Goal: Information Seeking & Learning: Learn about a topic

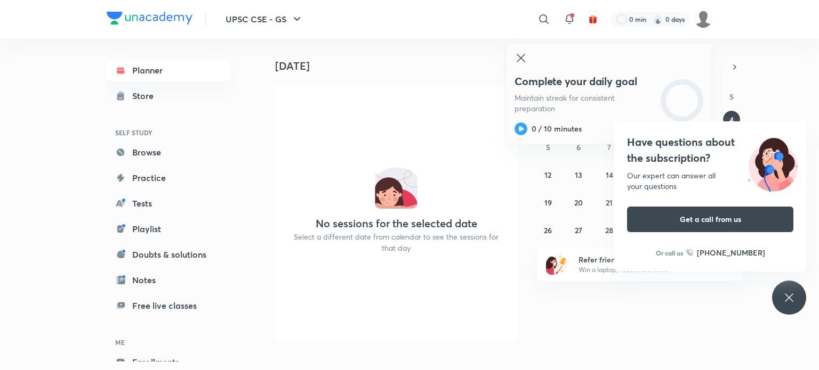
click at [523, 55] on icon at bounding box center [521, 58] width 8 height 8
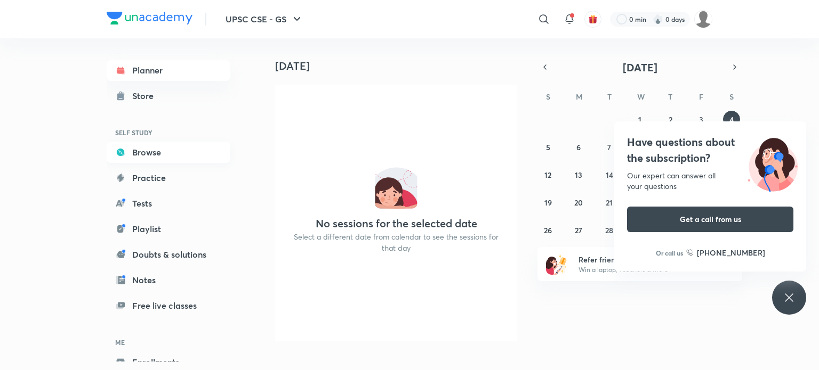
click at [152, 154] on link "Browse" at bounding box center [169, 152] width 124 height 21
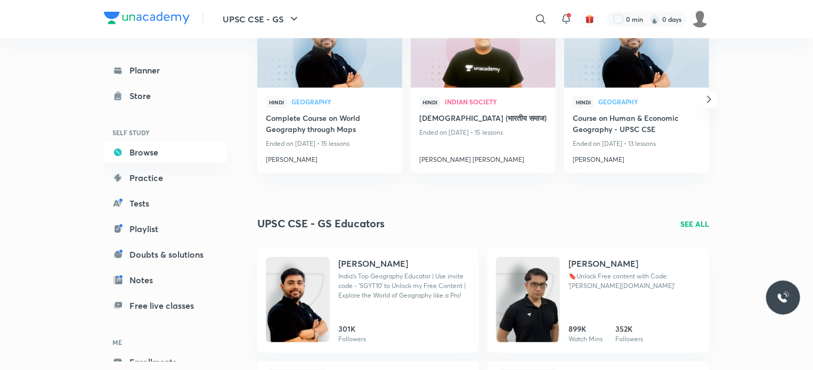
scroll to position [933, 0]
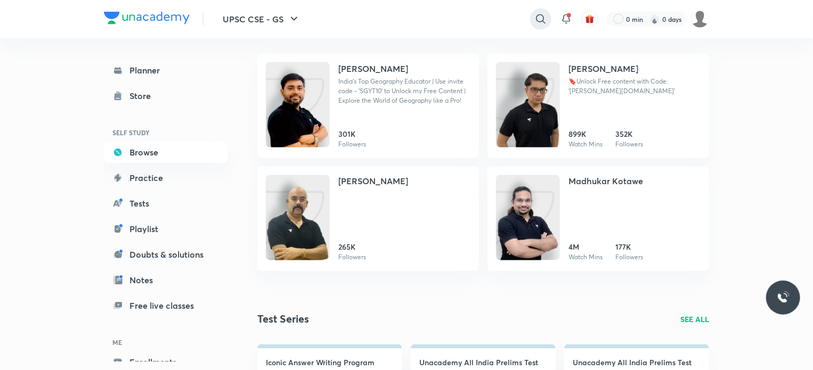
click at [543, 17] on icon at bounding box center [540, 18] width 9 height 9
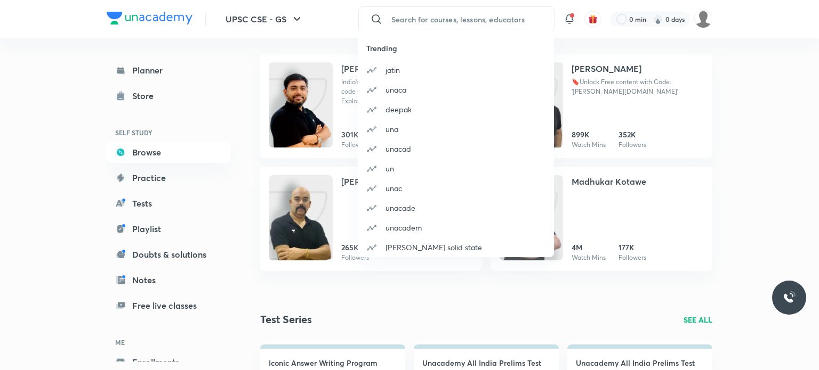
click at [461, 21] on div "Trending [PERSON_NAME] unaca deepak una unacad un unac unacade unacadem [PERSON…" at bounding box center [409, 185] width 819 height 370
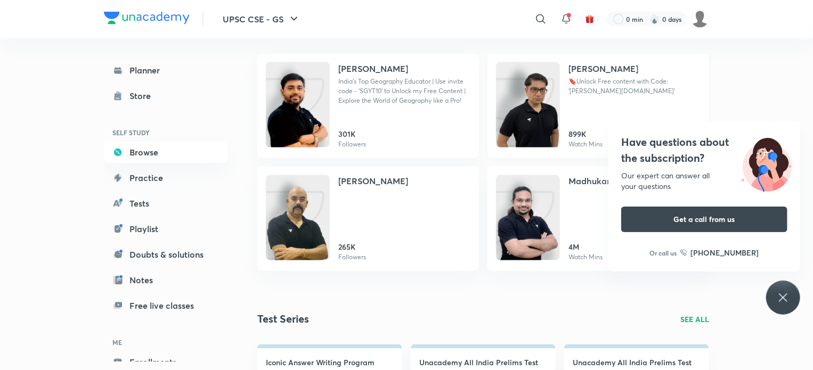
click at [588, 68] on h4 "[PERSON_NAME]" at bounding box center [604, 68] width 70 height 13
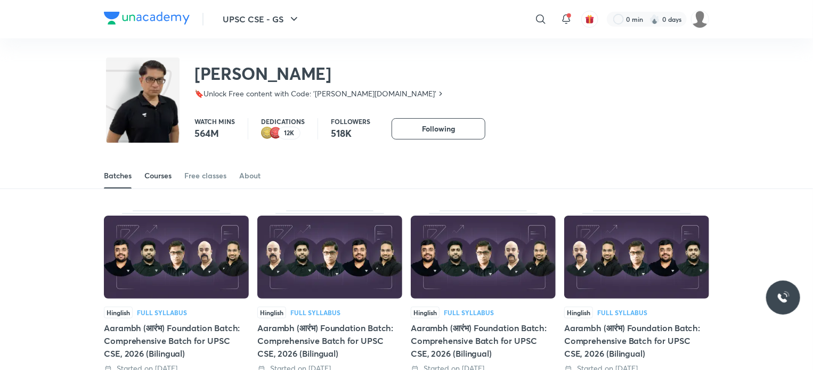
click at [163, 178] on div "Courses" at bounding box center [157, 176] width 27 height 11
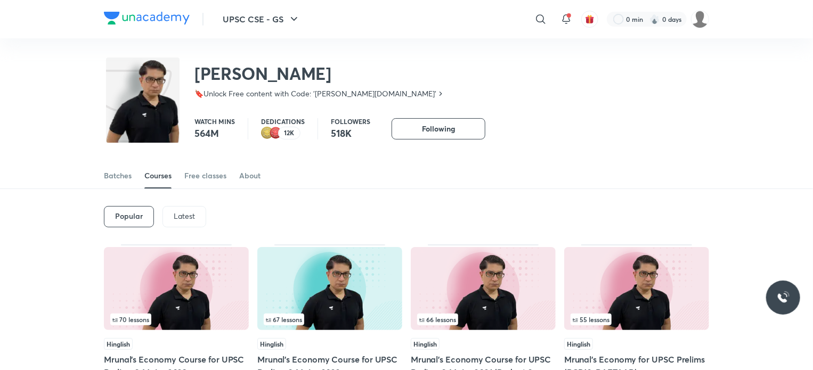
click at [184, 216] on p "Latest" at bounding box center [184, 216] width 21 height 9
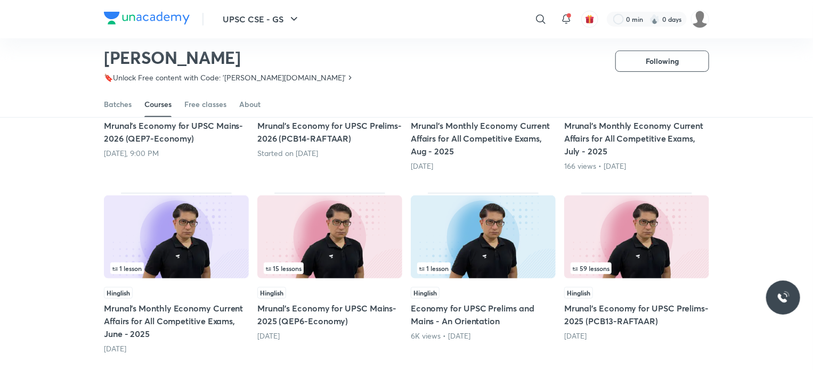
scroll to position [206, 0]
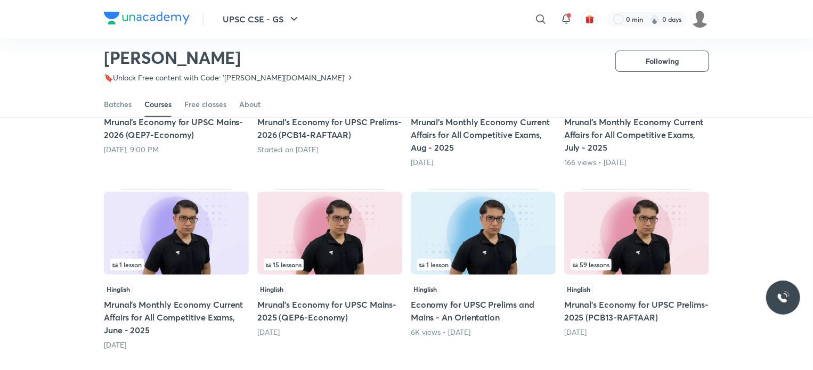
click at [597, 305] on h5 "Mrunal’s Economy for UPSC Prelims-2025 (PCB13-RAFTAAR)" at bounding box center [636, 312] width 145 height 26
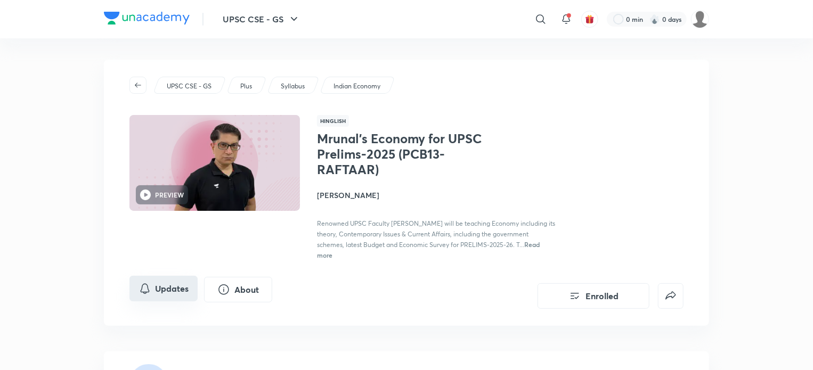
click at [176, 281] on button "Updates" at bounding box center [164, 289] width 68 height 26
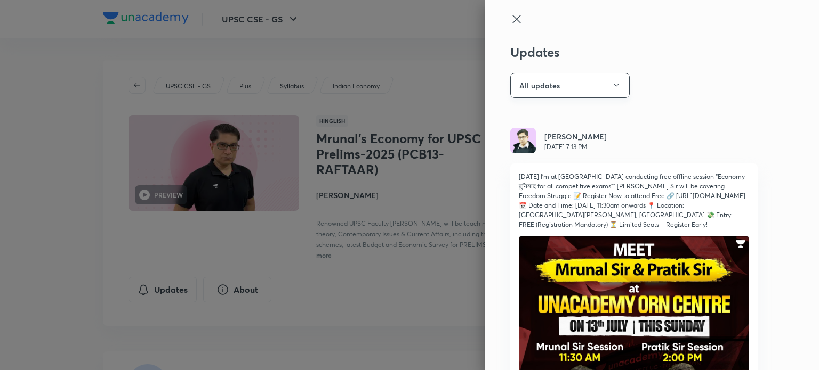
click at [582, 85] on button "All updates" at bounding box center [569, 85] width 119 height 25
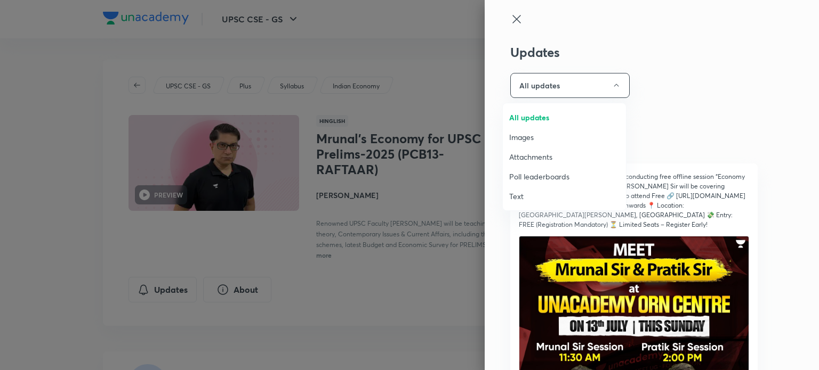
click at [564, 151] on span "Attachments" at bounding box center [564, 156] width 110 height 11
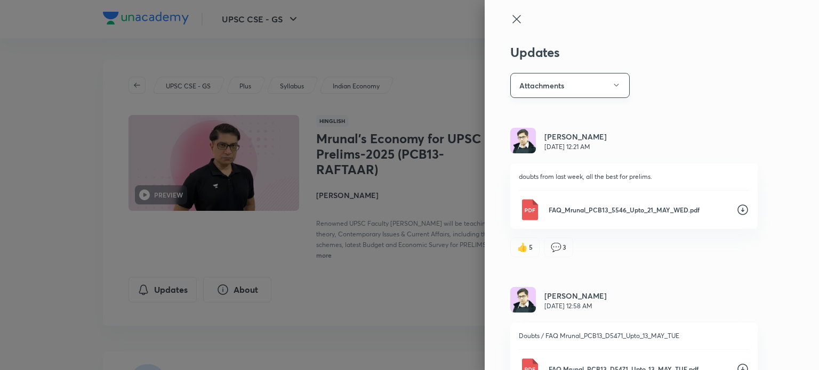
click at [549, 81] on button "Attachments" at bounding box center [569, 85] width 119 height 25
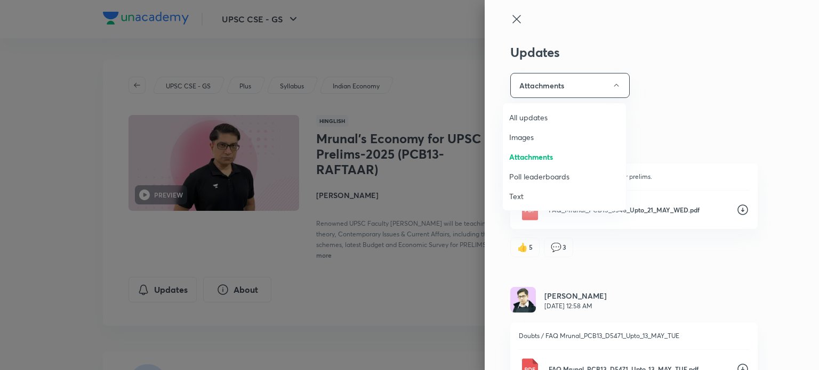
click at [547, 116] on span "All updates" at bounding box center [564, 117] width 110 height 11
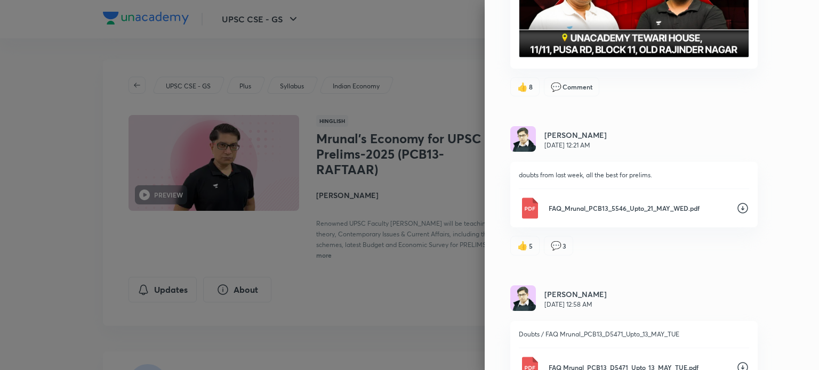
scroll to position [426, 0]
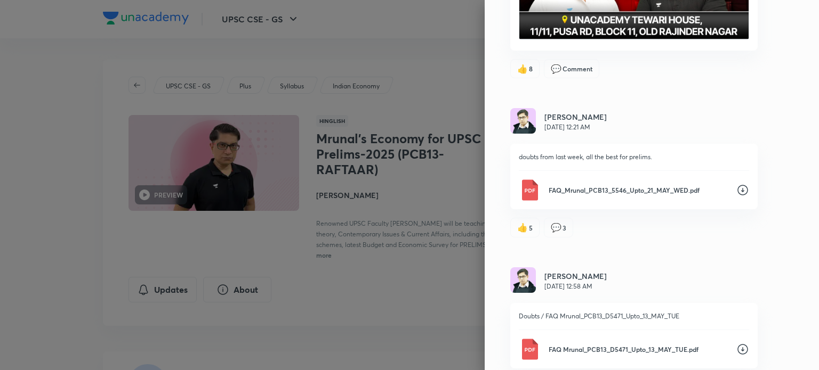
click at [737, 184] on icon at bounding box center [742, 190] width 13 height 13
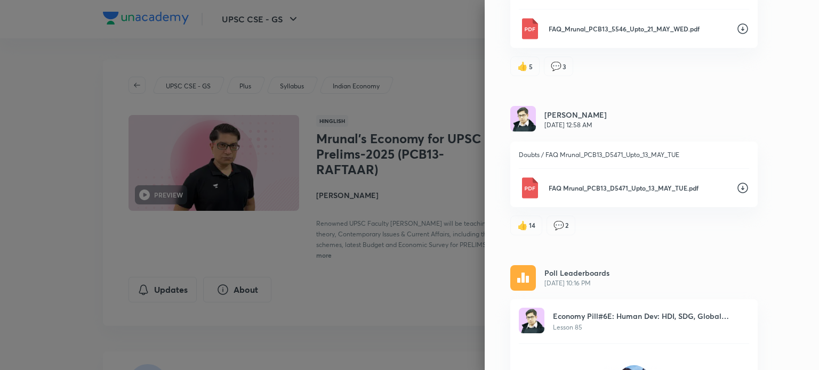
scroll to position [603, 0]
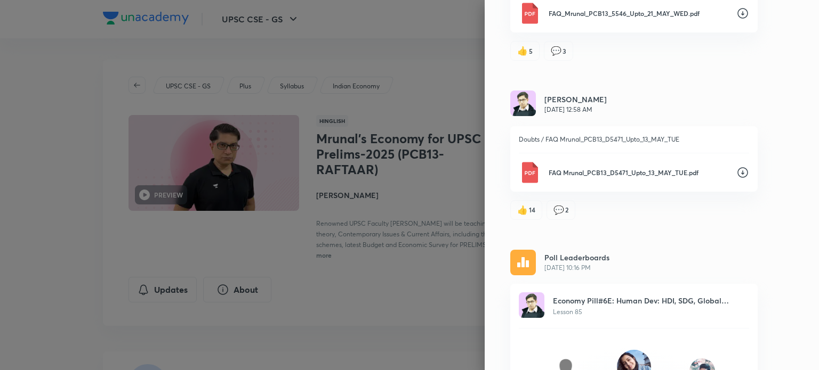
click at [723, 213] on div "Updates All updates [PERSON_NAME] [DATE] 7:13 PM [DATE] I'm at [GEOGRAPHIC_DATA…" at bounding box center [652, 185] width 334 height 370
click at [736, 166] on icon at bounding box center [742, 172] width 13 height 13
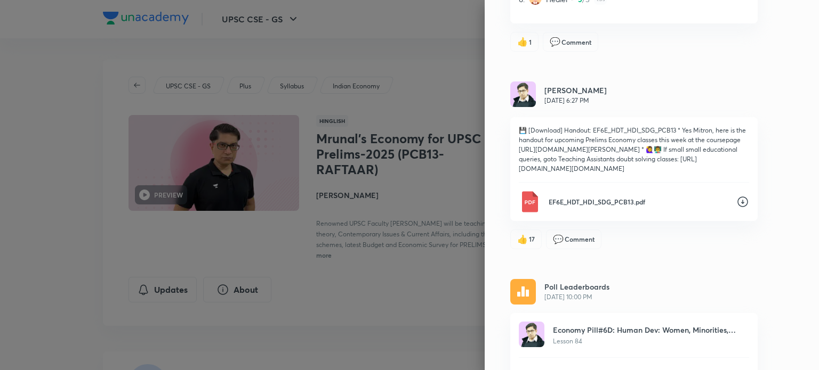
scroll to position [1094, 0]
click at [736, 199] on icon at bounding box center [742, 202] width 13 height 13
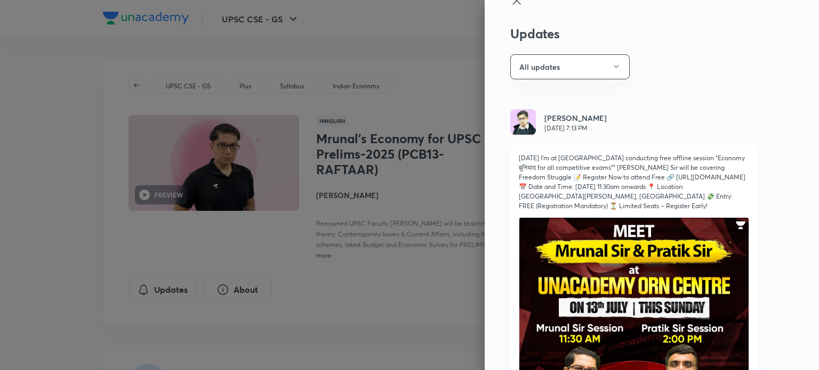
scroll to position [0, 0]
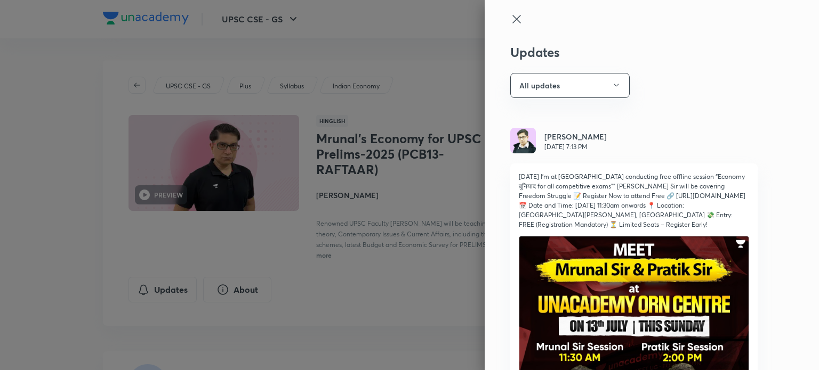
click at [510, 15] on icon at bounding box center [516, 19] width 13 height 13
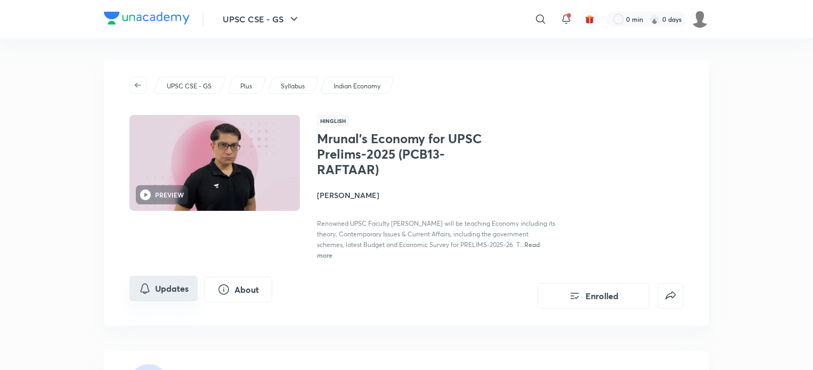
click at [169, 292] on button "Updates" at bounding box center [164, 289] width 68 height 26
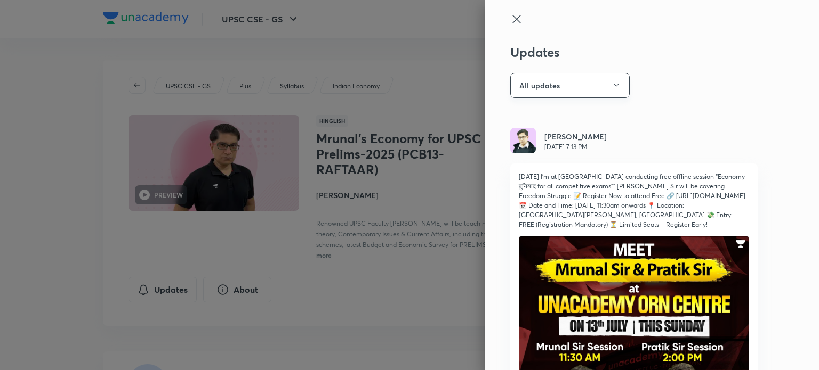
click at [582, 85] on button "All updates" at bounding box center [569, 85] width 119 height 25
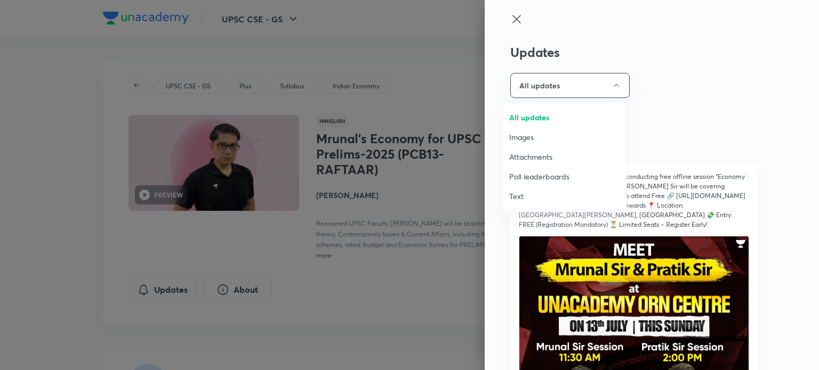
click at [556, 117] on span "All updates" at bounding box center [564, 117] width 110 height 11
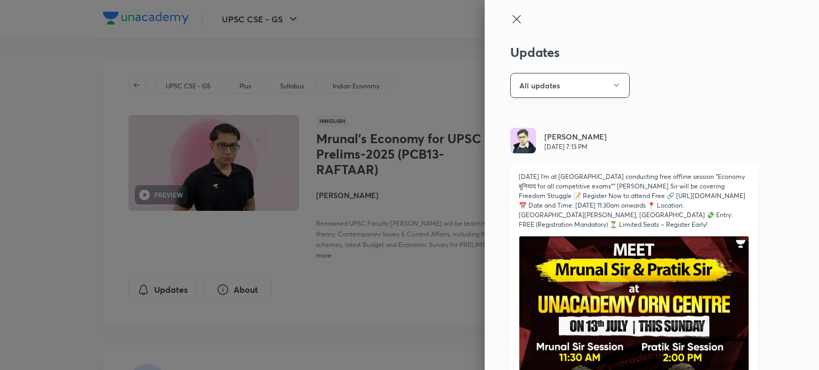
click at [574, 75] on button "All updates" at bounding box center [569, 85] width 119 height 25
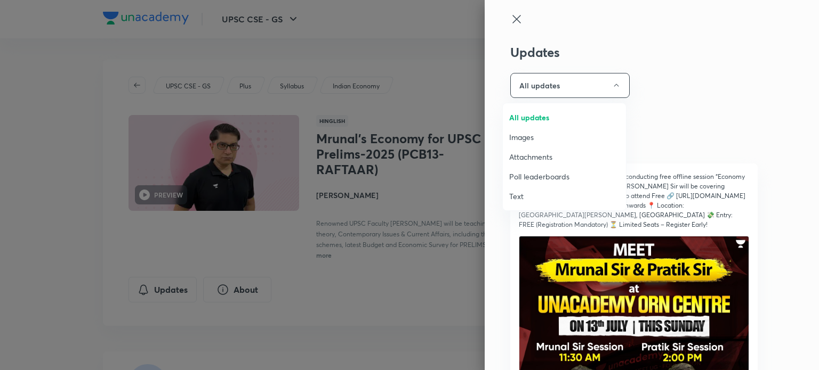
click at [676, 97] on div at bounding box center [409, 185] width 819 height 370
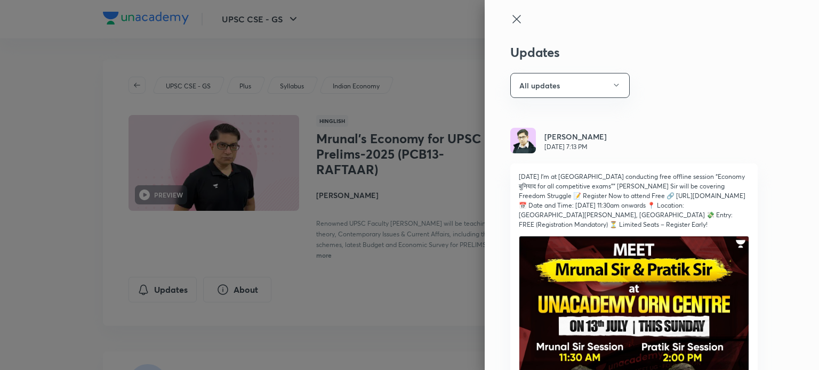
drag, startPoint x: 671, startPoint y: 101, endPoint x: 664, endPoint y: 118, distance: 17.7
click at [664, 118] on div "Updates All updates [PERSON_NAME] [DATE] 7:13 PM [DATE] I'm at [GEOGRAPHIC_DATA…" at bounding box center [652, 185] width 334 height 370
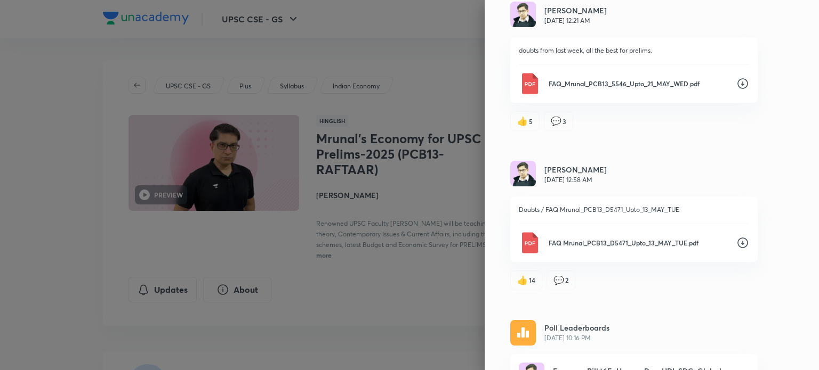
scroll to position [532, 0]
click at [736, 78] on icon at bounding box center [742, 84] width 13 height 13
click at [736, 238] on icon at bounding box center [742, 244] width 13 height 13
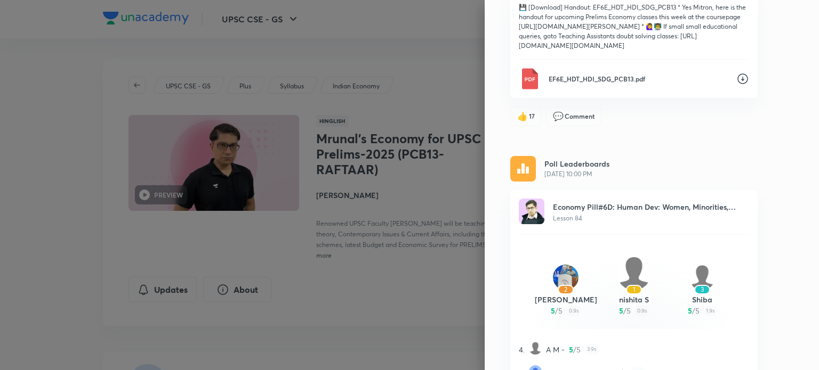
scroll to position [1222, 0]
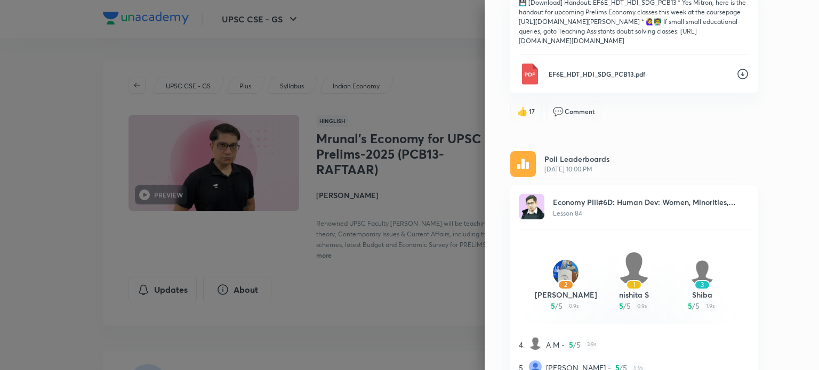
click at [736, 71] on icon at bounding box center [742, 74] width 13 height 13
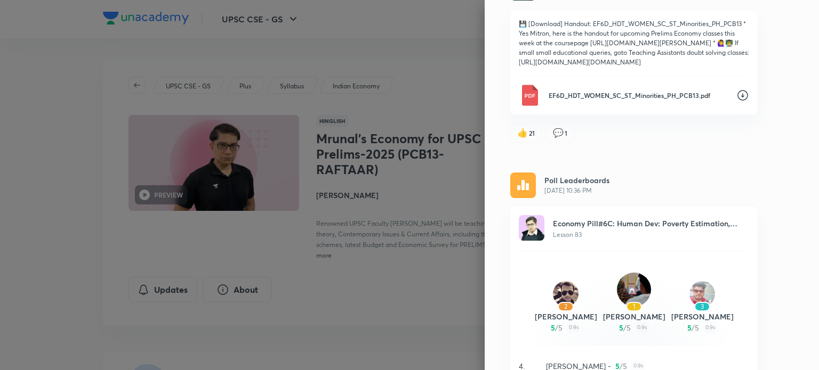
scroll to position [1721, 0]
click at [736, 100] on icon at bounding box center [742, 94] width 13 height 13
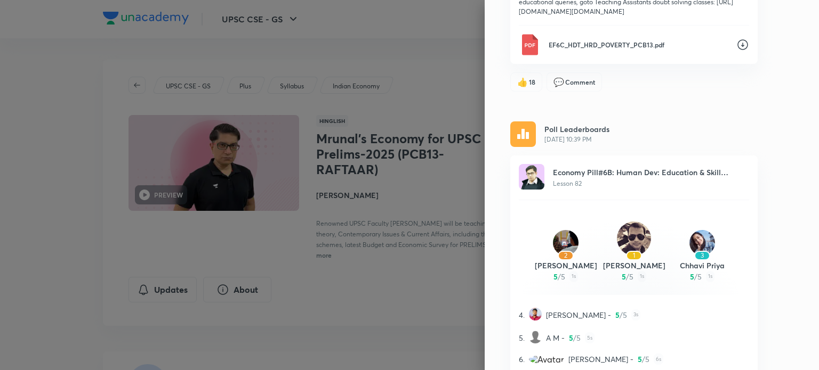
scroll to position [2292, 0]
click at [736, 51] on icon at bounding box center [742, 44] width 13 height 13
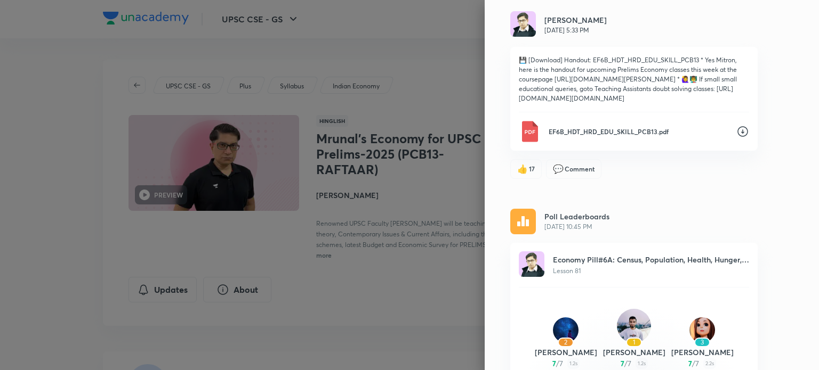
scroll to position [2808, 0]
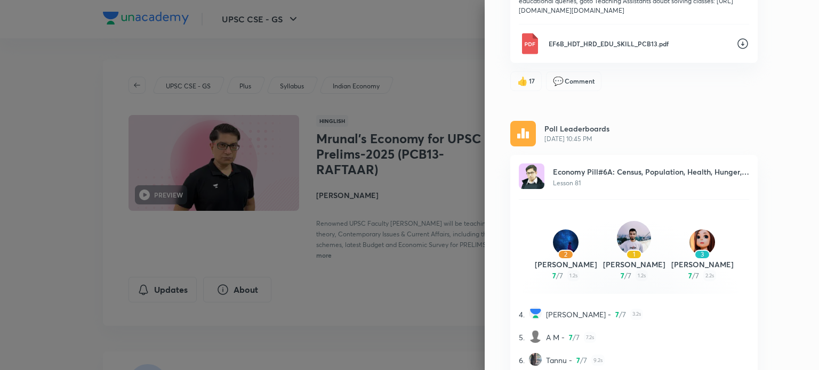
click at [794, 66] on div "Updates All updates [PERSON_NAME] [DATE] 7:13 PM [DATE] I'm at [GEOGRAPHIC_DATA…" at bounding box center [652, 185] width 334 height 370
click at [737, 50] on icon at bounding box center [742, 44] width 11 height 11
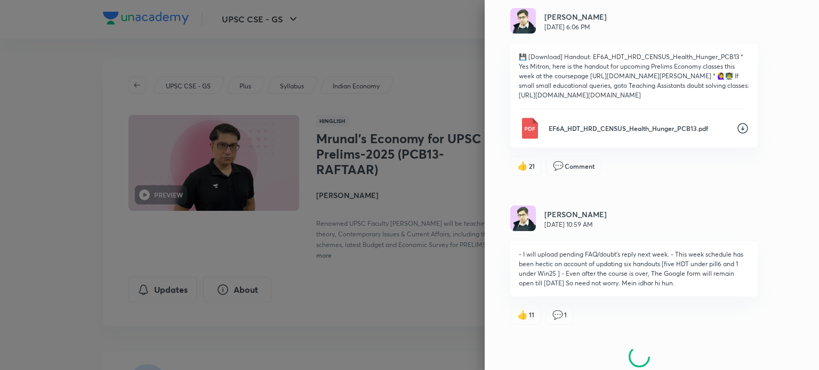
scroll to position [3243, 0]
click at [737, 134] on icon at bounding box center [742, 129] width 11 height 11
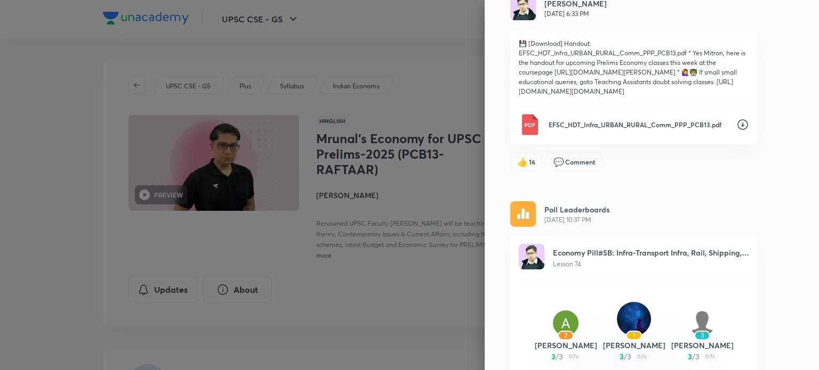
scroll to position [4581, 0]
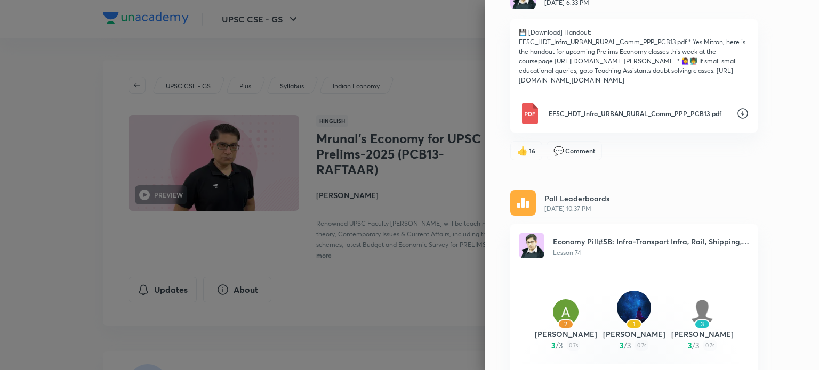
click at [737, 119] on icon at bounding box center [742, 113] width 11 height 11
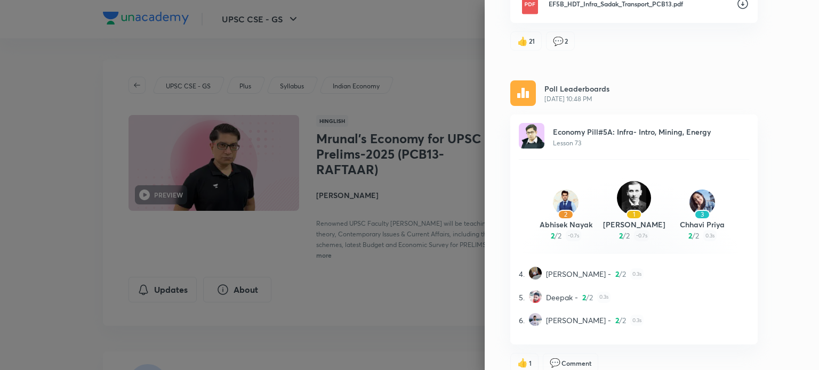
scroll to position [5221, 0]
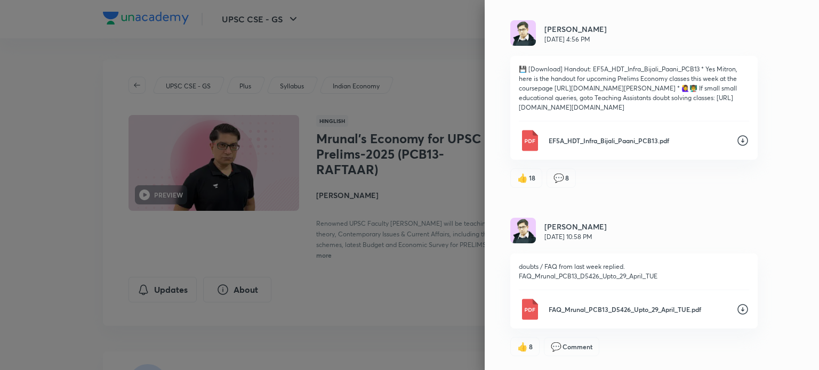
scroll to position [5594, 0]
click at [737, 147] on icon at bounding box center [742, 140] width 13 height 13
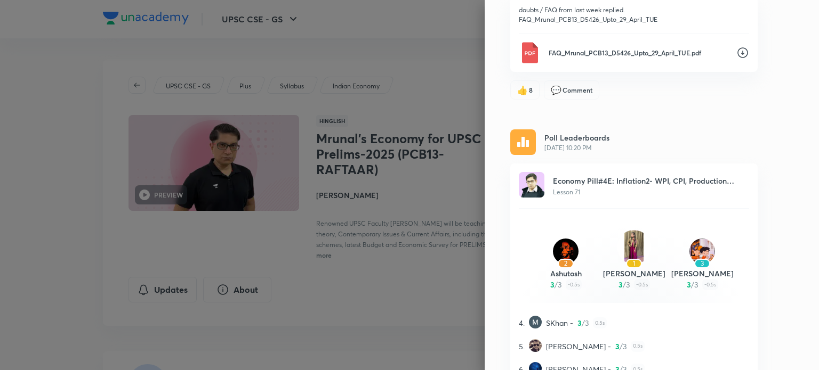
scroll to position [5914, 0]
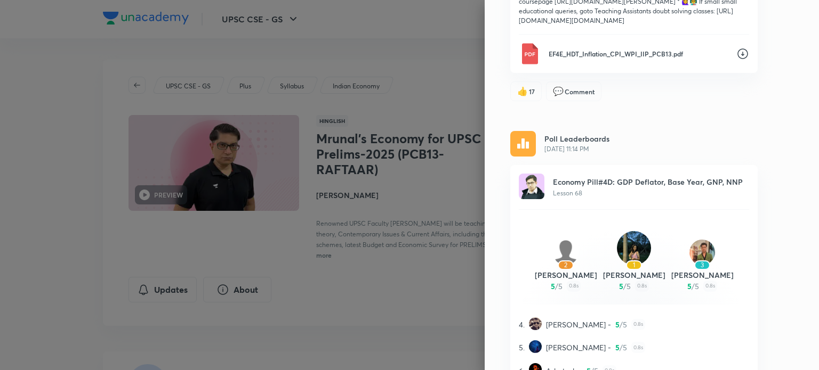
scroll to position [6713, 0]
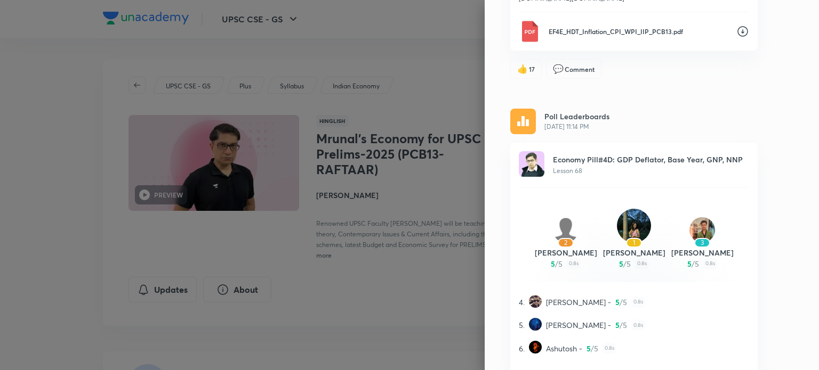
click at [736, 38] on icon at bounding box center [742, 31] width 13 height 13
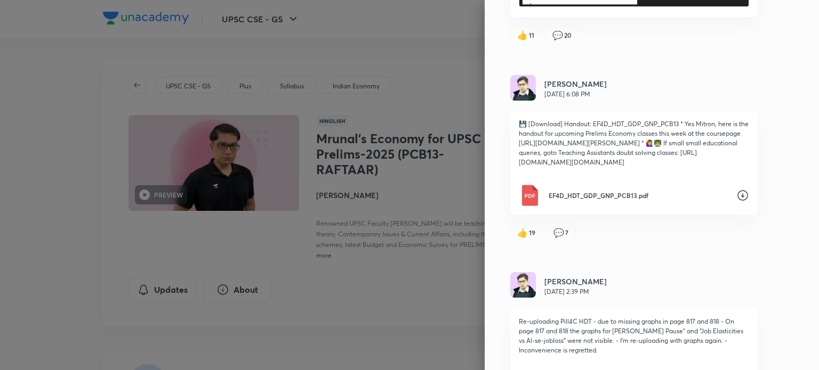
scroll to position [7467, 0]
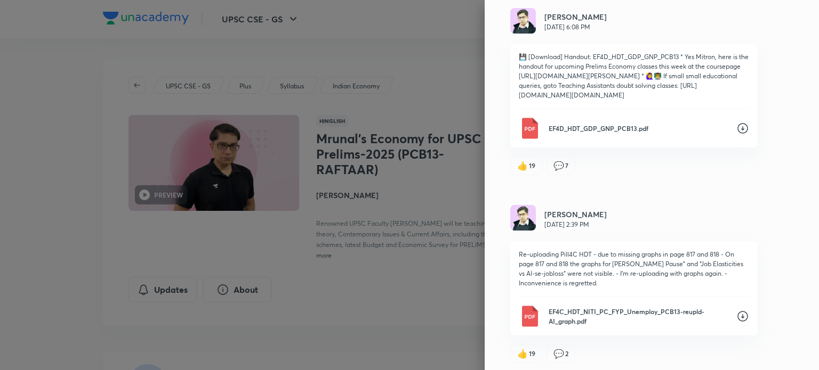
click at [730, 139] on div "EF4D_HDT_GDP_GNP_PCB13.pdf" at bounding box center [634, 128] width 230 height 21
click at [687, 251] on div "Updates All updates [PERSON_NAME] [DATE] 7:13 PM [DATE] I'm at [GEOGRAPHIC_DATA…" at bounding box center [652, 185] width 334 height 370
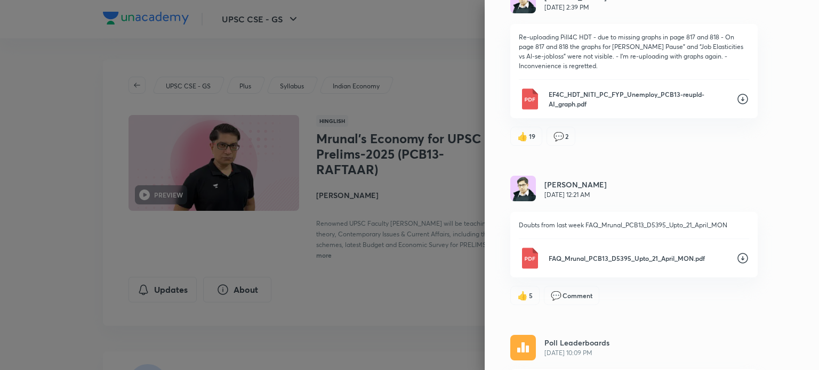
scroll to position [7733, 0]
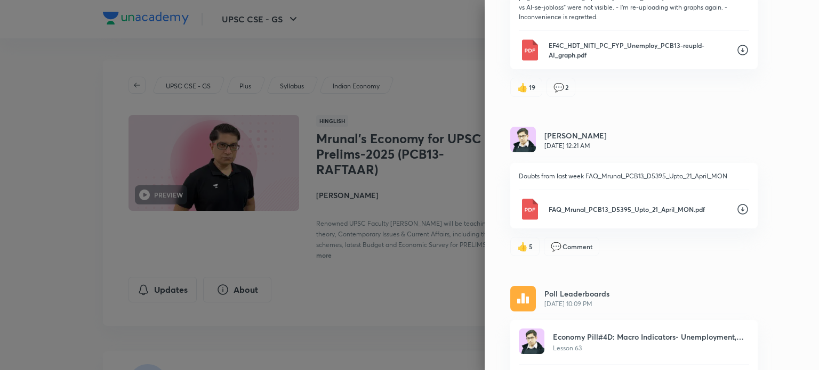
click at [736, 57] on icon at bounding box center [742, 50] width 13 height 13
click at [736, 216] on icon at bounding box center [742, 209] width 13 height 13
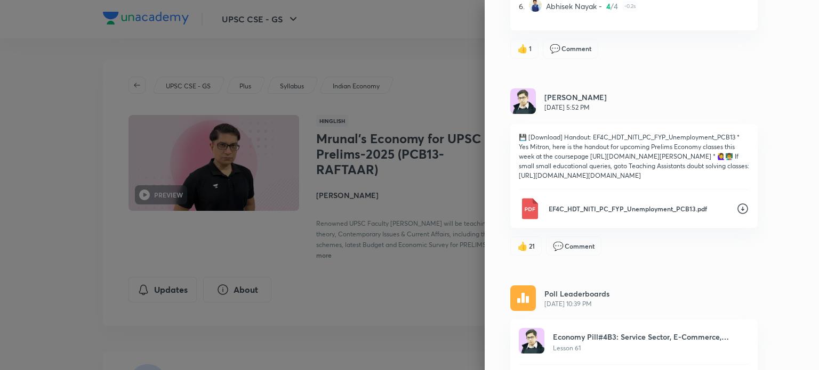
scroll to position [8746, 0]
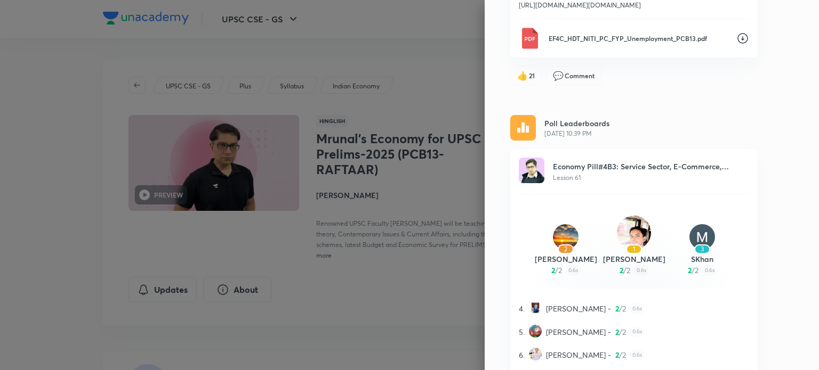
click at [740, 45] on icon at bounding box center [742, 38] width 13 height 13
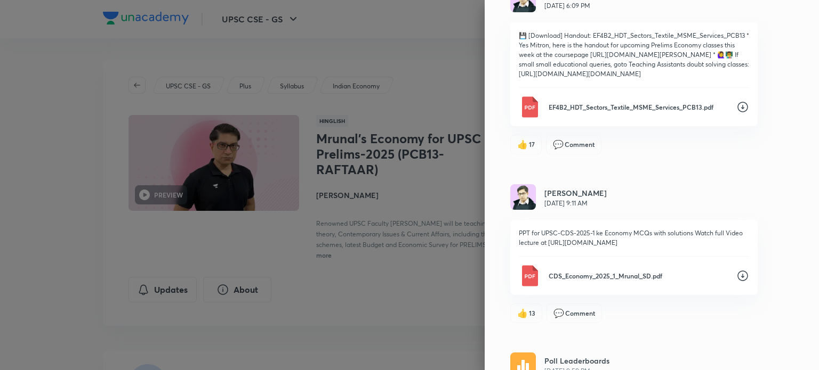
scroll to position [9226, 0]
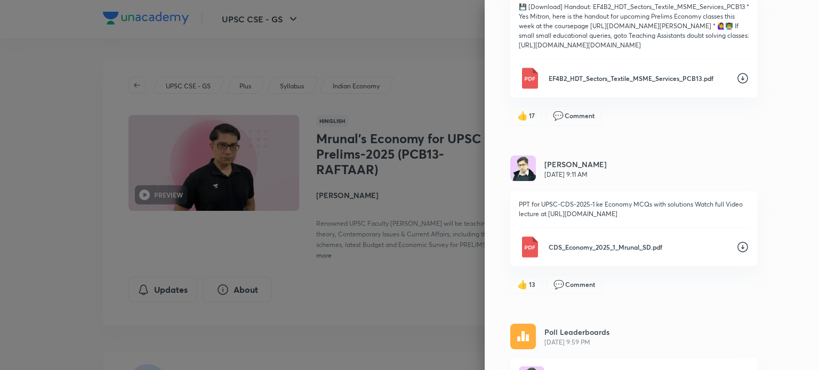
click at [737, 84] on icon at bounding box center [742, 78] width 11 height 11
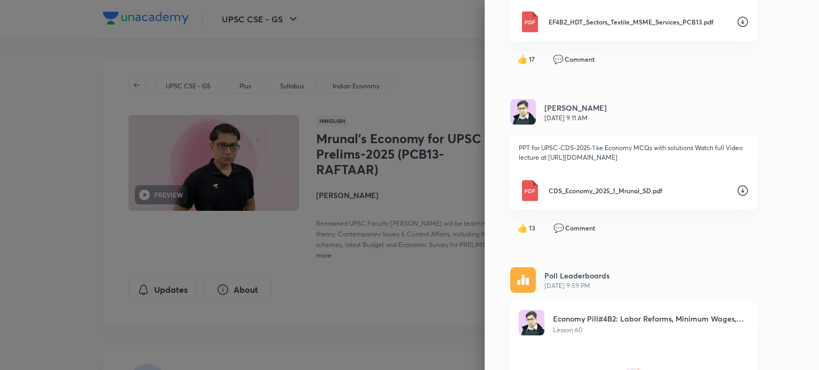
scroll to position [9439, 0]
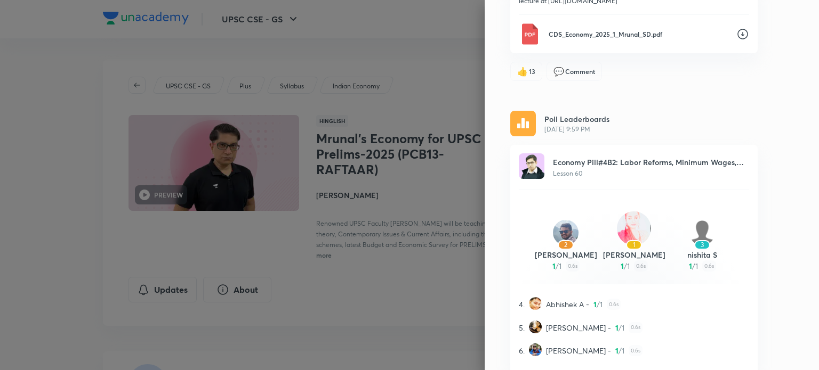
click at [736, 41] on icon at bounding box center [742, 34] width 13 height 13
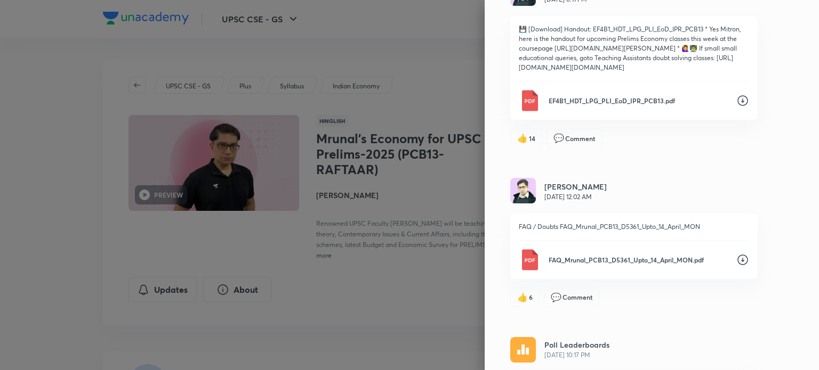
scroll to position [10239, 0]
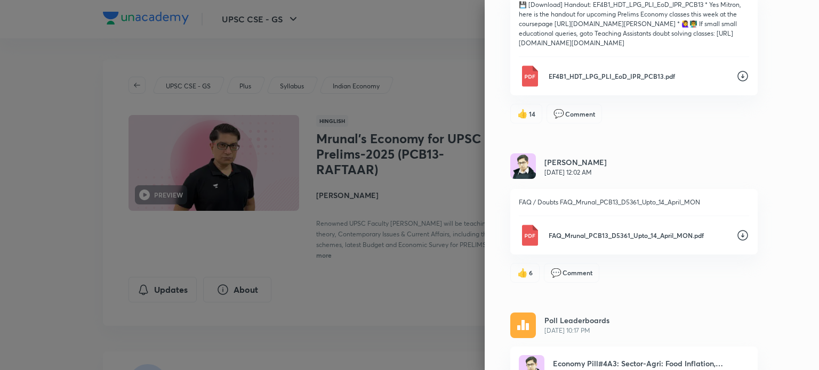
click at [736, 83] on icon at bounding box center [742, 76] width 13 height 13
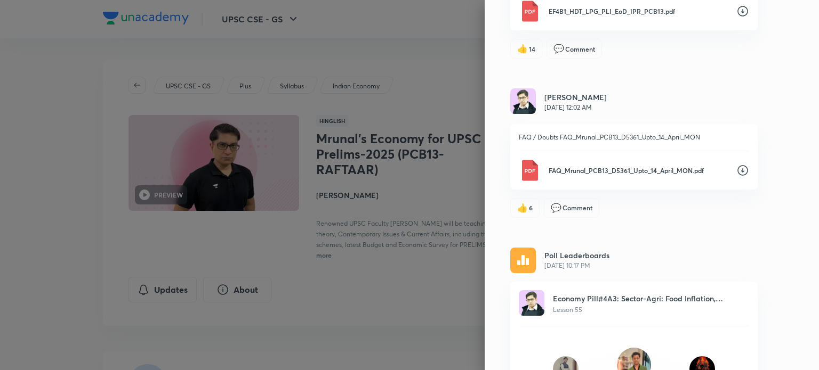
scroll to position [10452, 0]
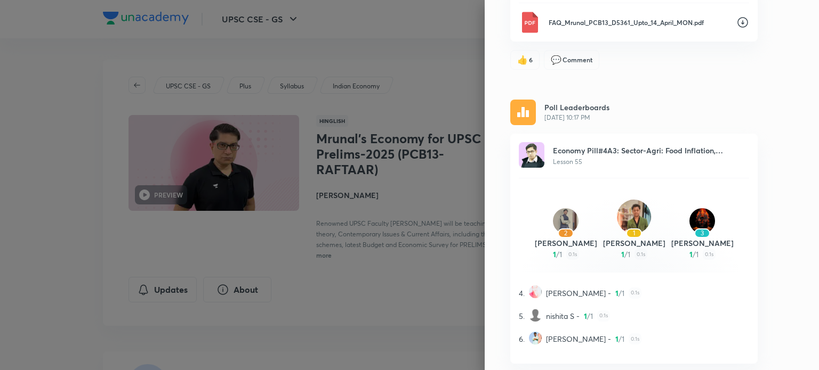
click at [736, 29] on icon at bounding box center [742, 22] width 13 height 13
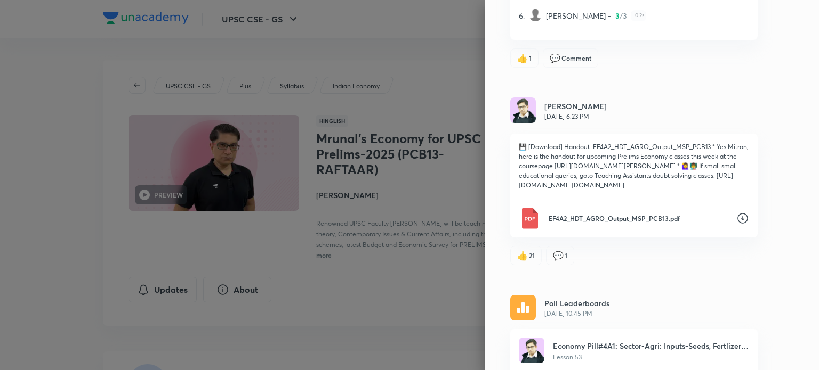
scroll to position [11145, 0]
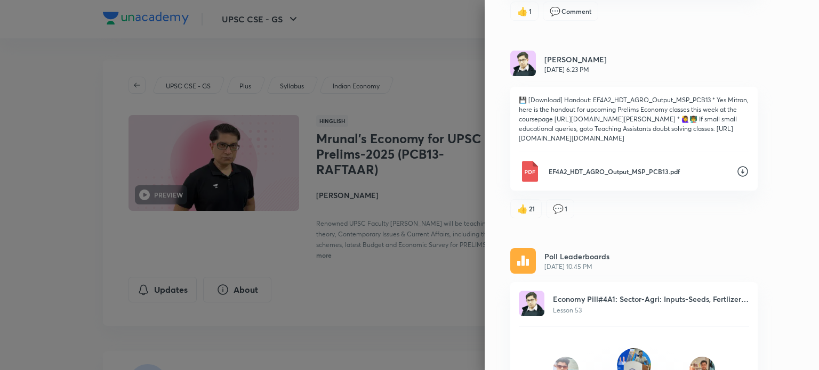
click at [736, 178] on icon at bounding box center [742, 171] width 13 height 13
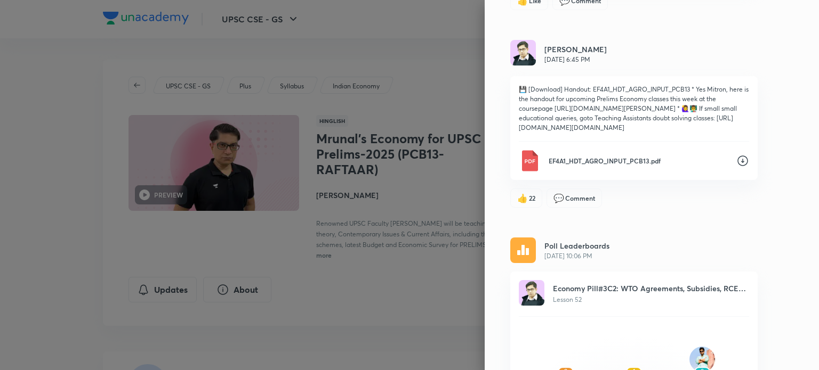
scroll to position [11678, 0]
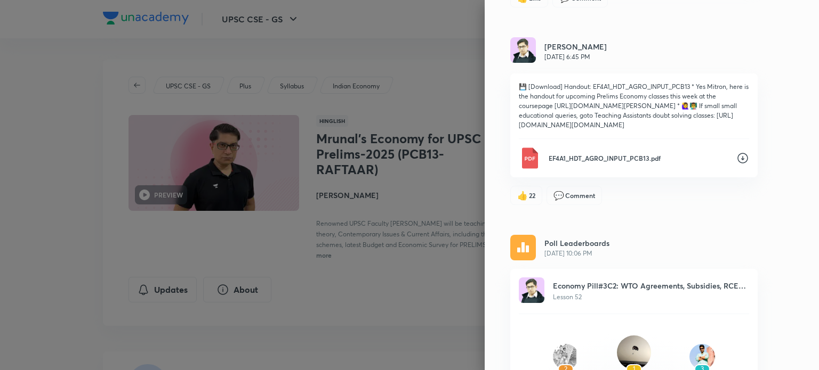
click at [736, 165] on icon at bounding box center [742, 158] width 13 height 13
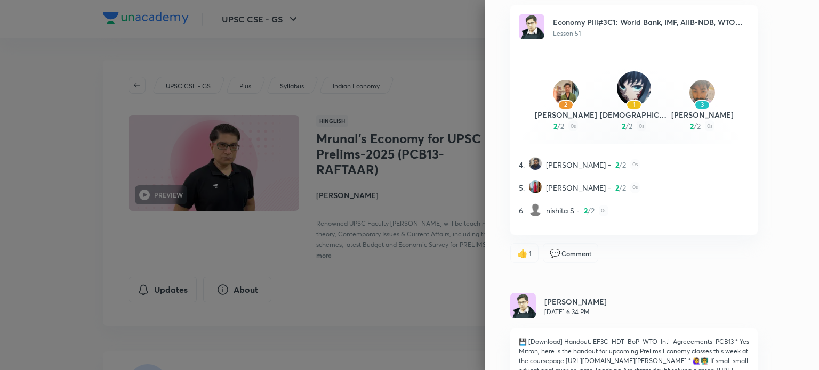
scroll to position [12477, 0]
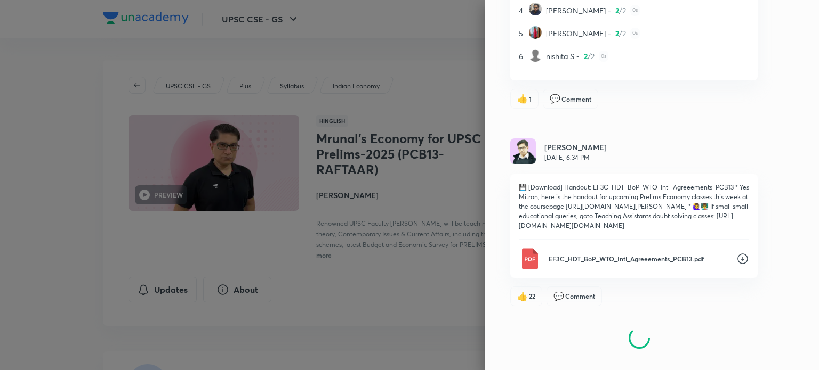
click at [736, 265] on icon at bounding box center [742, 259] width 13 height 13
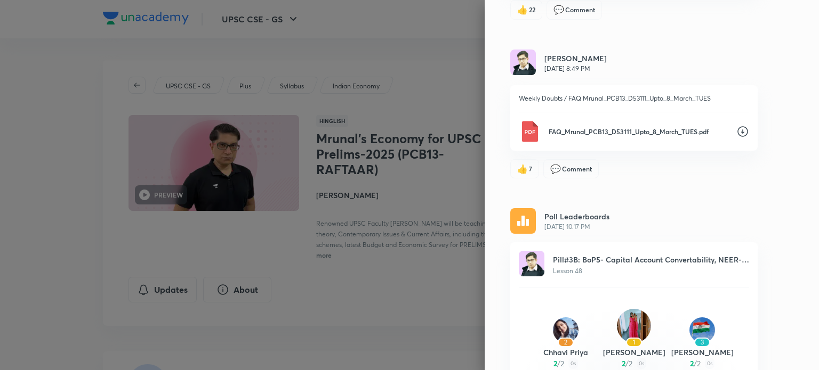
scroll to position [12797, 0]
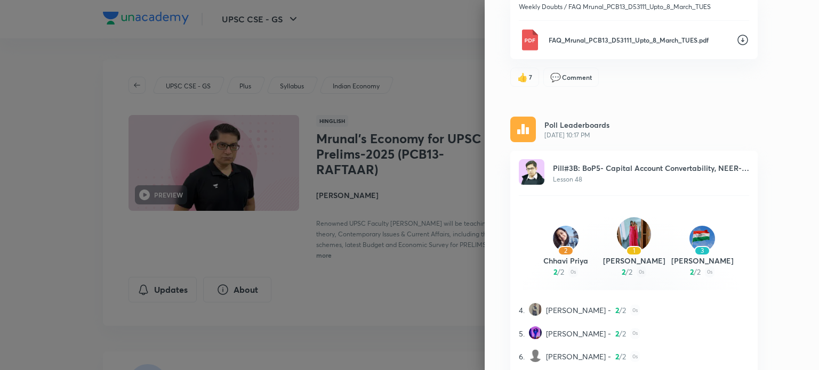
click at [737, 45] on icon at bounding box center [742, 40] width 11 height 11
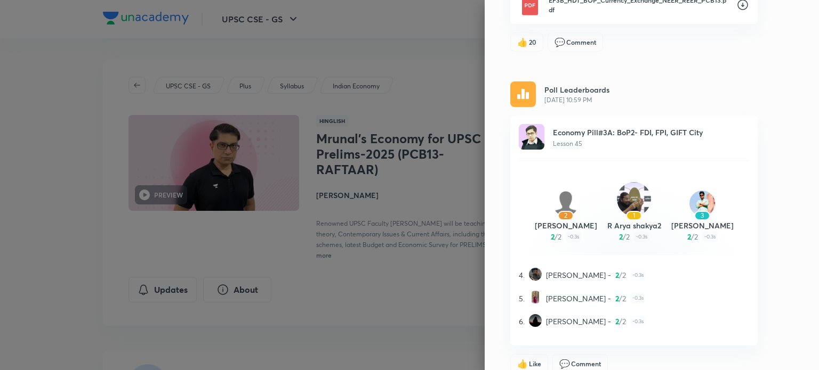
scroll to position [14023, 0]
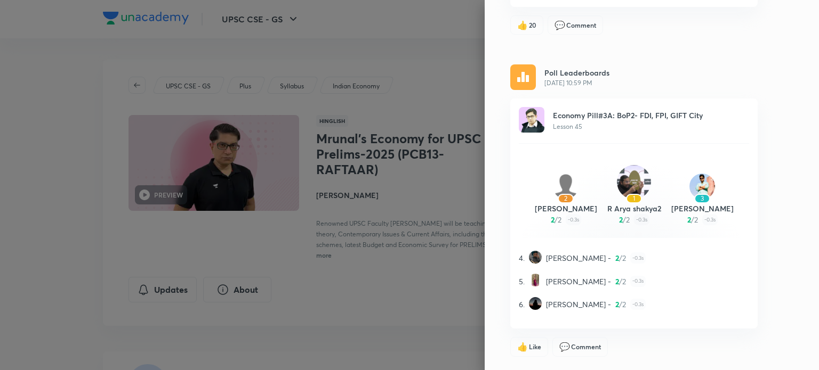
click at [486, 181] on div "Updates All updates [PERSON_NAME] [DATE] 7:13 PM [DATE] I'm at [GEOGRAPHIC_DATA…" at bounding box center [652, 185] width 334 height 370
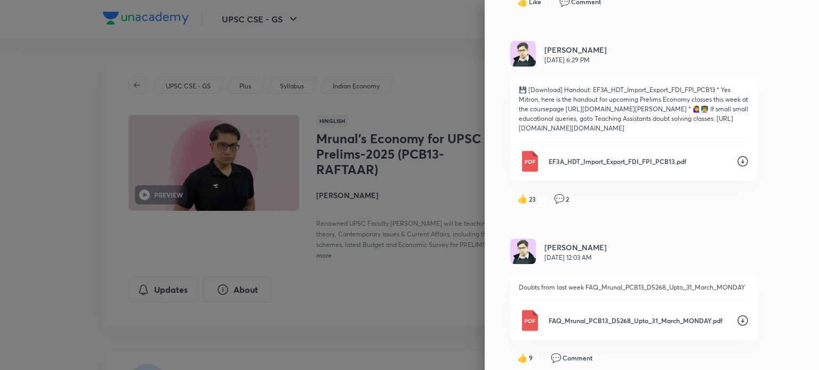
scroll to position [14733, 0]
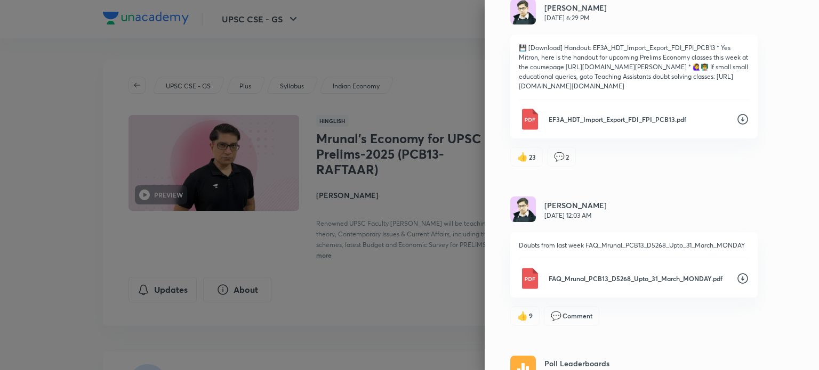
click at [736, 126] on icon at bounding box center [742, 119] width 13 height 13
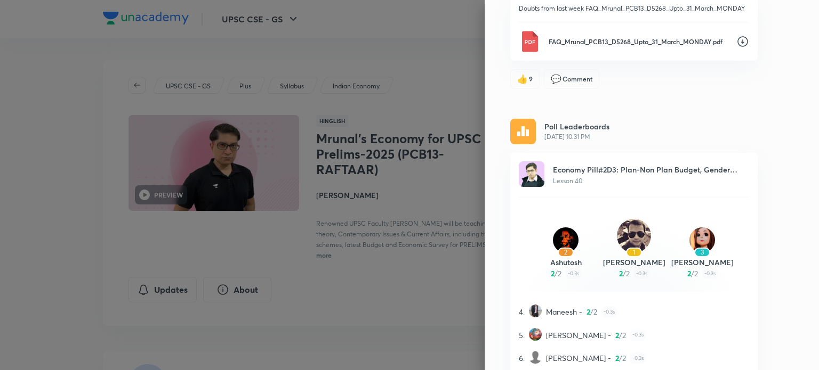
scroll to position [15000, 0]
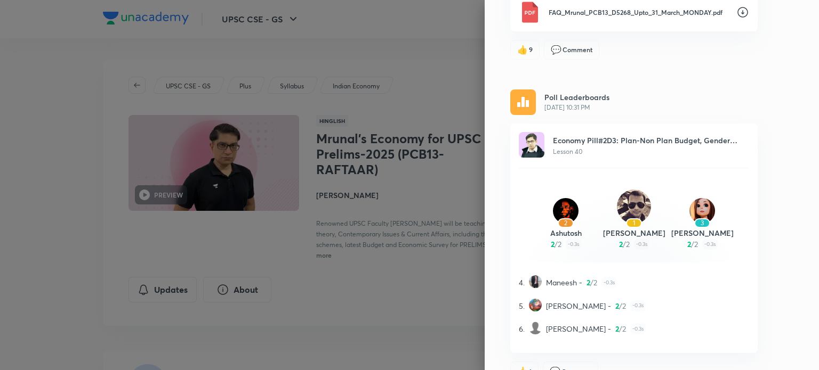
click at [736, 19] on icon at bounding box center [742, 12] width 13 height 13
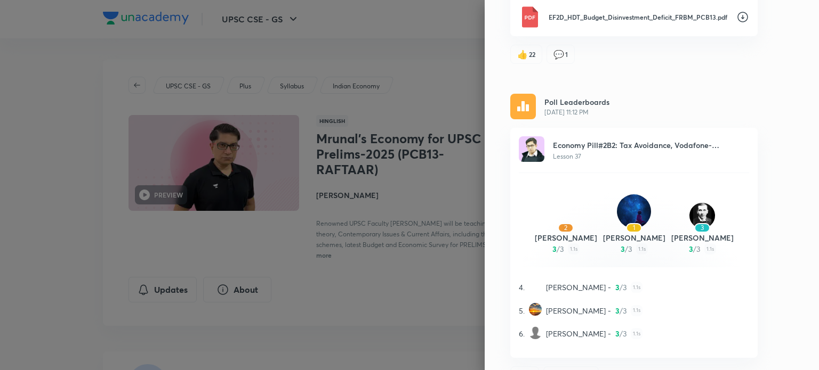
scroll to position [16173, 0]
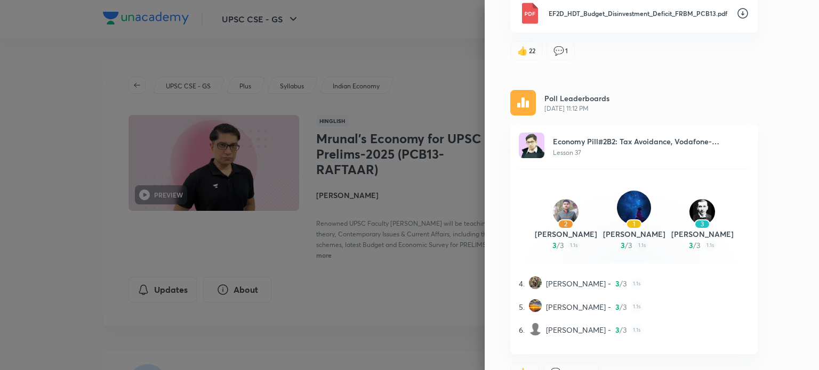
click at [736, 20] on icon at bounding box center [742, 13] width 13 height 13
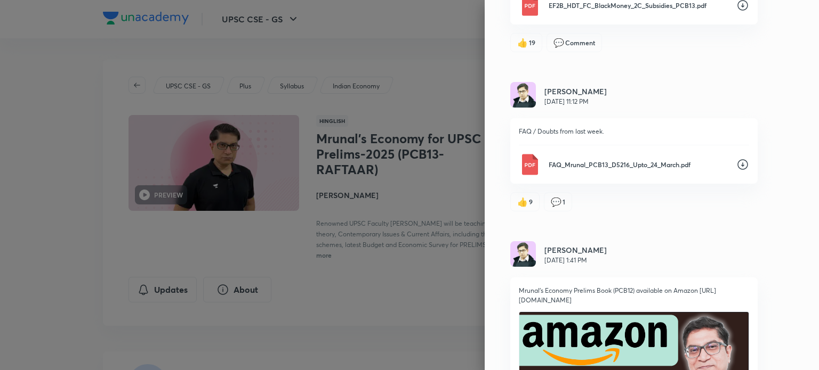
scroll to position [16706, 0]
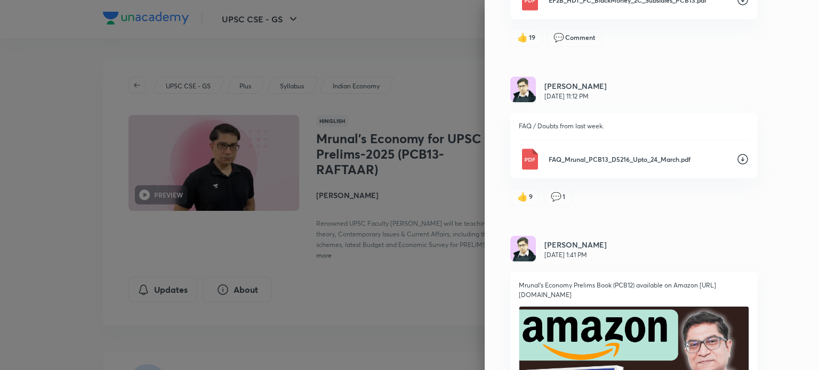
click at [736, 6] on icon at bounding box center [742, 0] width 13 height 13
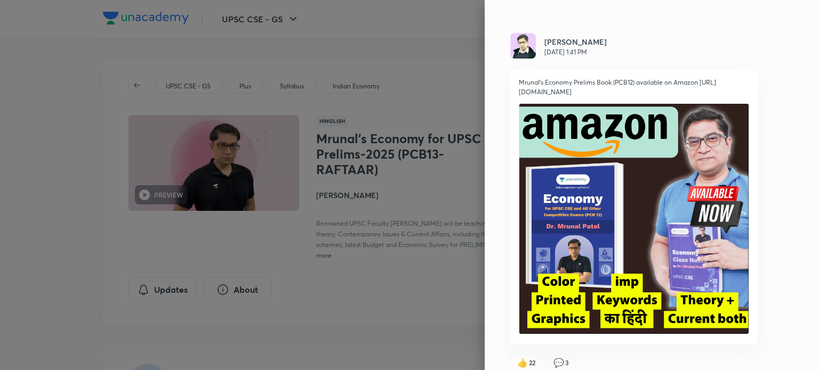
scroll to position [16919, 0]
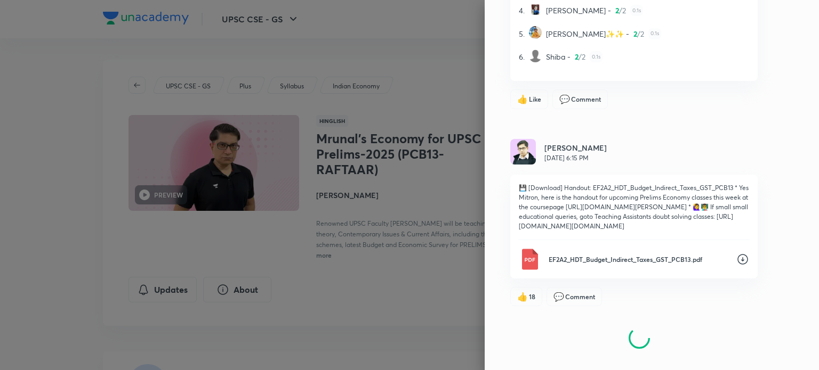
scroll to position [18294, 0]
click at [740, 260] on icon at bounding box center [742, 259] width 13 height 13
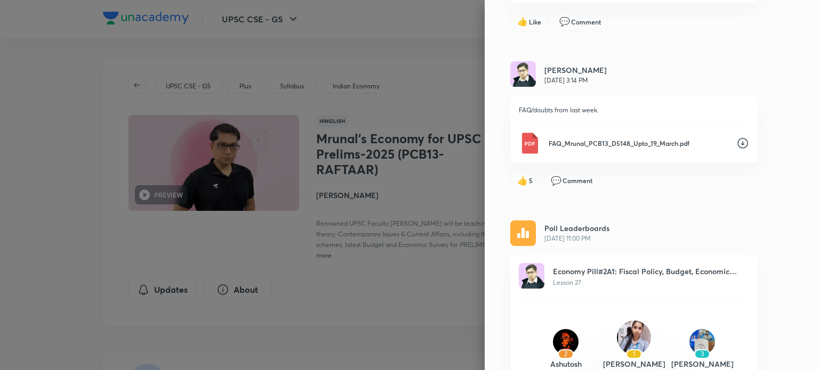
scroll to position [18827, 0]
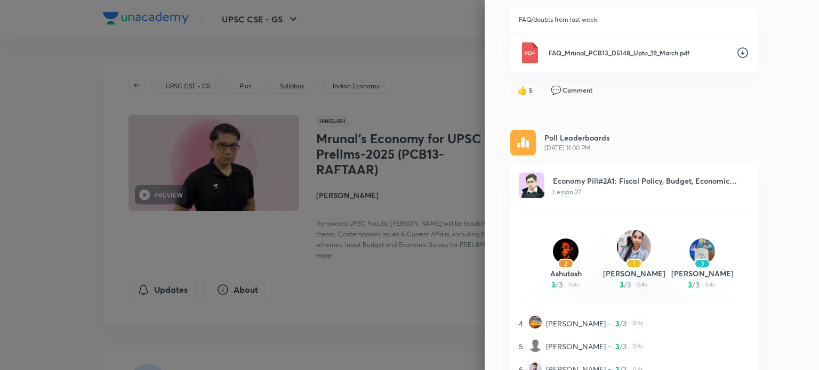
click at [737, 58] on icon at bounding box center [742, 52] width 11 height 11
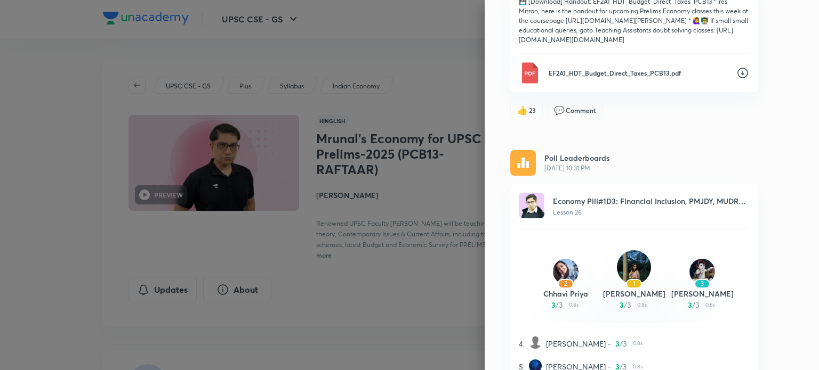
scroll to position [19360, 0]
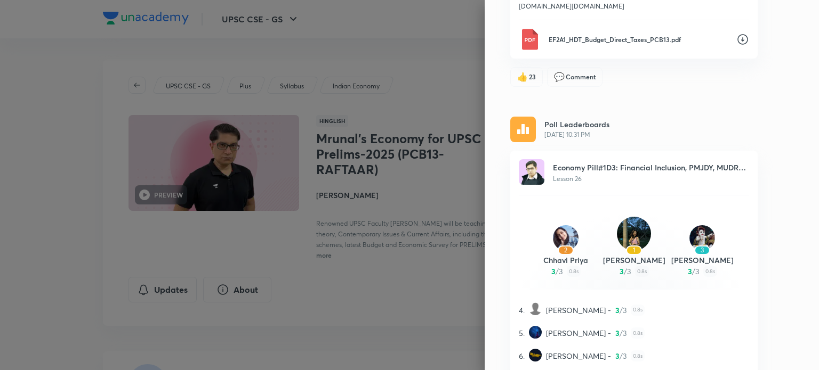
click at [737, 45] on icon at bounding box center [742, 40] width 11 height 11
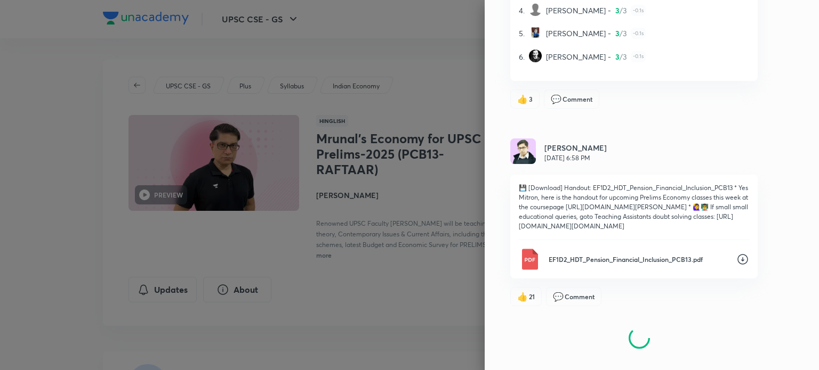
scroll to position [20153, 0]
click at [737, 258] on icon at bounding box center [742, 259] width 13 height 13
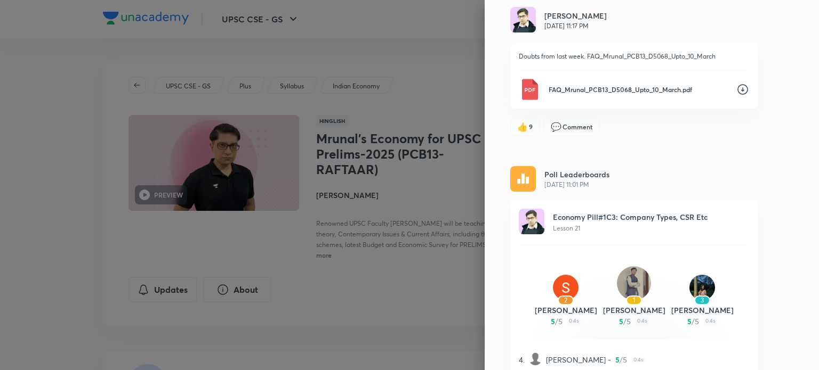
scroll to position [20846, 0]
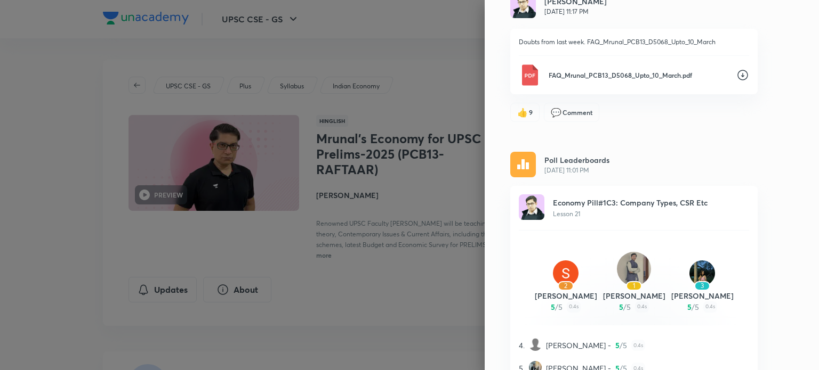
click at [739, 82] on icon at bounding box center [742, 75] width 13 height 13
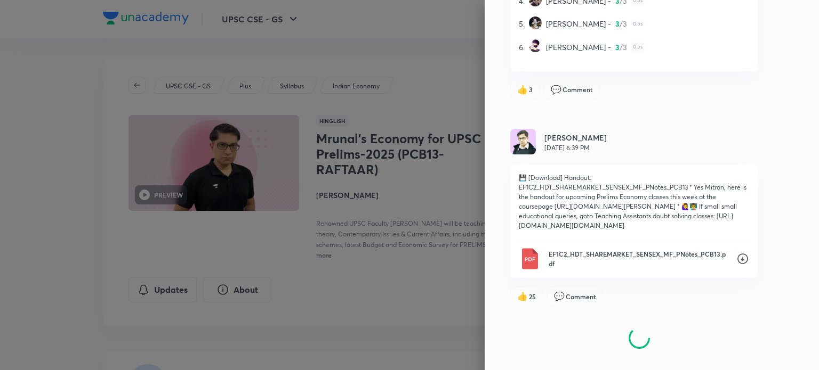
scroll to position [22021, 0]
click at [737, 261] on icon at bounding box center [742, 259] width 11 height 11
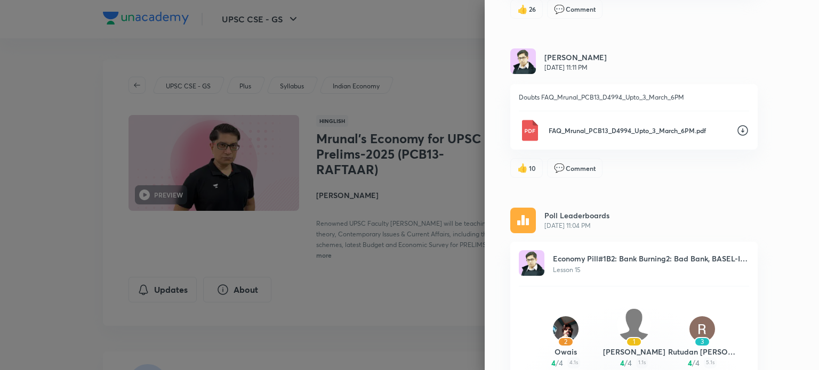
scroll to position [22661, 0]
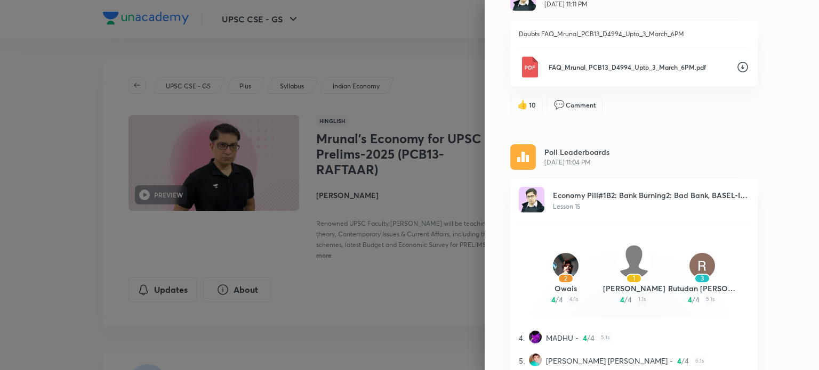
scroll to position [22874, 0]
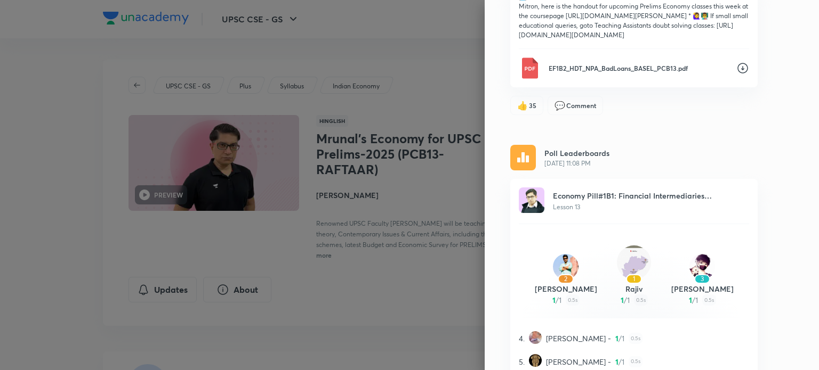
scroll to position [23727, 0]
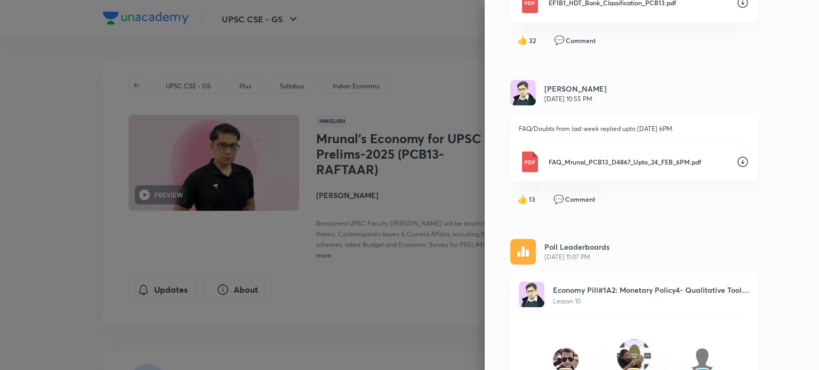
scroll to position [24473, 0]
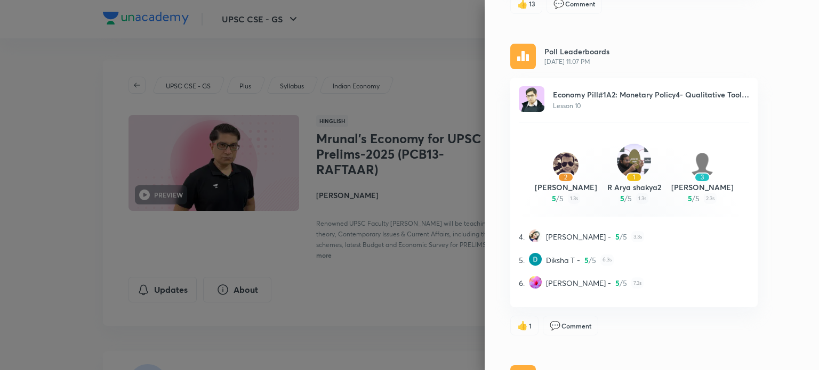
scroll to position [24686, 0]
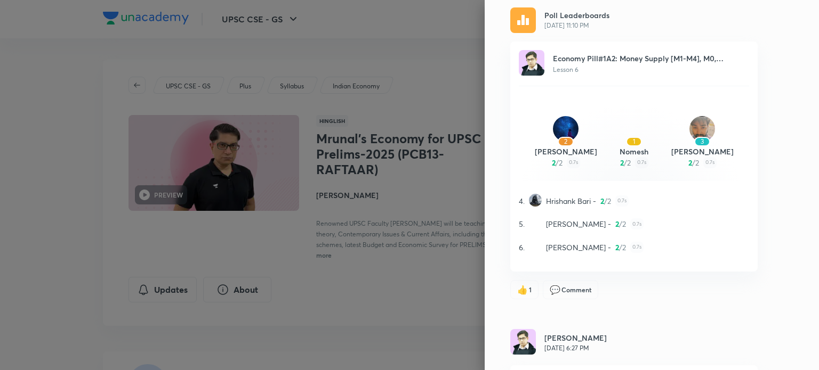
scroll to position [26066, 0]
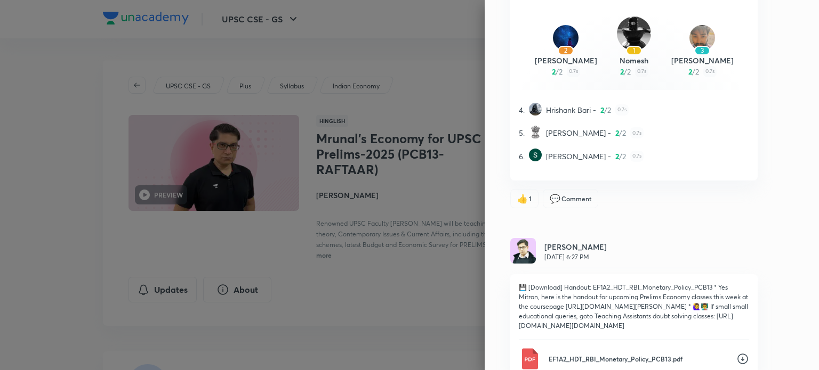
click at [495, 116] on div "Updates All updates [PERSON_NAME] [DATE] 7:13 PM [DATE] I'm at [GEOGRAPHIC_DATA…" at bounding box center [652, 185] width 334 height 370
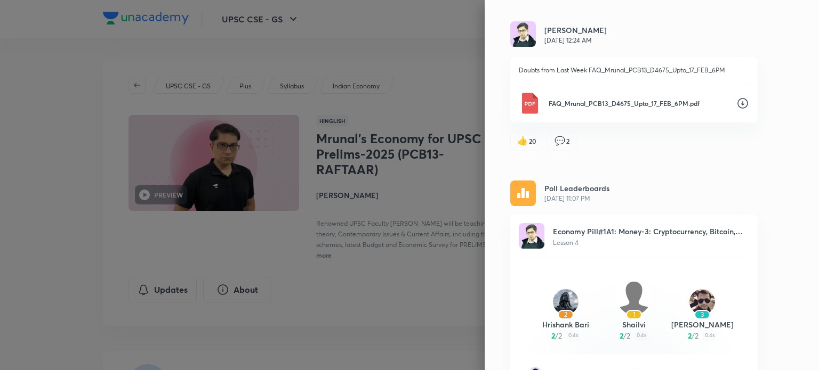
scroll to position [26492, 0]
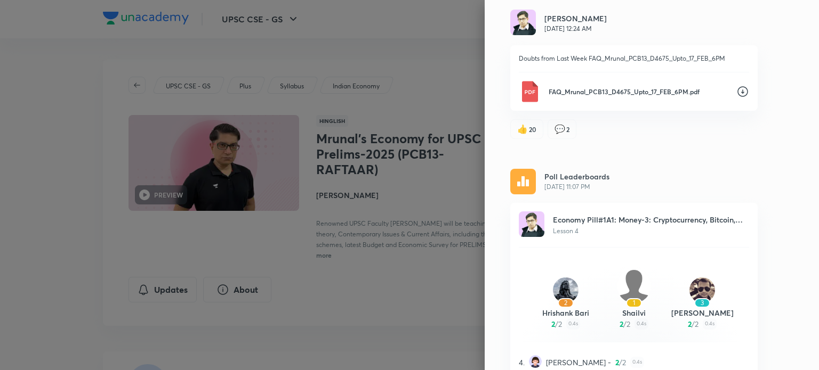
click at [736, 98] on icon at bounding box center [742, 91] width 13 height 13
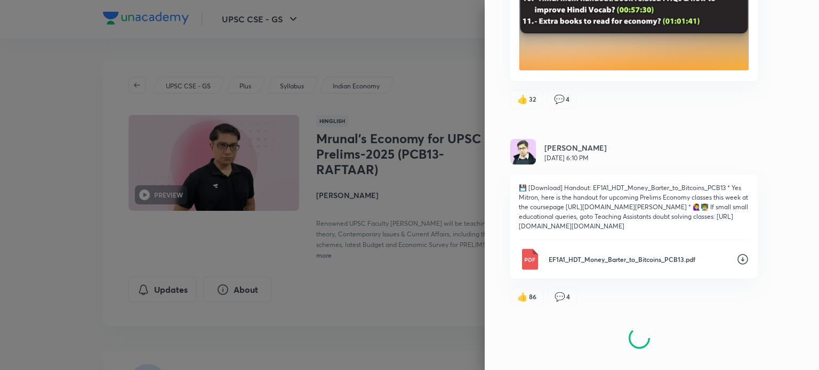
scroll to position [27697, 0]
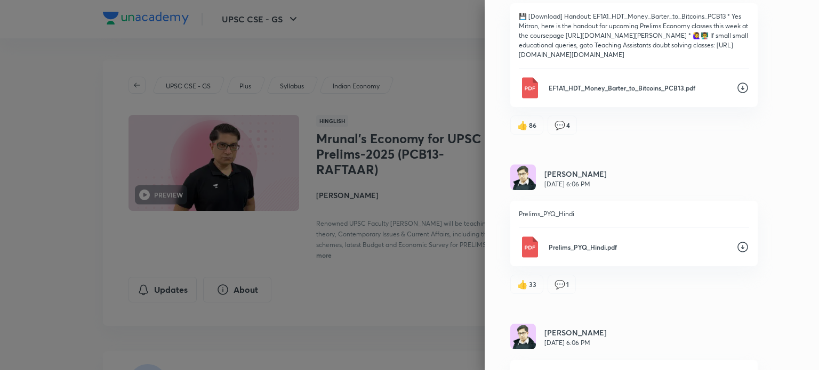
click at [737, 93] on icon at bounding box center [742, 88] width 11 height 11
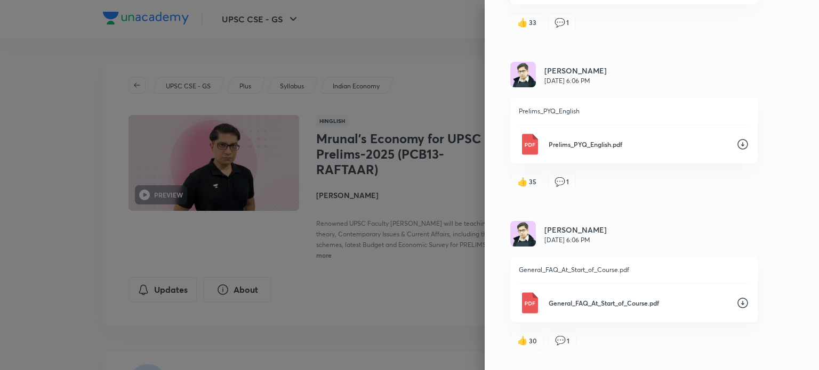
scroll to position [27963, 0]
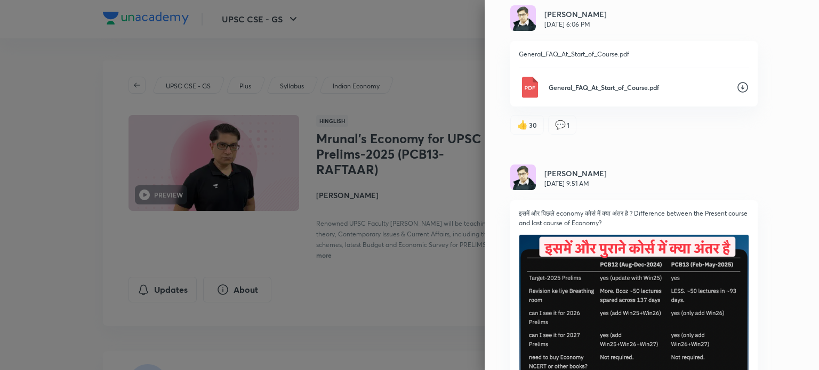
scroll to position [28177, 0]
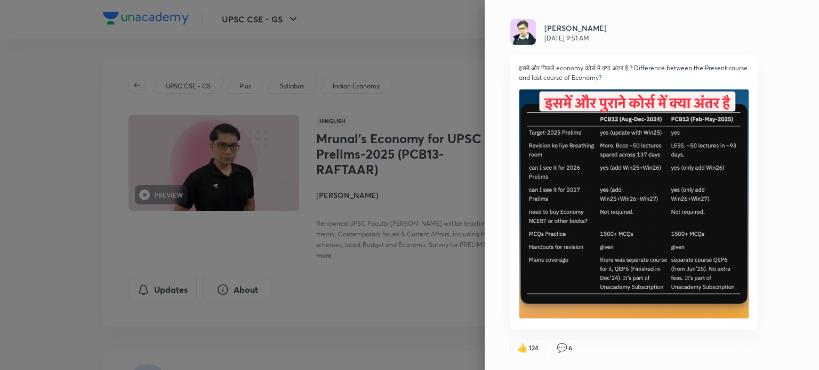
scroll to position [28337, 0]
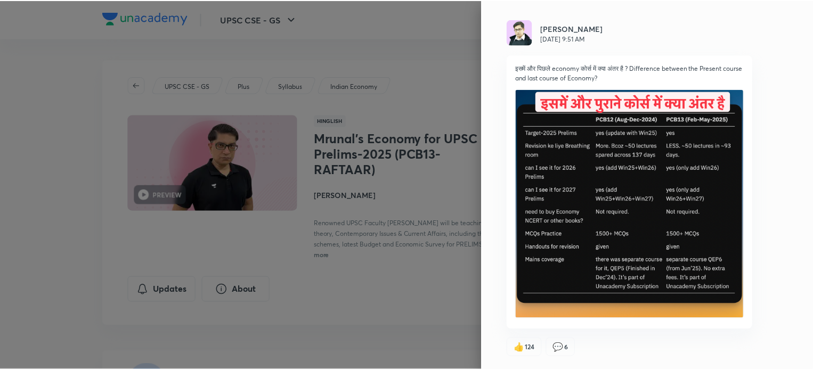
scroll to position [28541, 0]
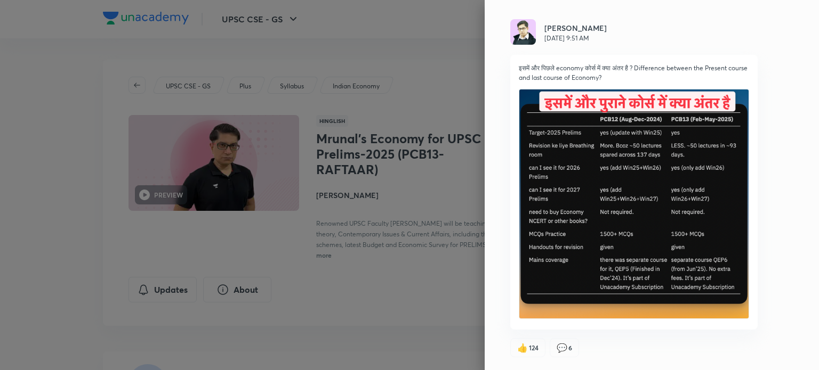
click at [431, 16] on div at bounding box center [409, 185] width 819 height 370
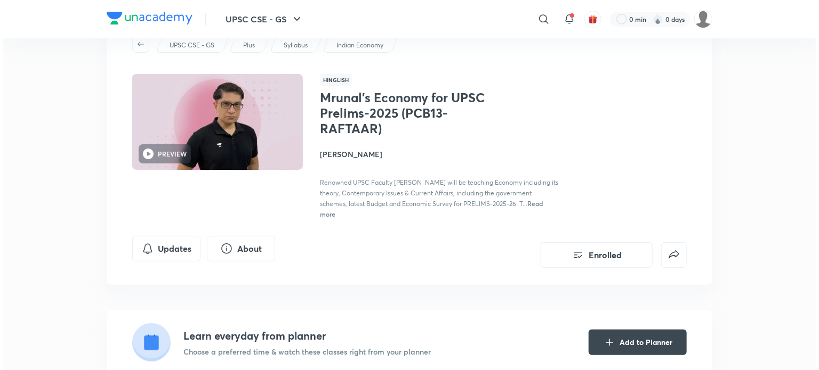
scroll to position [53, 0]
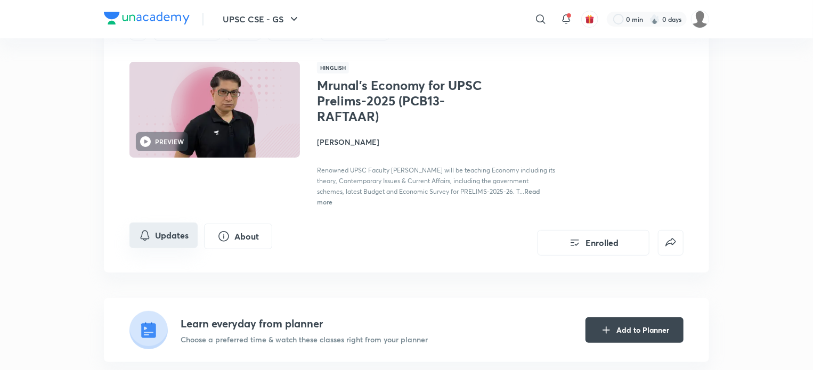
click at [163, 233] on button "Updates" at bounding box center [164, 236] width 68 height 26
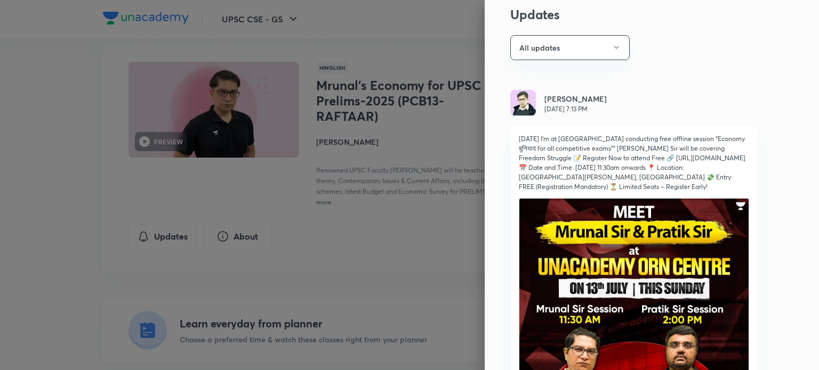
scroll to position [0, 0]
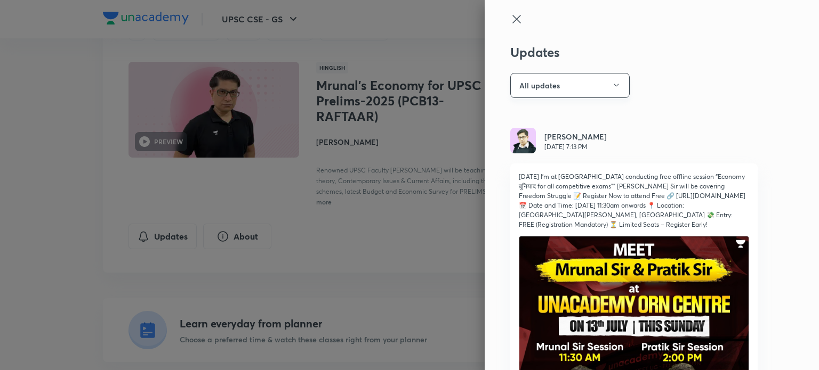
click at [600, 82] on button "All updates" at bounding box center [569, 85] width 119 height 25
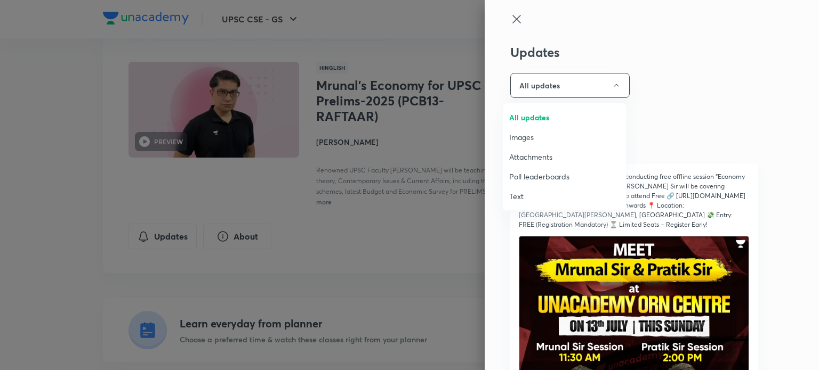
click at [531, 149] on li "Attachments" at bounding box center [564, 157] width 123 height 20
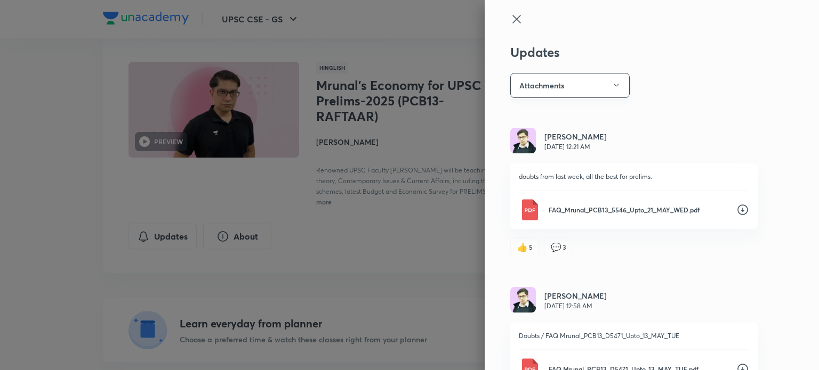
click at [612, 87] on icon "button" at bounding box center [616, 85] width 9 height 9
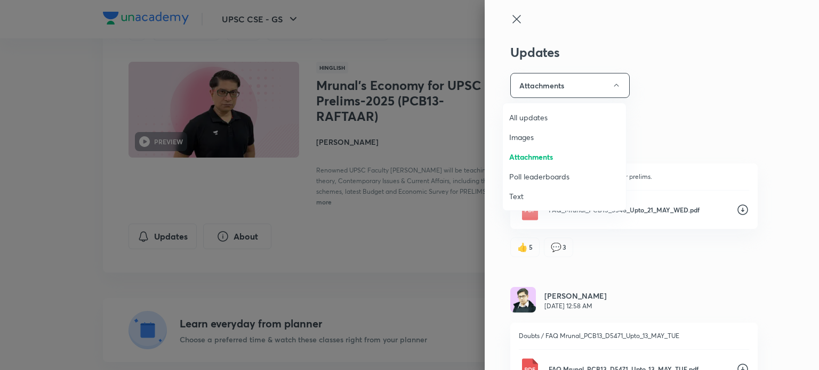
click at [527, 143] on li "Images" at bounding box center [564, 137] width 123 height 20
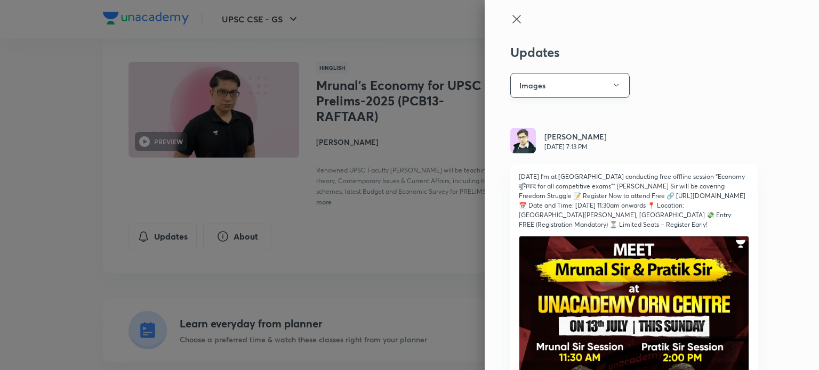
click at [606, 79] on button "Images" at bounding box center [569, 85] width 119 height 25
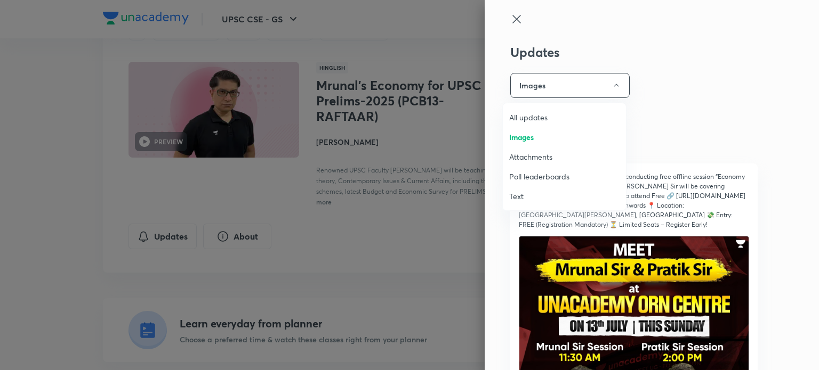
click at [542, 117] on span "All updates" at bounding box center [564, 117] width 110 height 11
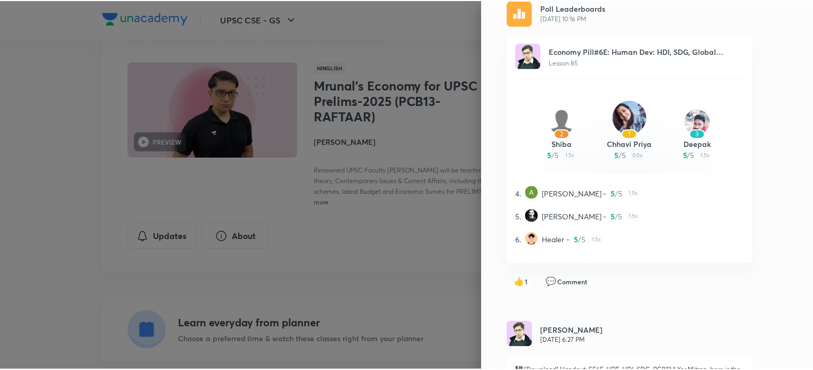
scroll to position [1066, 0]
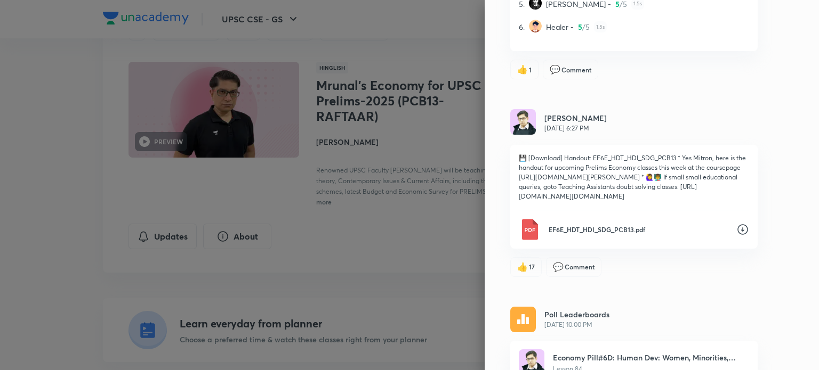
click at [419, 24] on div at bounding box center [409, 185] width 819 height 370
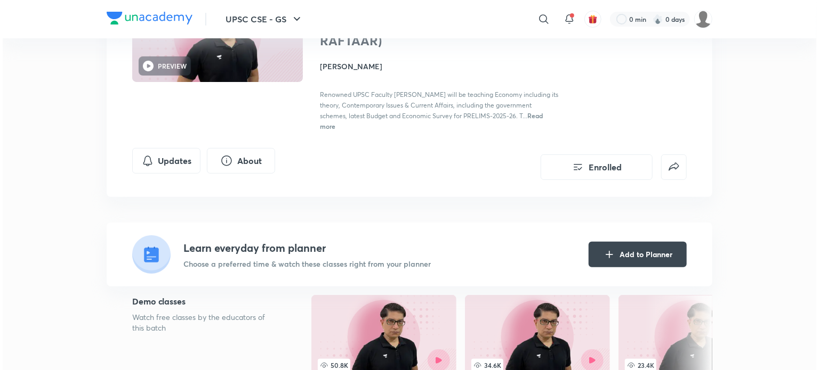
scroll to position [0, 0]
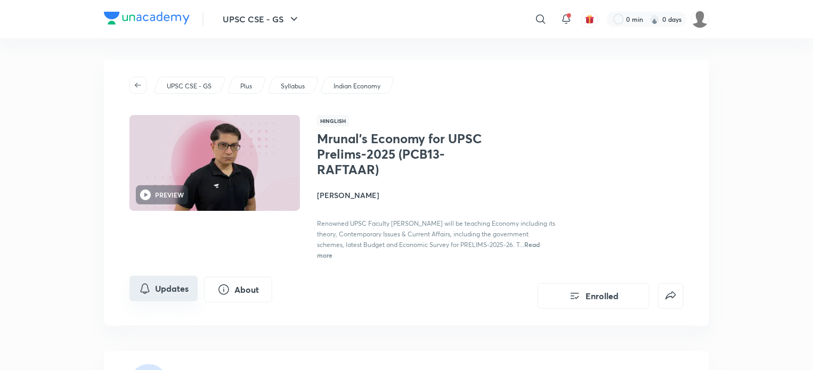
click at [179, 283] on button "Updates" at bounding box center [164, 289] width 68 height 26
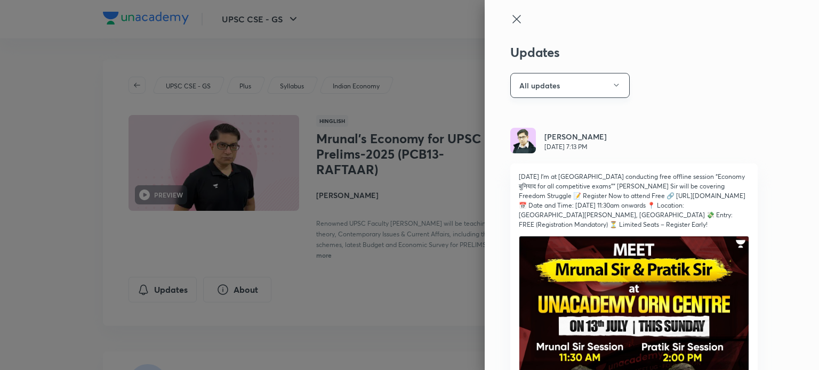
click at [612, 89] on icon "button" at bounding box center [616, 85] width 9 height 9
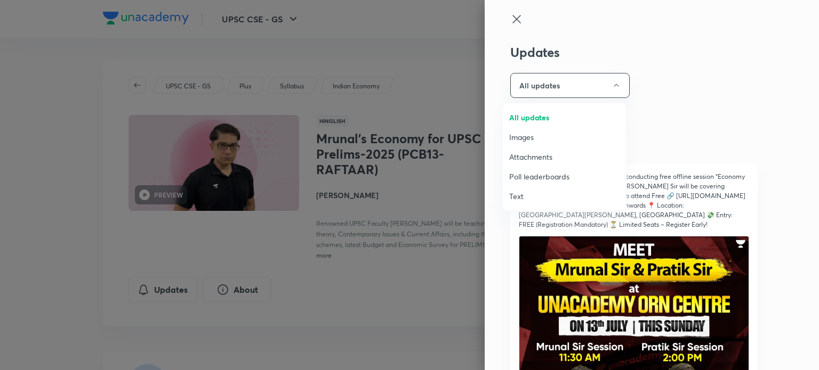
click at [659, 88] on div at bounding box center [409, 185] width 819 height 370
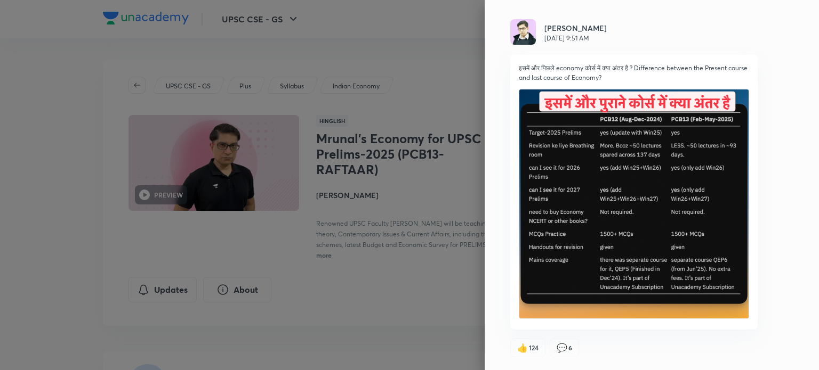
scroll to position [28541, 0]
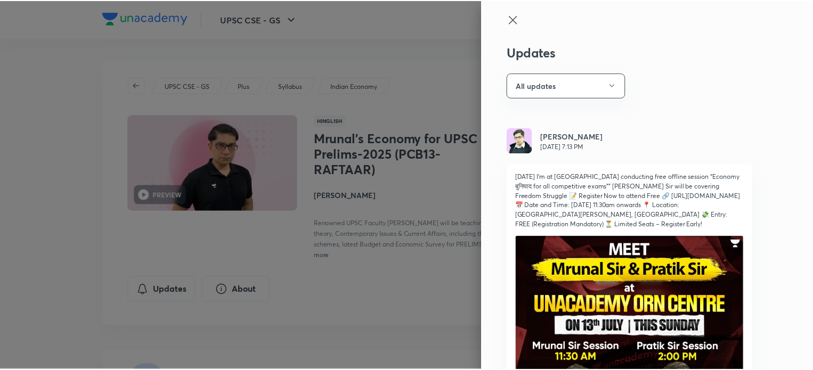
scroll to position [28541, 0]
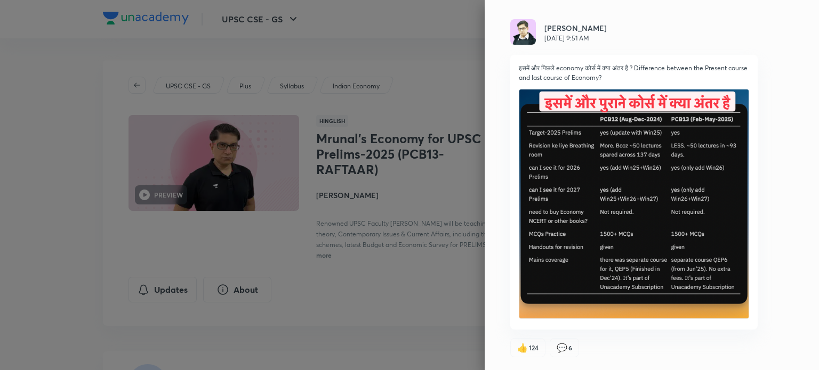
click at [330, 109] on div at bounding box center [409, 185] width 819 height 370
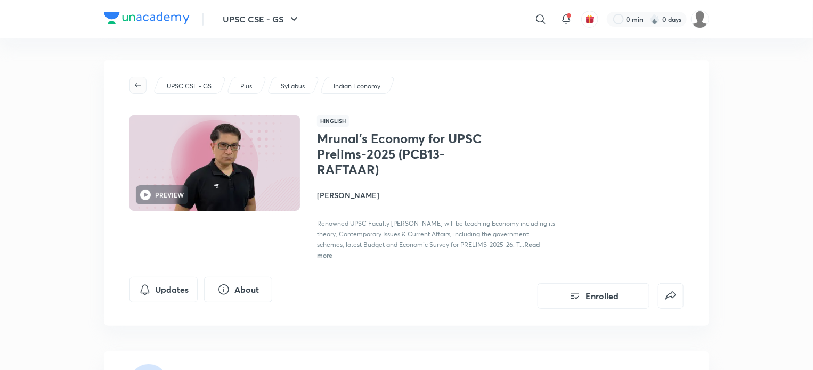
click at [139, 87] on icon "button" at bounding box center [138, 85] width 9 height 9
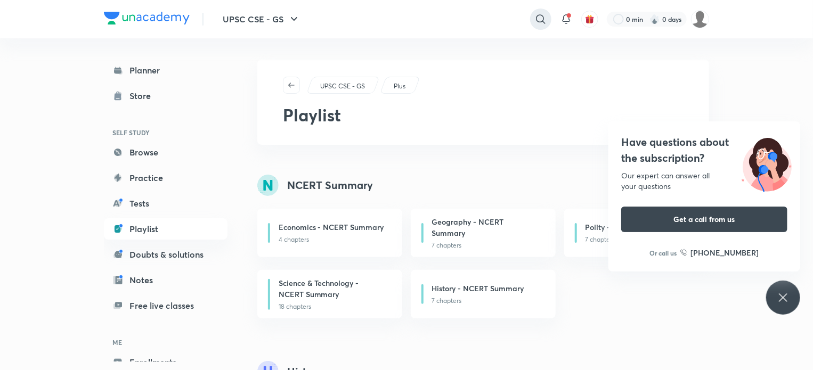
click at [539, 22] on icon at bounding box center [540, 18] width 9 height 9
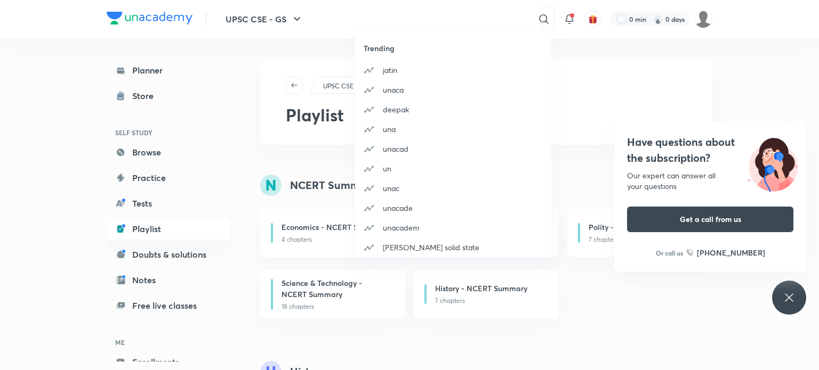
click at [278, 49] on div "Trending [PERSON_NAME] unaca deepak una unacad un unac unacade unacadem [PERSON…" at bounding box center [409, 185] width 819 height 370
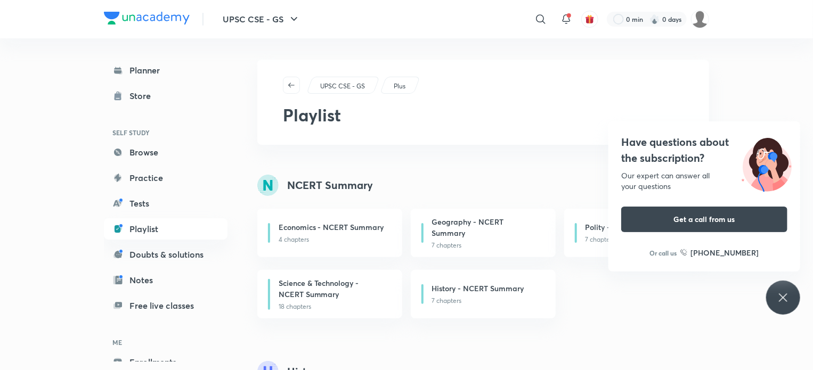
click at [779, 298] on icon at bounding box center [783, 298] width 13 height 13
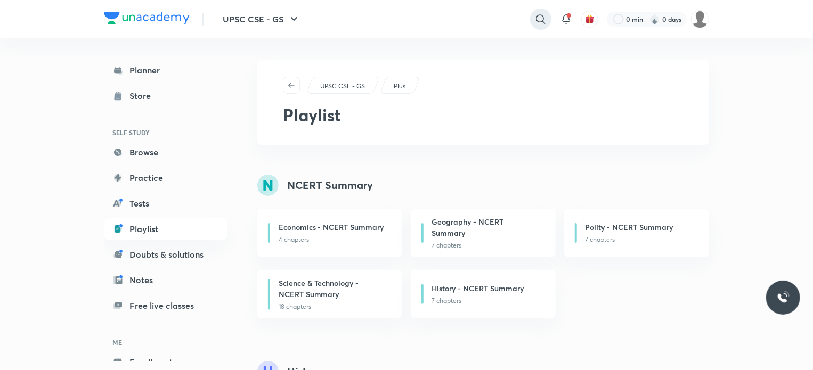
click at [538, 17] on icon at bounding box center [541, 19] width 13 height 13
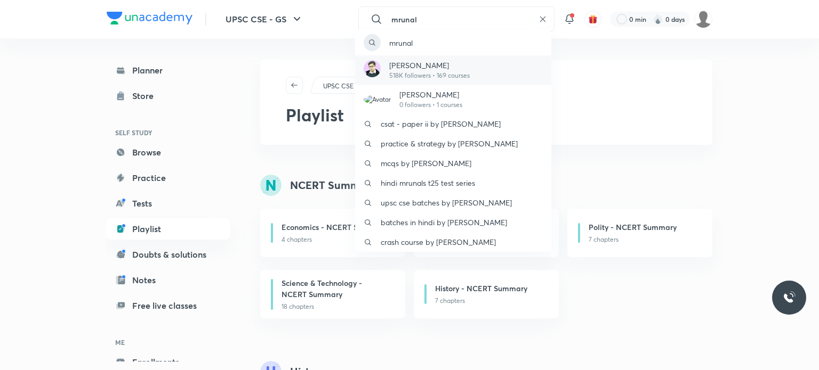
type input "mrunal"
click at [474, 66] on div "[PERSON_NAME] 518K followers • 169 courses" at bounding box center [453, 69] width 196 height 29
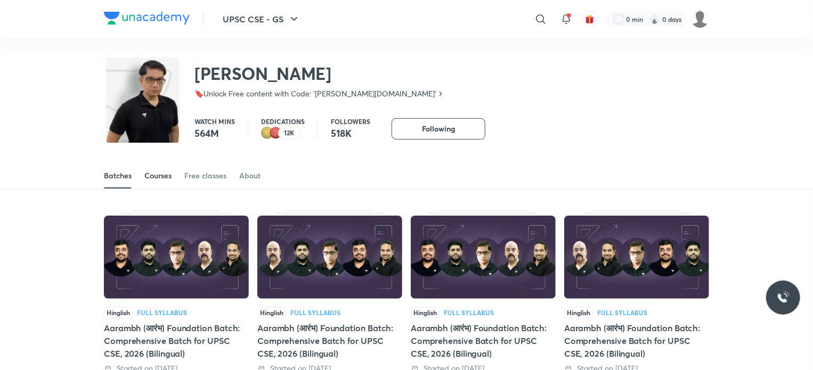
click at [151, 175] on div "Courses" at bounding box center [157, 176] width 27 height 11
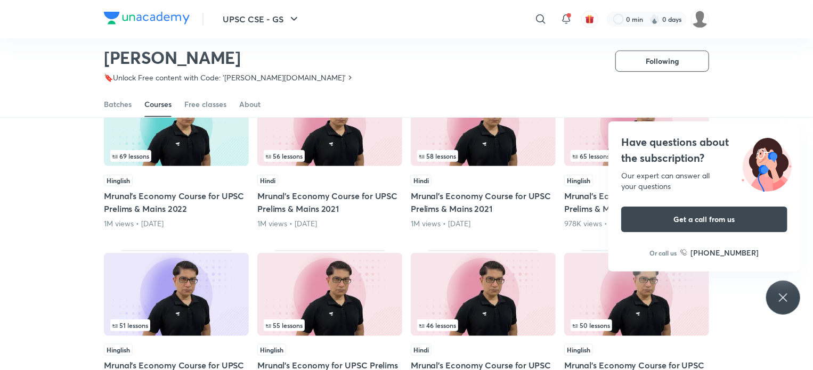
scroll to position [312, 0]
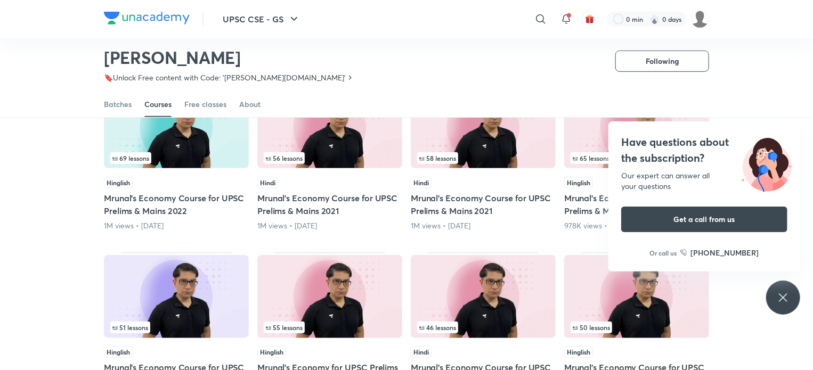
click at [784, 298] on icon at bounding box center [783, 298] width 8 height 8
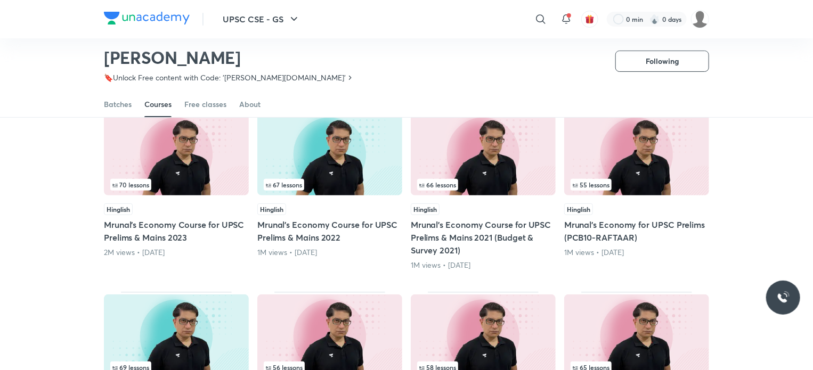
scroll to position [206, 0]
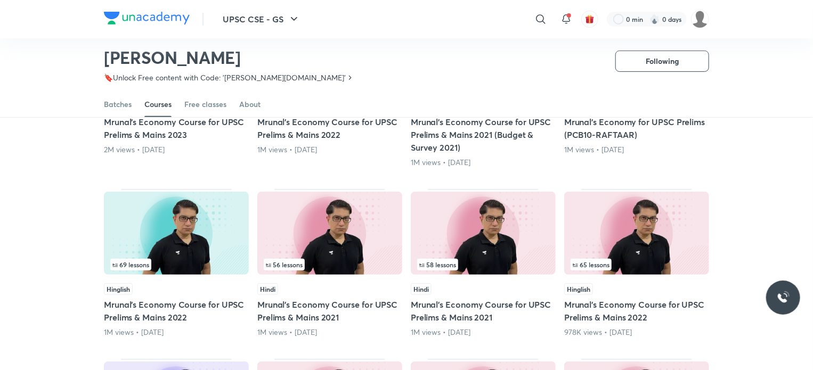
click at [54, 163] on div "Popular Latest 70 lessons Hinglish Mrunal’s Economy Course for UPSC Prelims & M…" at bounding box center [406, 264] width 813 height 627
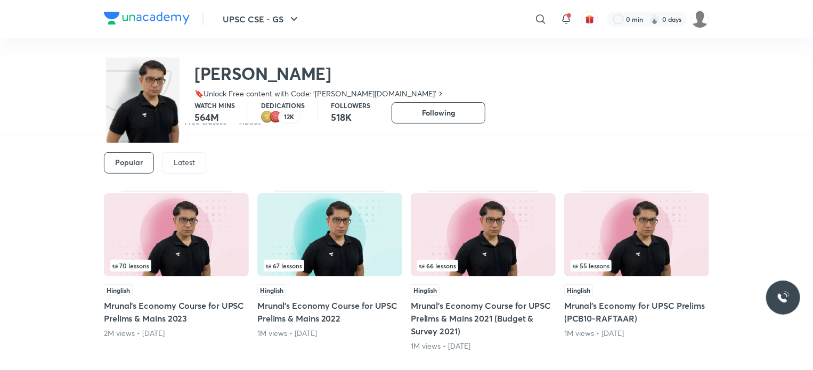
scroll to position [55, 0]
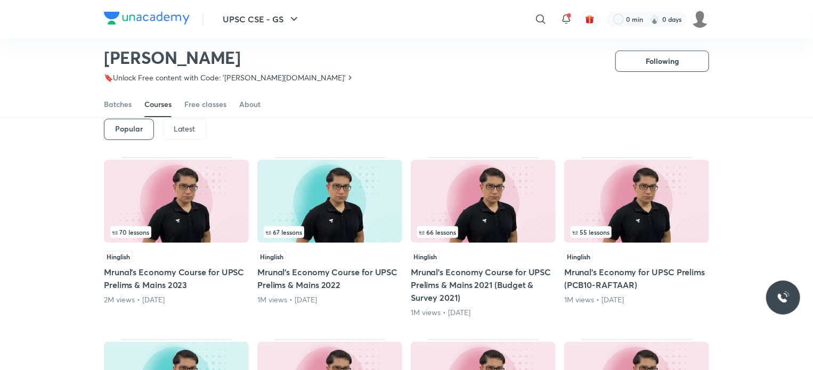
click at [186, 131] on p "Latest" at bounding box center [184, 129] width 21 height 9
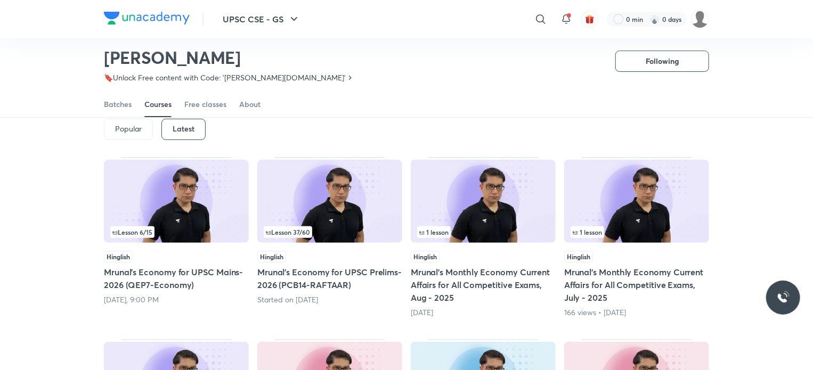
click at [185, 205] on img at bounding box center [176, 201] width 145 height 83
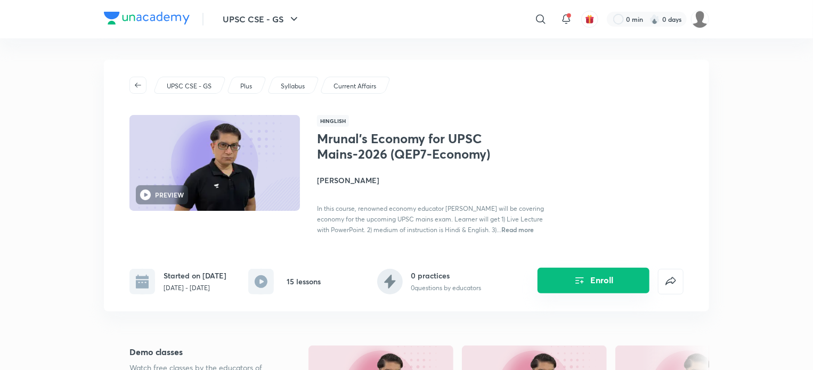
click at [574, 287] on icon "Enroll" at bounding box center [580, 281] width 13 height 13
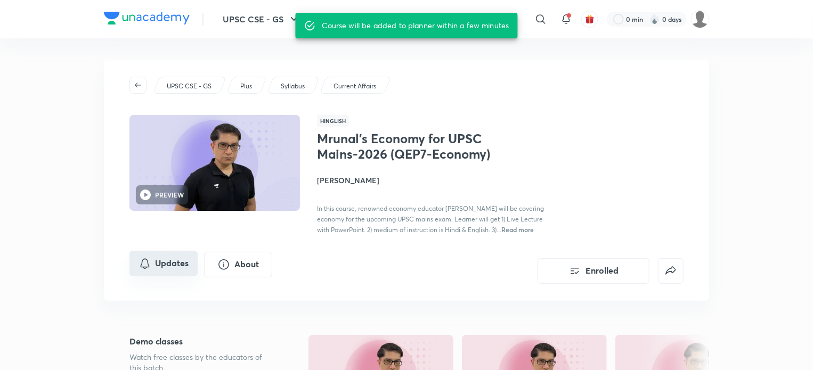
click at [167, 263] on button "Updates" at bounding box center [164, 264] width 68 height 26
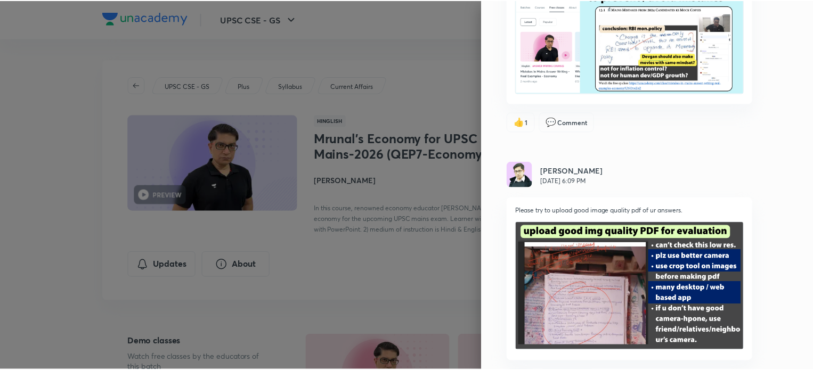
scroll to position [2424, 0]
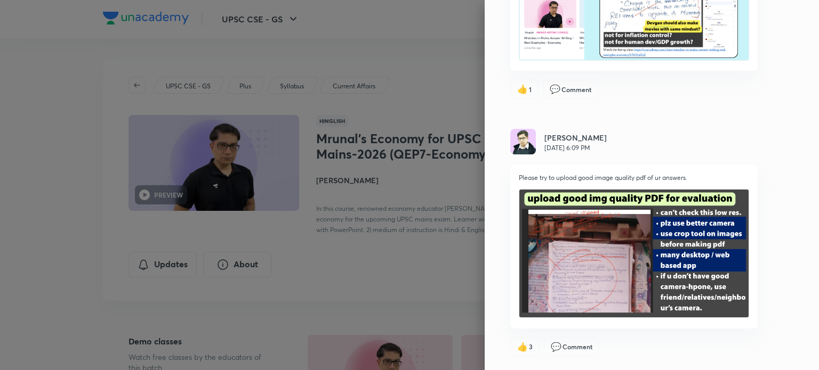
click at [46, 123] on div at bounding box center [409, 185] width 819 height 370
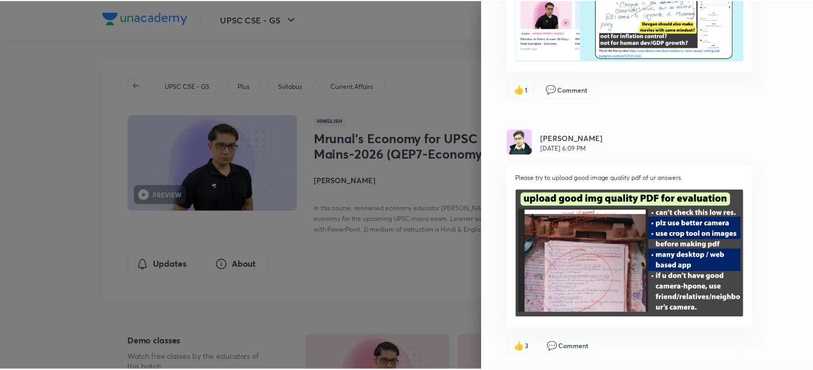
scroll to position [0, 0]
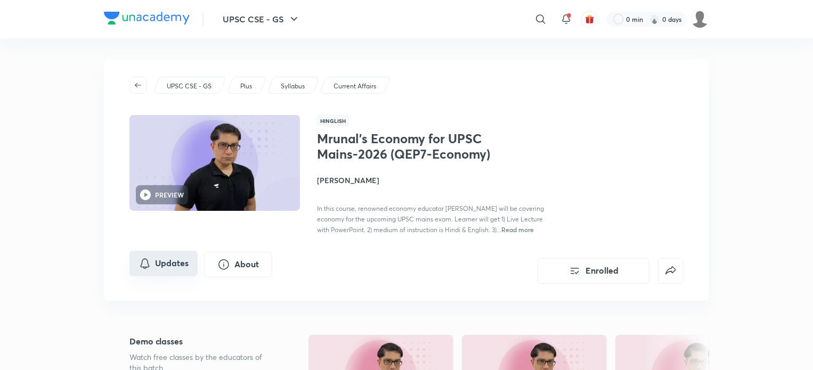
click at [166, 261] on button "Updates" at bounding box center [164, 264] width 68 height 26
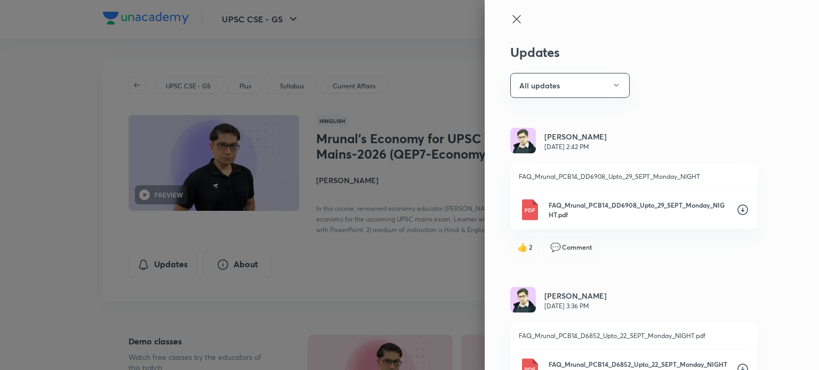
click at [720, 83] on div "Updates All updates [PERSON_NAME] [DATE] 2:42 PM FAQ_Mrunal_PCB14_DD6908_Upto_2…" at bounding box center [652, 185] width 334 height 370
click at [510, 16] on icon at bounding box center [516, 19] width 13 height 13
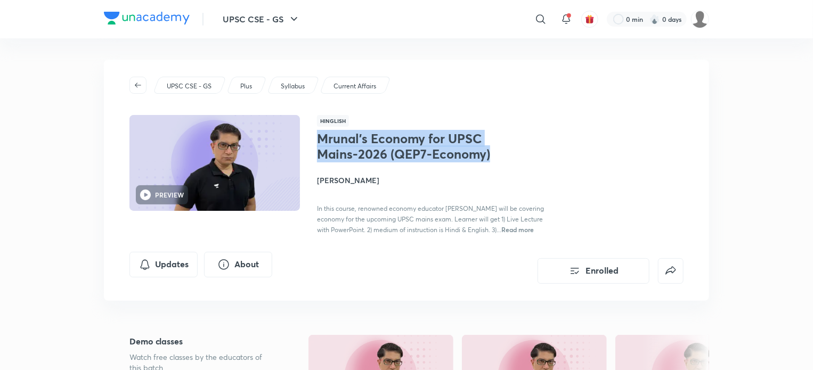
drag, startPoint x: 319, startPoint y: 138, endPoint x: 504, endPoint y: 157, distance: 186.0
click at [504, 157] on div "Mrunal’s Economy for UPSC Mains-2026 (QEP7-Economy) [PERSON_NAME] In this cours…" at bounding box center [436, 183] width 239 height 104
copy h1 "Mrunal’s Economy for UPSC Mains-2026 (QEP7-Economy)"
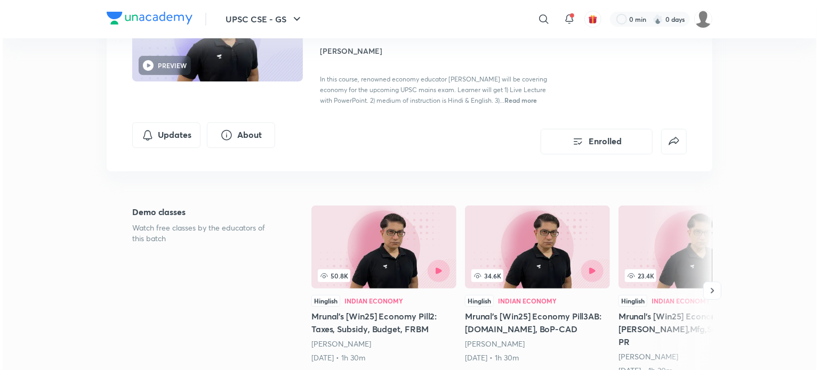
scroll to position [160, 0]
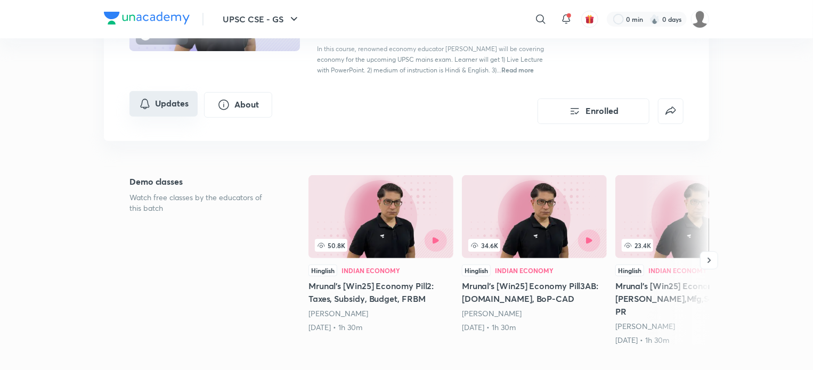
click at [181, 106] on button "Updates" at bounding box center [164, 104] width 68 height 26
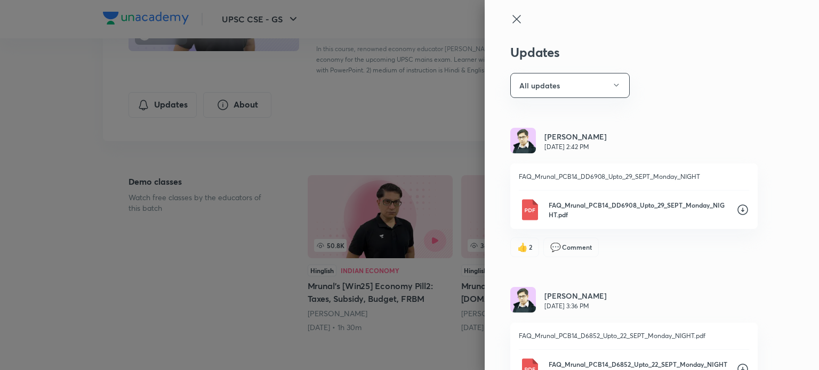
click at [736, 208] on icon at bounding box center [742, 210] width 13 height 13
click at [729, 269] on div "Updates All updates [PERSON_NAME] [DATE] 2:42 PM FAQ_Mrunal_PCB14_DD6908_Upto_2…" at bounding box center [652, 185] width 334 height 370
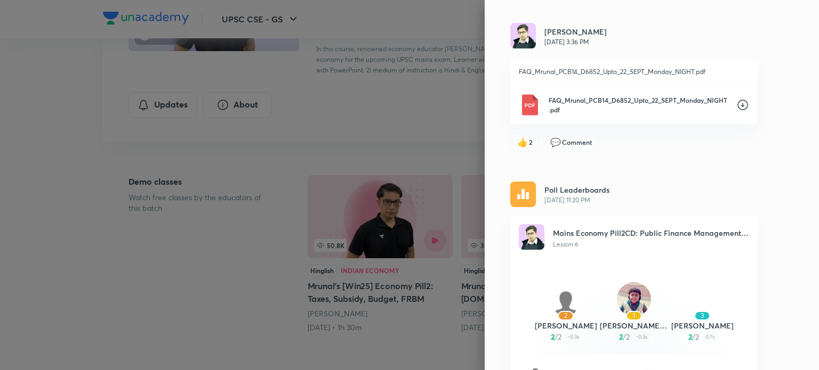
scroll to position [267, 0]
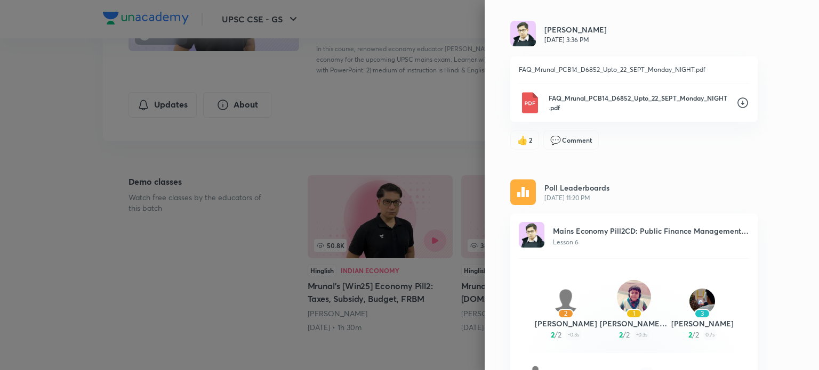
click at [736, 102] on icon at bounding box center [742, 102] width 13 height 13
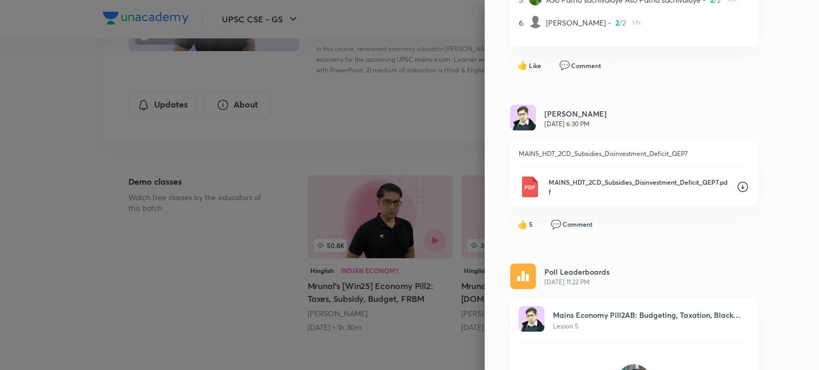
scroll to position [693, 0]
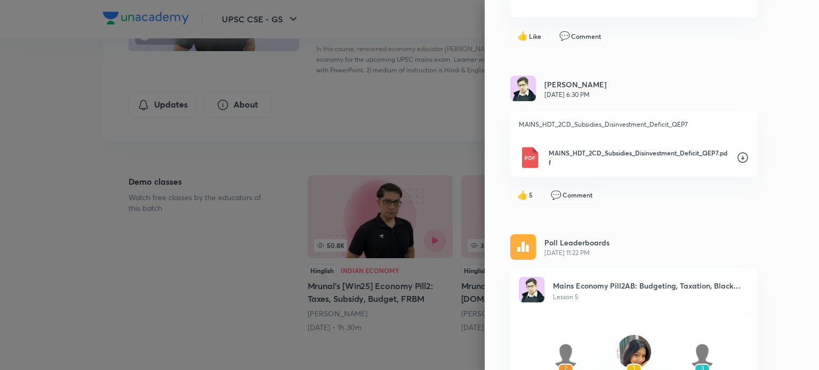
click at [737, 153] on icon at bounding box center [742, 157] width 13 height 13
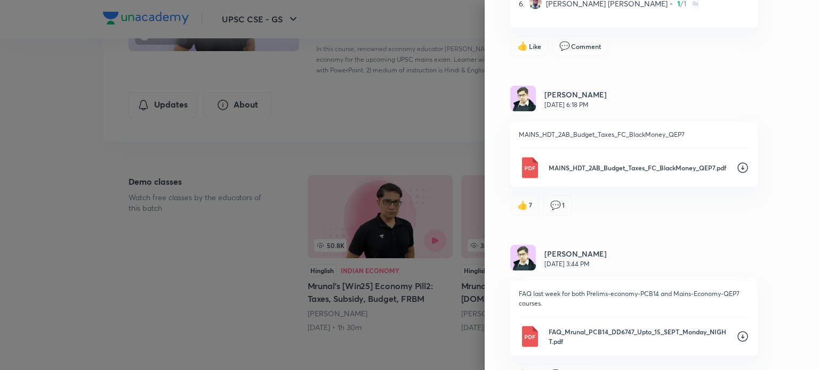
scroll to position [1173, 0]
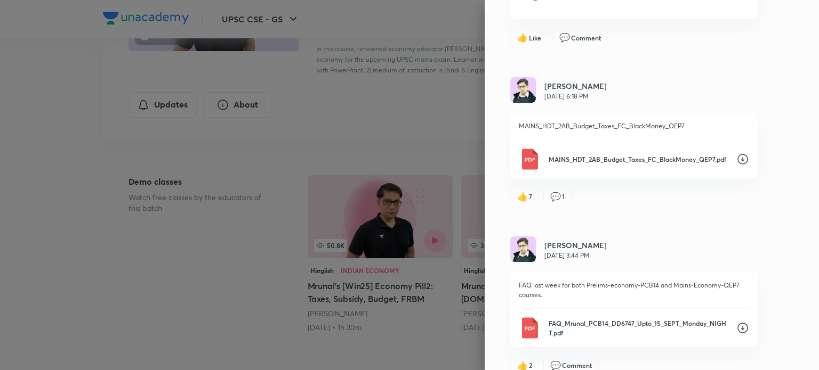
click at [737, 157] on icon at bounding box center [742, 159] width 11 height 11
click at [736, 324] on icon at bounding box center [742, 328] width 13 height 13
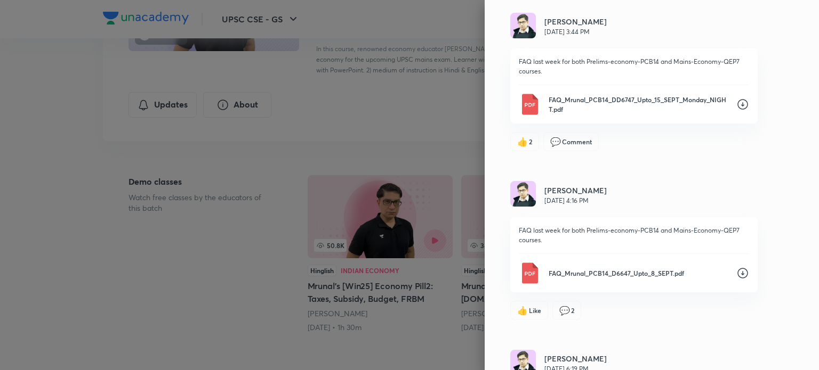
scroll to position [1439, 0]
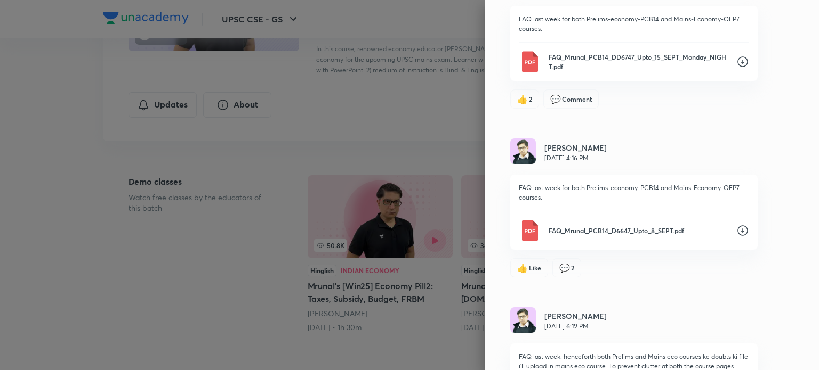
click at [736, 230] on icon at bounding box center [742, 230] width 13 height 13
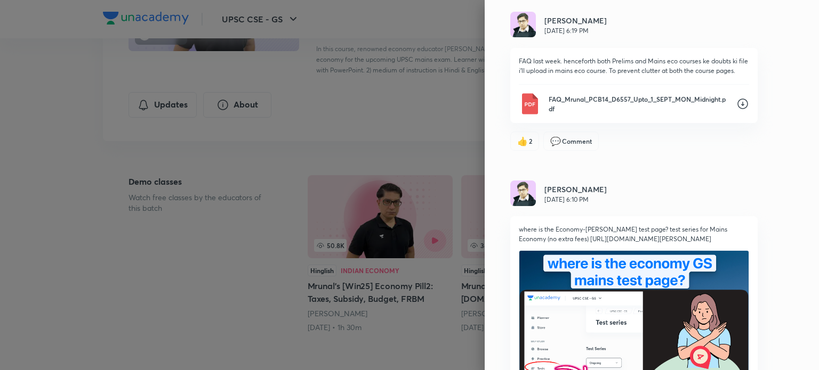
scroll to position [1759, 0]
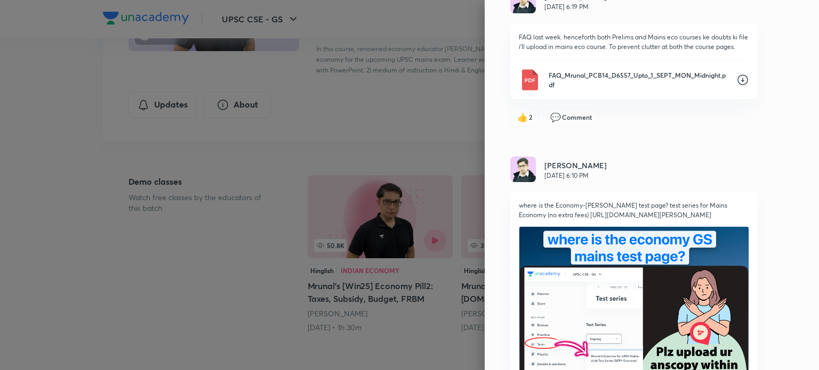
click at [795, 90] on div "Updates All updates [PERSON_NAME] [DATE] 2:42 PM FAQ_Mrunal_PCB14_DD6908_Upto_2…" at bounding box center [652, 185] width 334 height 370
click at [737, 75] on icon at bounding box center [742, 80] width 13 height 13
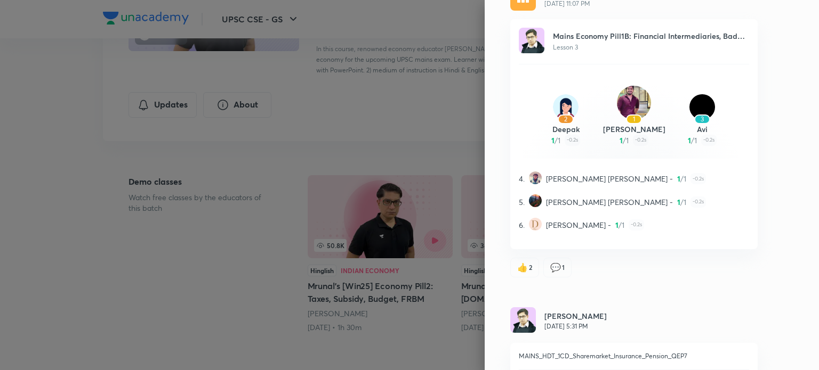
scroll to position [2968, 0]
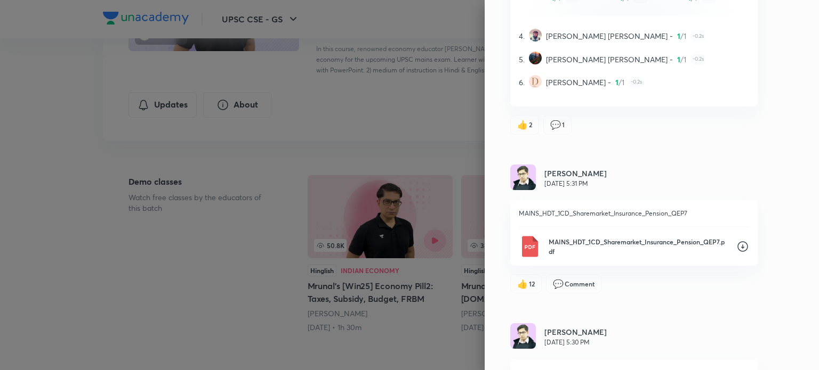
click at [736, 253] on icon at bounding box center [742, 246] width 13 height 13
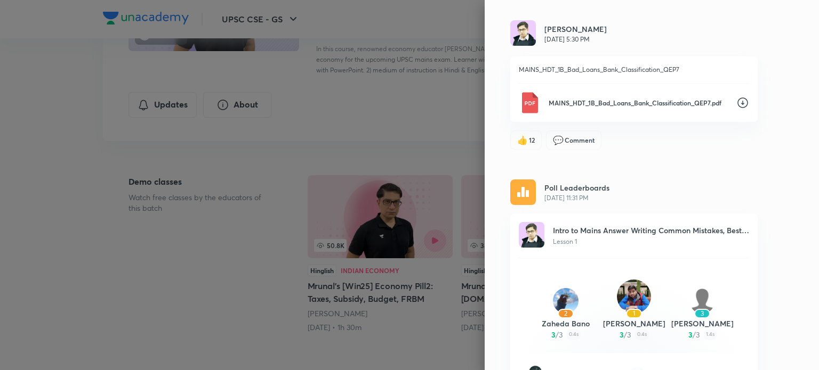
scroll to position [3288, 0]
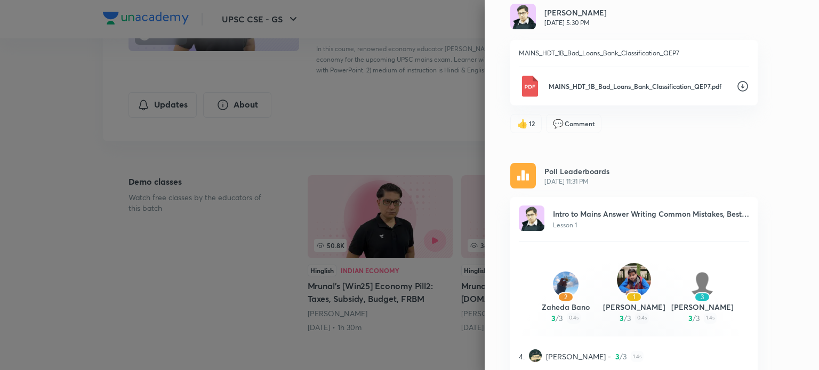
click at [738, 93] on icon at bounding box center [742, 86] width 13 height 13
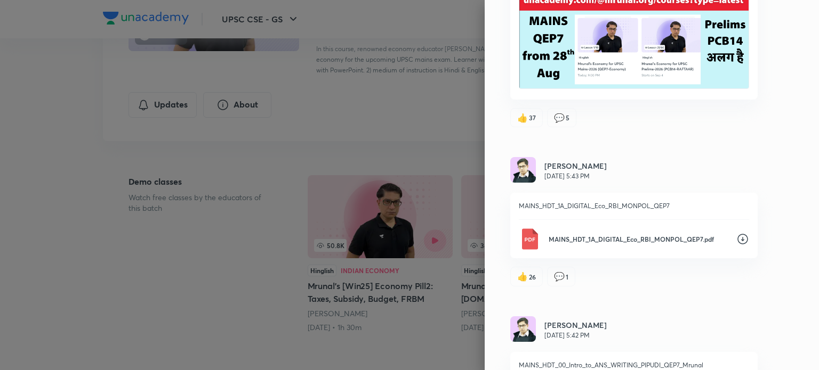
scroll to position [4087, 0]
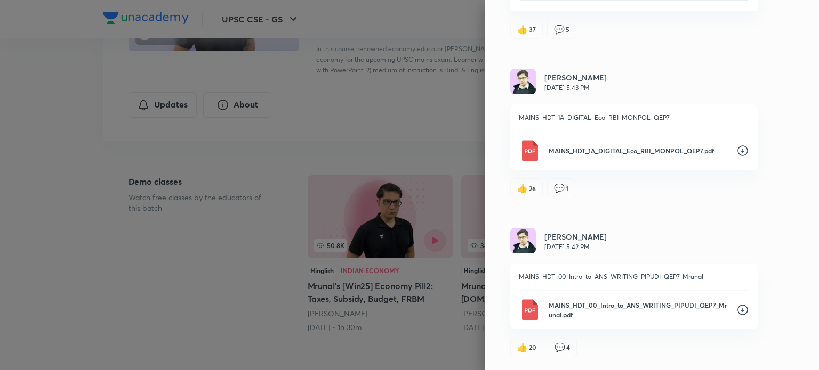
click at [737, 157] on icon at bounding box center [742, 150] width 13 height 13
click at [736, 317] on icon at bounding box center [742, 310] width 13 height 13
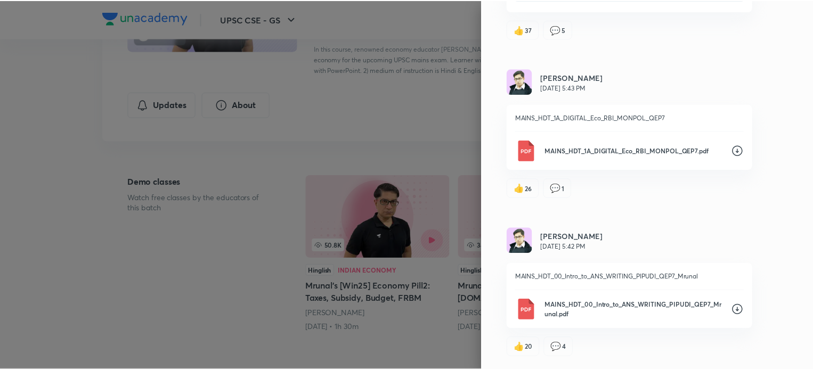
scroll to position [4092, 0]
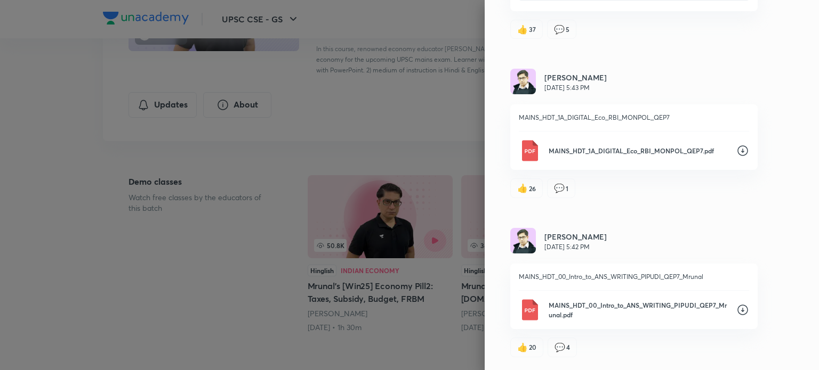
drag, startPoint x: 78, startPoint y: 262, endPoint x: 154, endPoint y: 237, distance: 79.4
click at [78, 262] on div at bounding box center [409, 185] width 819 height 370
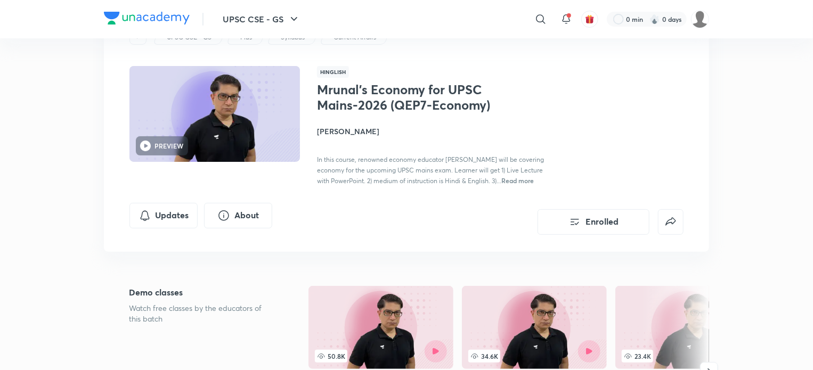
scroll to position [0, 0]
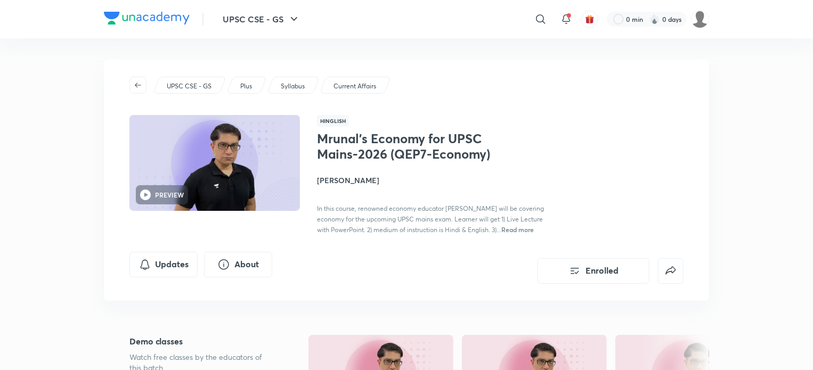
click at [285, 85] on p "Syllabus" at bounding box center [293, 87] width 24 height 10
click at [136, 85] on icon "button" at bounding box center [138, 85] width 6 height 5
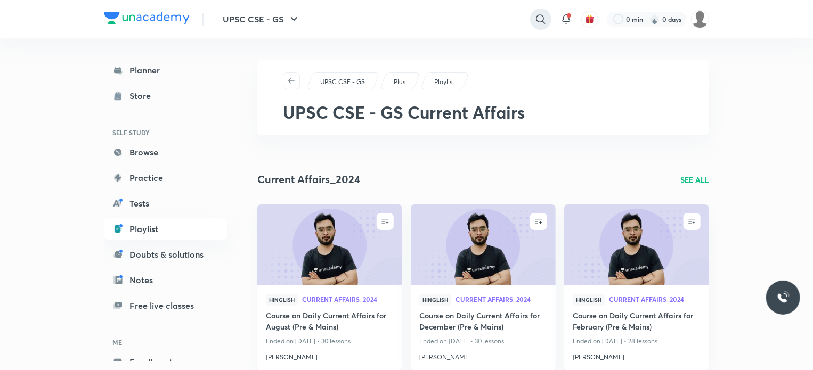
click at [542, 22] on icon at bounding box center [540, 18] width 9 height 9
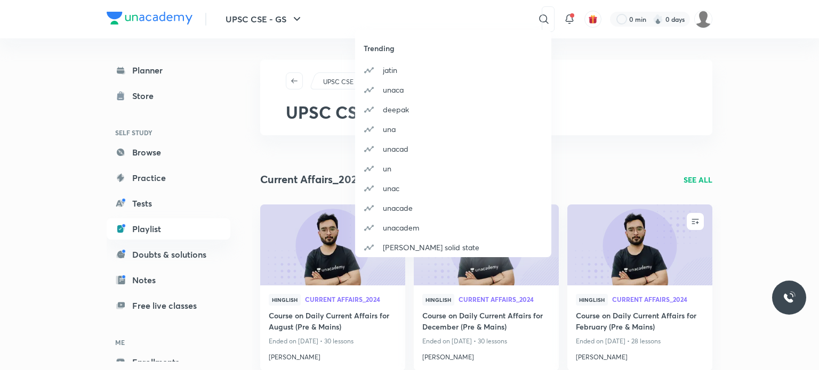
click at [452, 17] on div "Trending [PERSON_NAME] unaca deepak una unacad un unac unacade unacadem [PERSON…" at bounding box center [409, 185] width 819 height 370
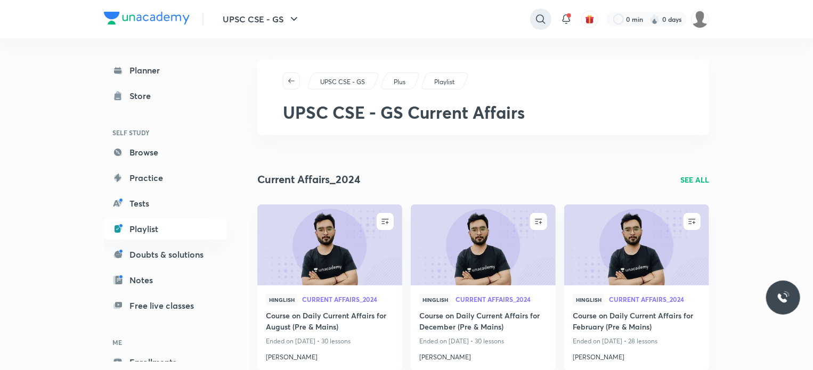
click at [537, 20] on icon at bounding box center [541, 19] width 13 height 13
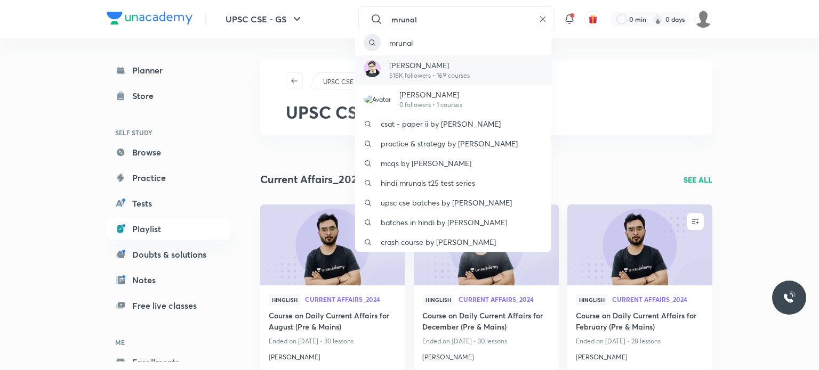
type input "mrunal"
click at [469, 64] on p "[PERSON_NAME]" at bounding box center [429, 65] width 80 height 11
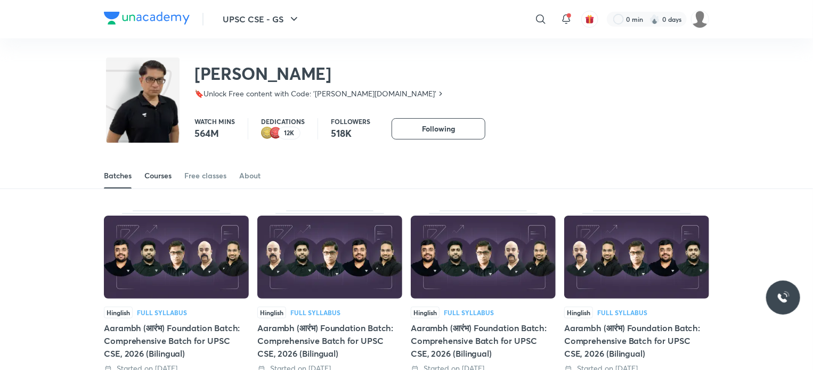
click at [165, 174] on div "Courses" at bounding box center [157, 176] width 27 height 11
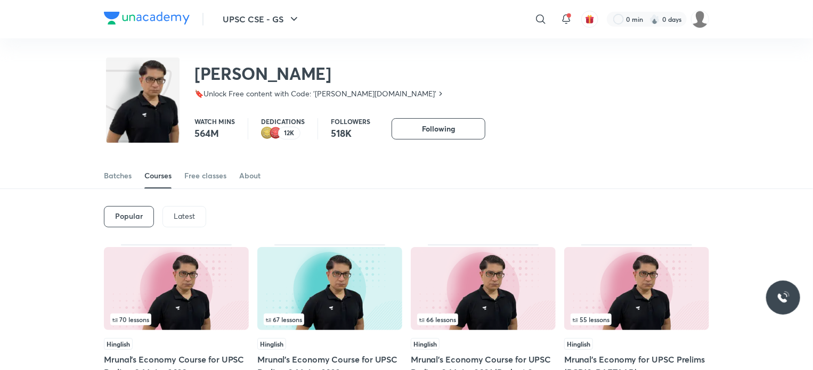
click at [617, 96] on div "[PERSON_NAME] 🔖Unlock Free content with Code: '[PERSON_NAME][DOMAIN_NAME]'" at bounding box center [407, 72] width 606 height 69
drag, startPoint x: 45, startPoint y: 285, endPoint x: 35, endPoint y: 154, distance: 131.0
click at [201, 176] on div "Free classes" at bounding box center [205, 176] width 42 height 11
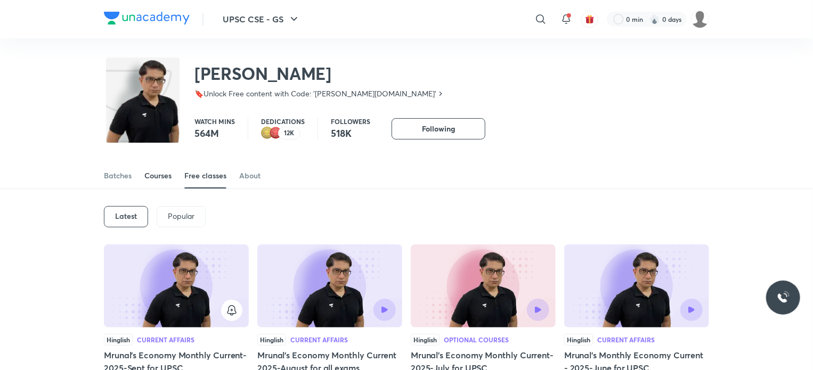
click at [164, 176] on div "Courses" at bounding box center [157, 176] width 27 height 11
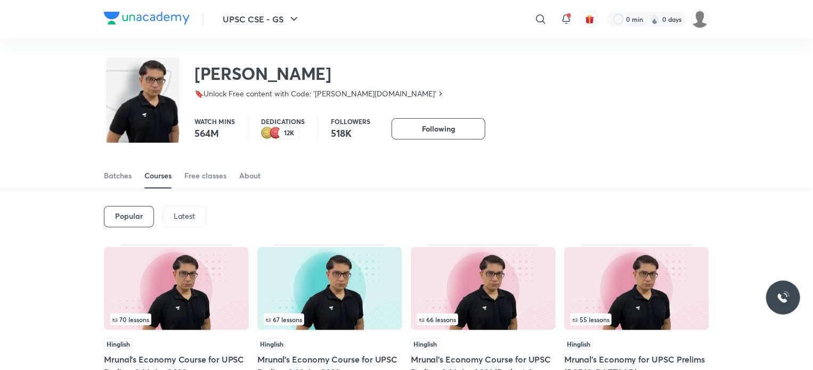
click at [188, 215] on p "Latest" at bounding box center [184, 216] width 21 height 9
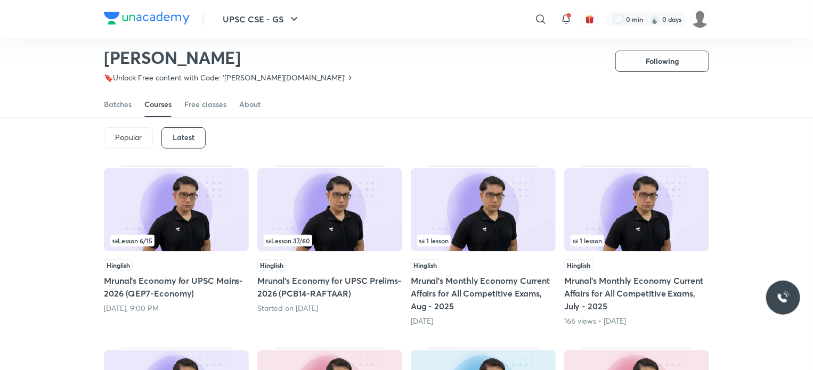
scroll to position [337, 0]
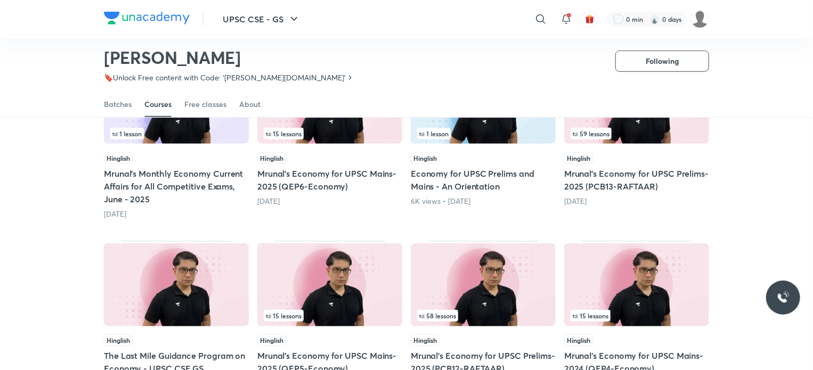
click at [331, 136] on div "15 lessons" at bounding box center [330, 134] width 132 height 12
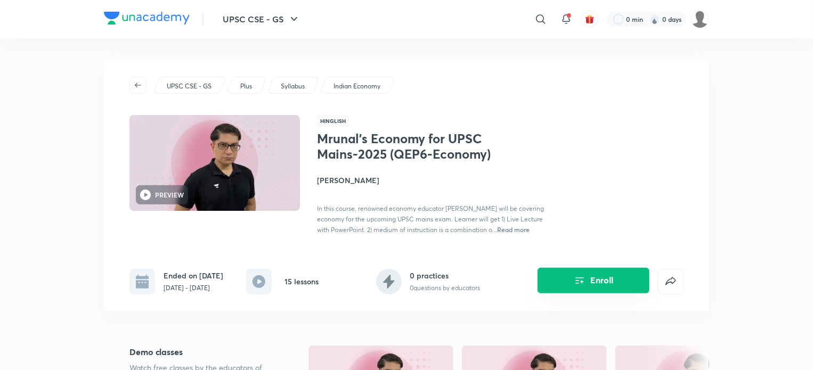
click at [566, 283] on button "Enroll" at bounding box center [594, 281] width 112 height 26
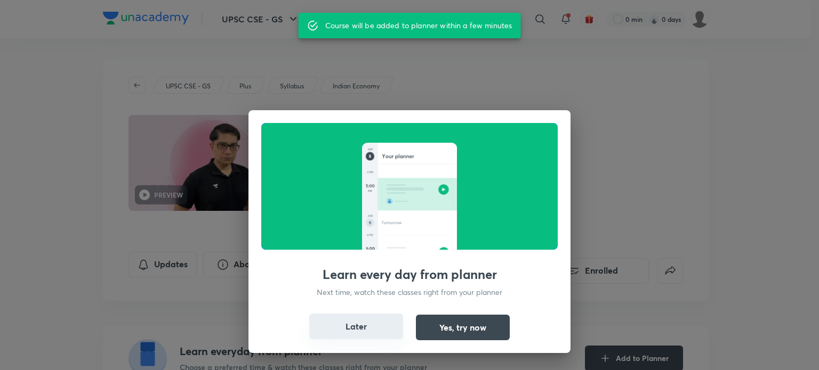
click at [376, 326] on button "Later" at bounding box center [356, 327] width 94 height 26
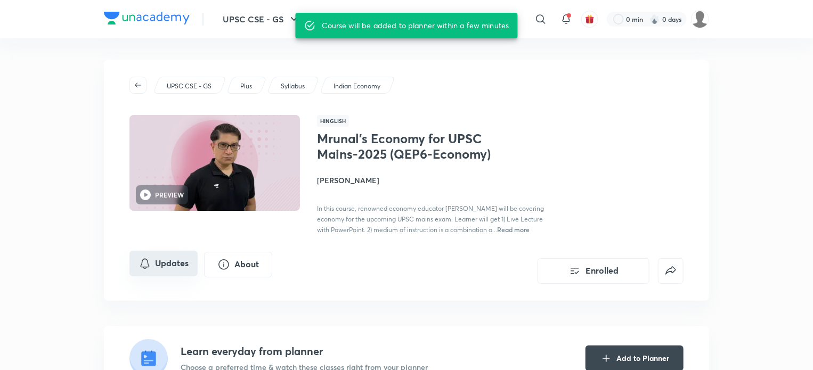
click at [162, 266] on button "Updates" at bounding box center [164, 264] width 68 height 26
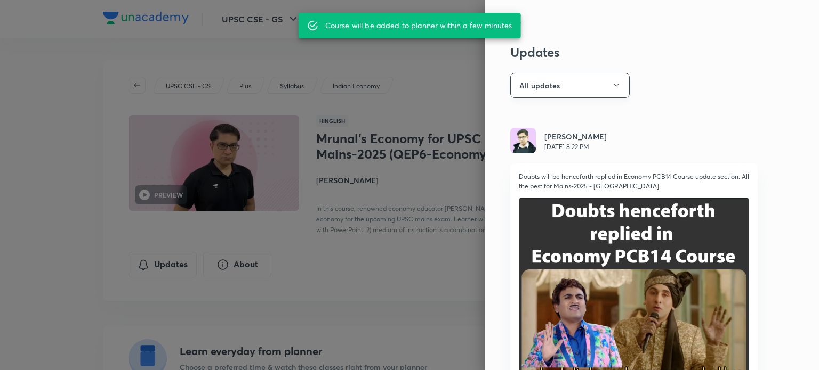
click at [599, 84] on button "All updates" at bounding box center [569, 85] width 119 height 25
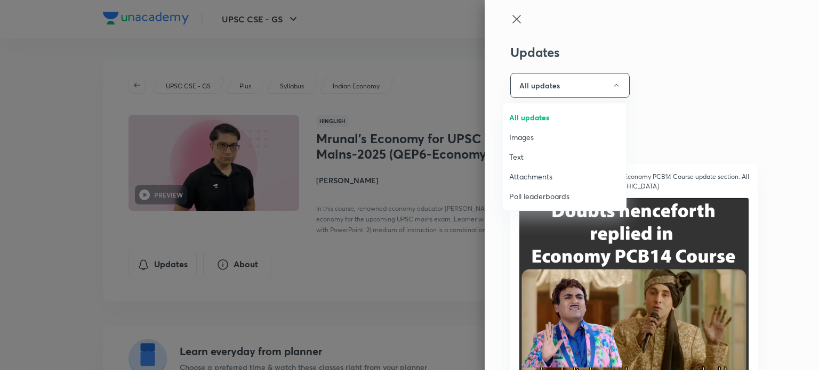
click at [564, 116] on span "All updates" at bounding box center [564, 117] width 110 height 11
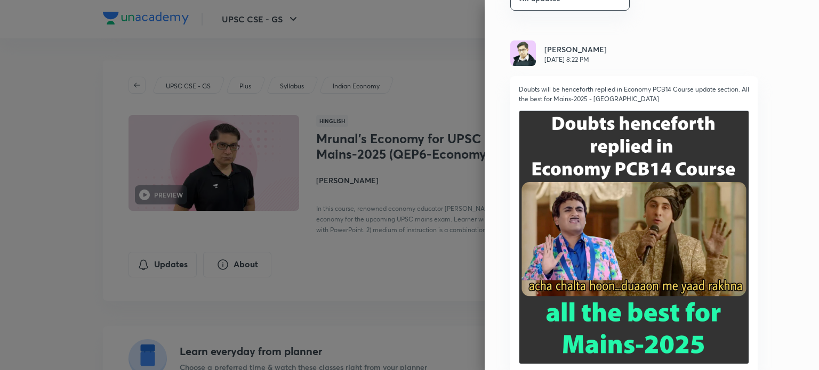
scroll to position [320, 0]
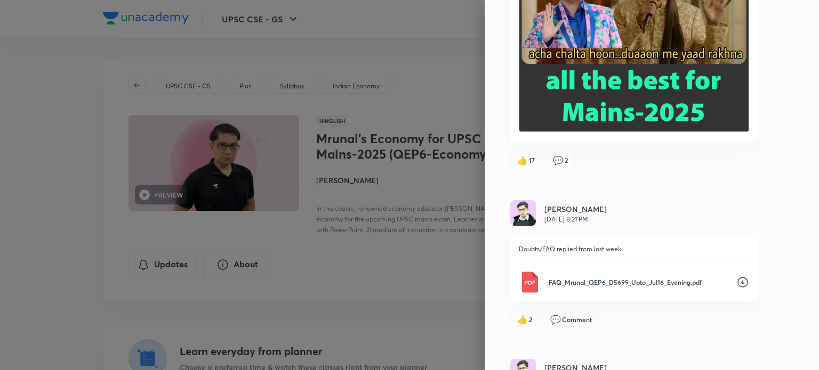
click at [736, 281] on icon at bounding box center [742, 282] width 13 height 13
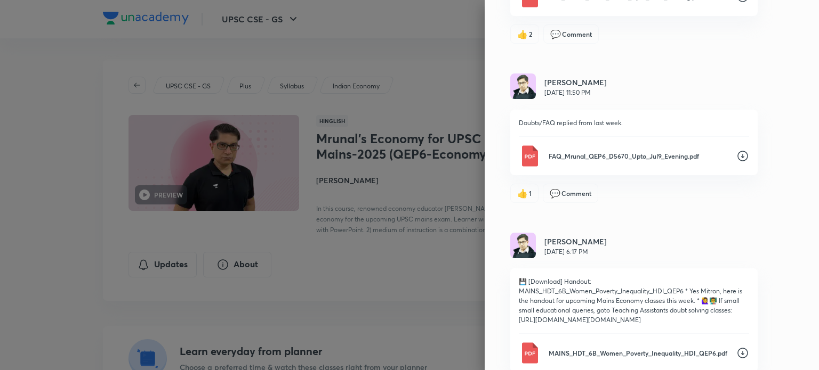
scroll to position [640, 0]
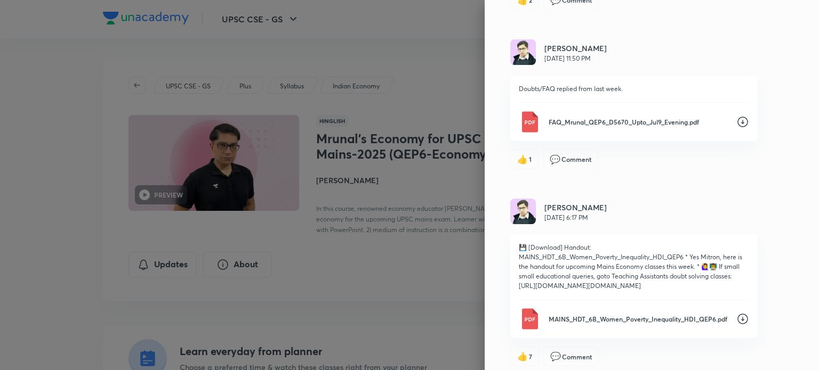
click at [736, 120] on icon at bounding box center [742, 122] width 13 height 13
click at [770, 267] on div "Updates All updates [PERSON_NAME] [DATE] 8:22 PM Doubts will be henceforth repl…" at bounding box center [652, 185] width 334 height 370
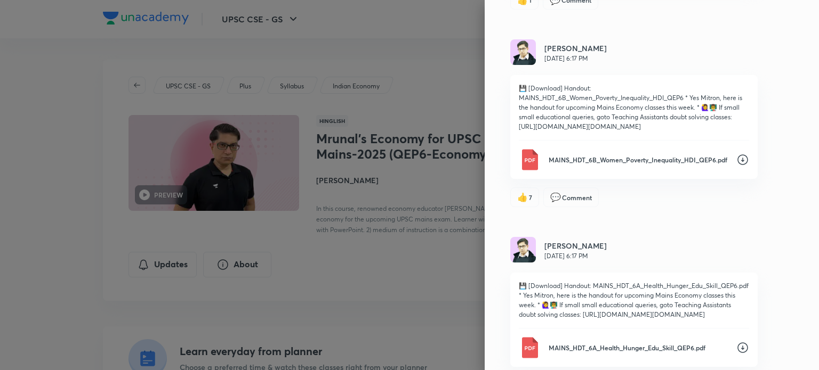
scroll to position [800, 0]
click at [736, 157] on icon at bounding box center [742, 159] width 13 height 13
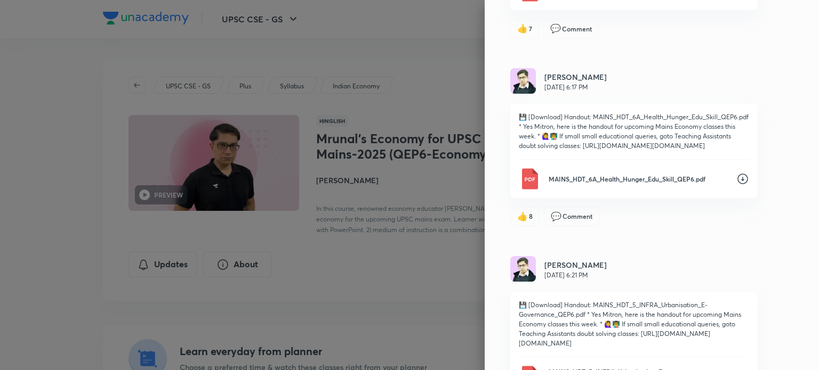
scroll to position [1066, 0]
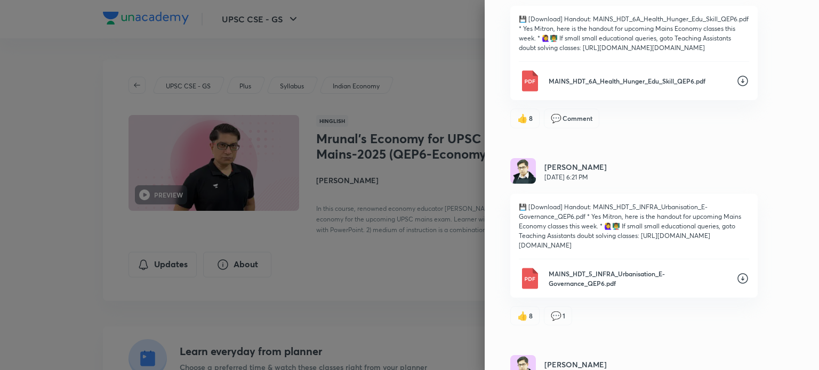
click at [736, 87] on icon at bounding box center [742, 81] width 13 height 13
click at [736, 285] on icon at bounding box center [742, 278] width 13 height 13
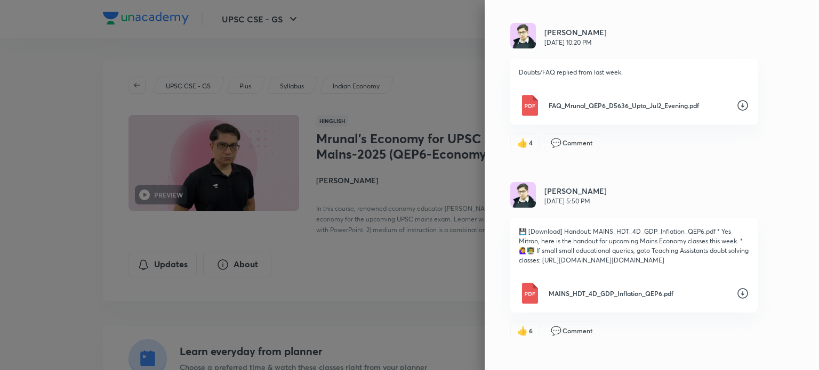
scroll to position [1439, 0]
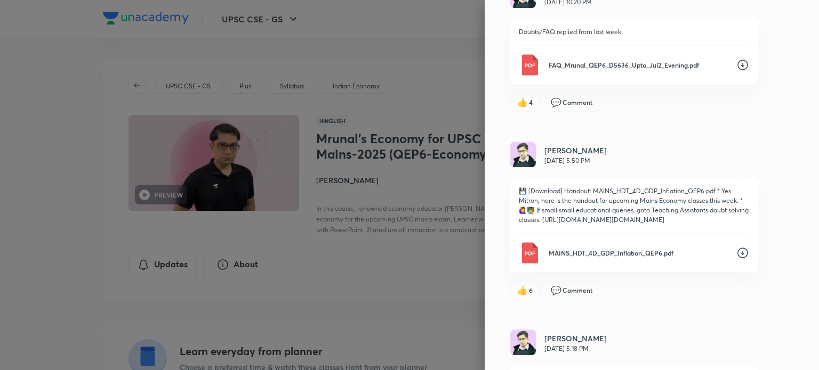
click at [736, 71] on icon at bounding box center [742, 65] width 13 height 13
click at [736, 259] on icon at bounding box center [742, 253] width 13 height 13
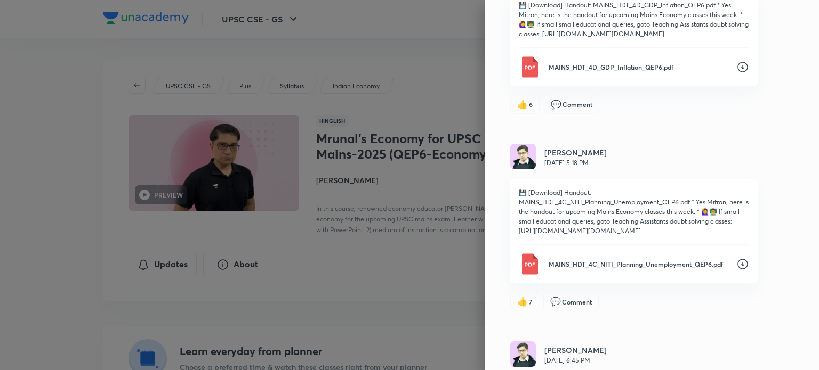
scroll to position [1652, 0]
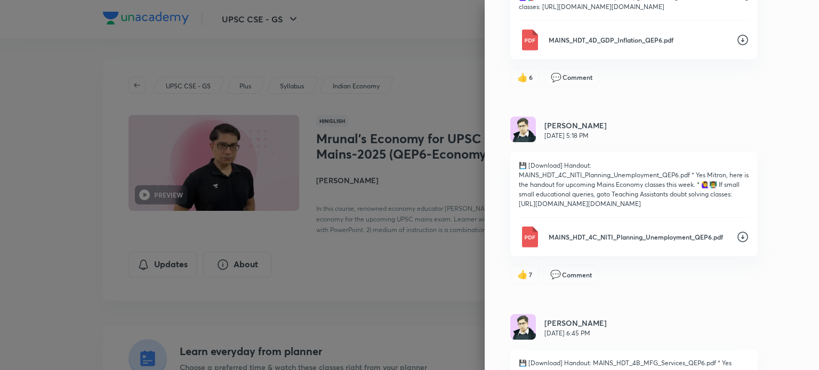
click at [736, 244] on icon at bounding box center [742, 237] width 13 height 13
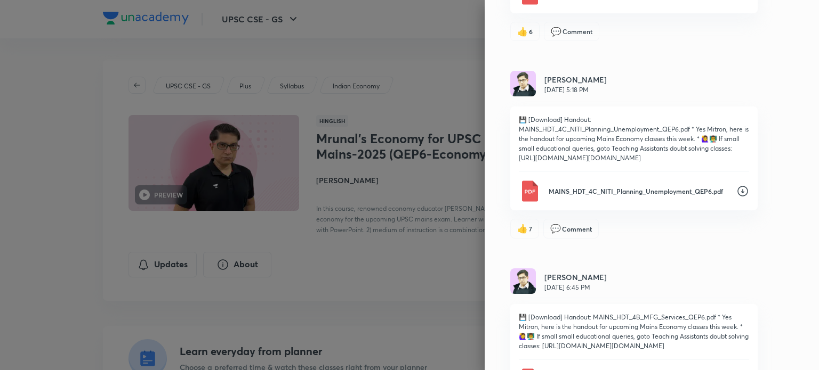
scroll to position [1866, 0]
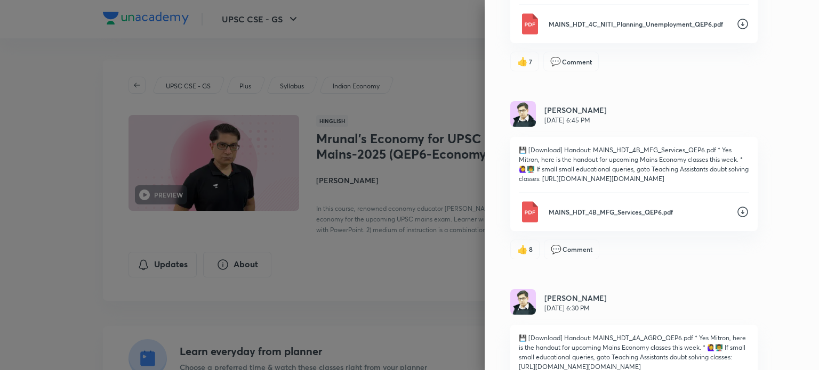
click at [737, 215] on icon at bounding box center [742, 212] width 11 height 11
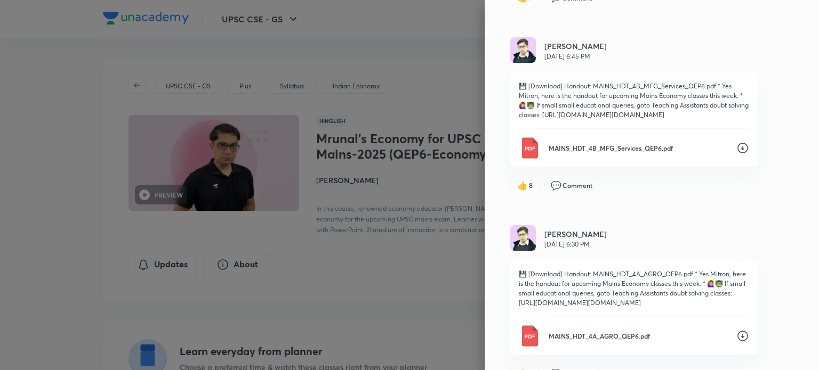
scroll to position [2132, 0]
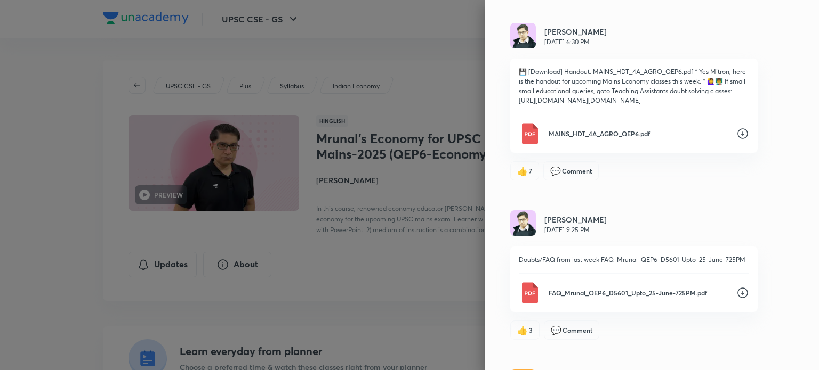
click at [736, 140] on icon at bounding box center [742, 133] width 13 height 13
click at [737, 299] on icon at bounding box center [742, 293] width 11 height 11
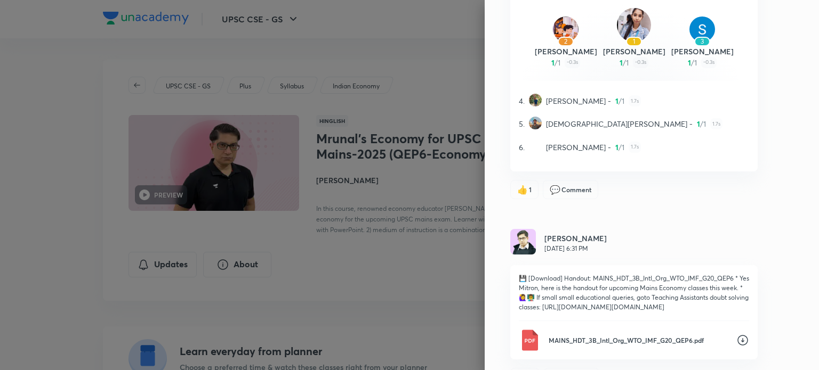
scroll to position [2690, 0]
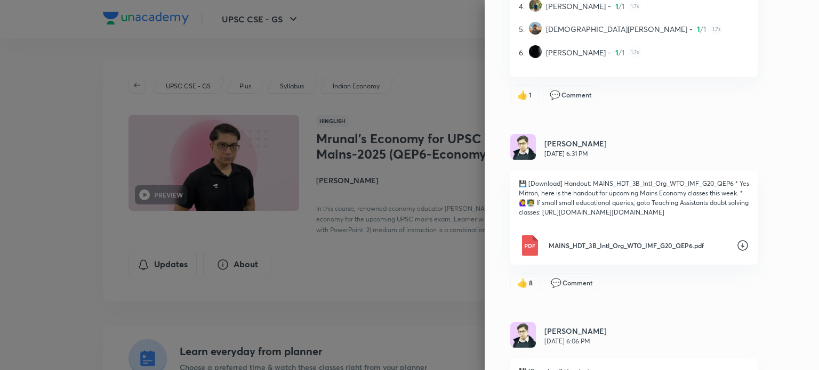
click at [737, 251] on icon at bounding box center [742, 245] width 11 height 11
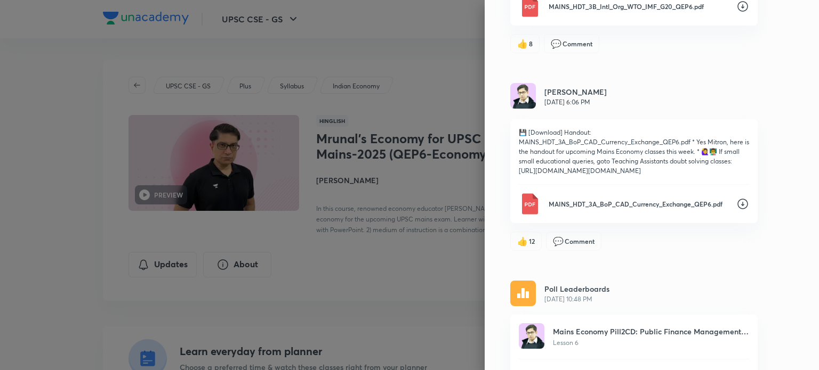
scroll to position [2933, 0]
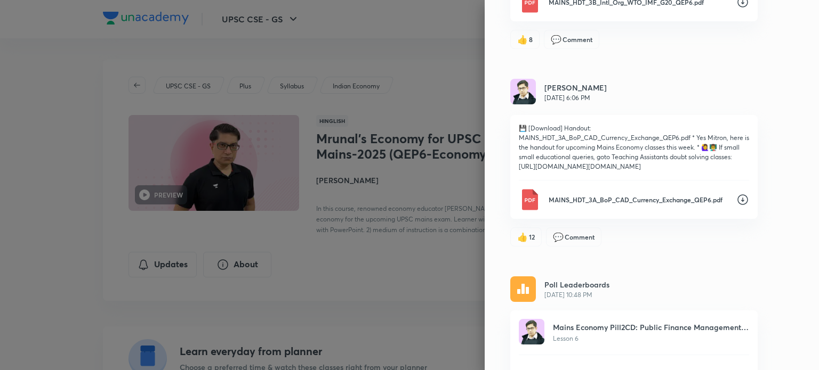
click at [736, 206] on icon at bounding box center [742, 199] width 13 height 13
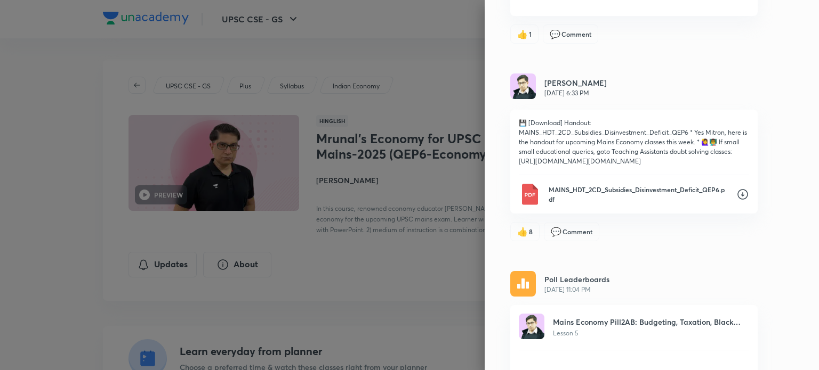
scroll to position [3459, 0]
click at [736, 200] on icon at bounding box center [742, 194] width 13 height 13
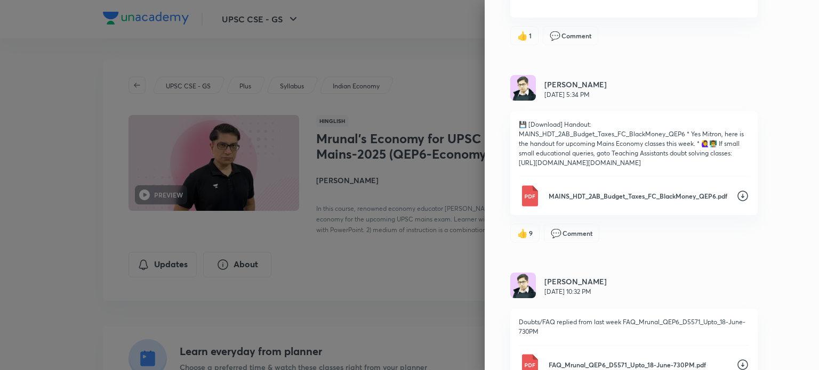
scroll to position [3978, 0]
click at [736, 201] on icon at bounding box center [742, 195] width 13 height 13
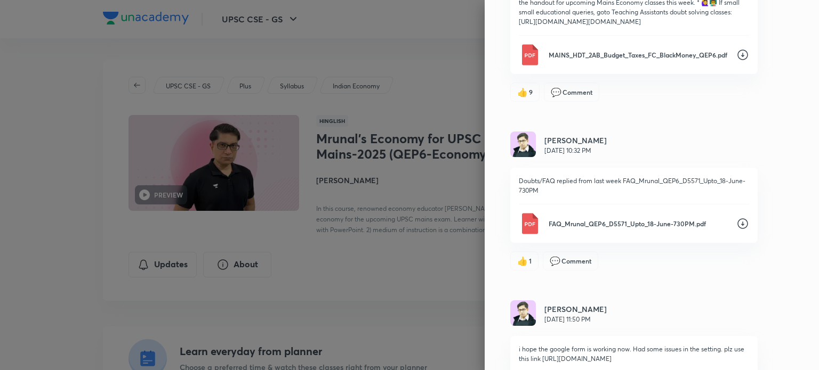
scroll to position [4200, 0]
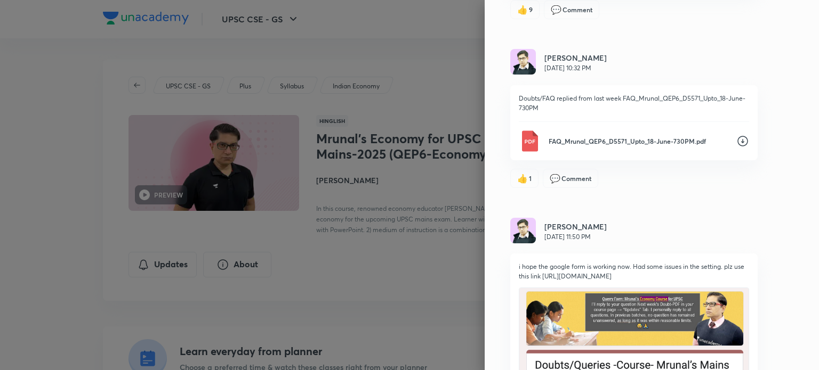
click at [736, 148] on icon at bounding box center [742, 141] width 13 height 13
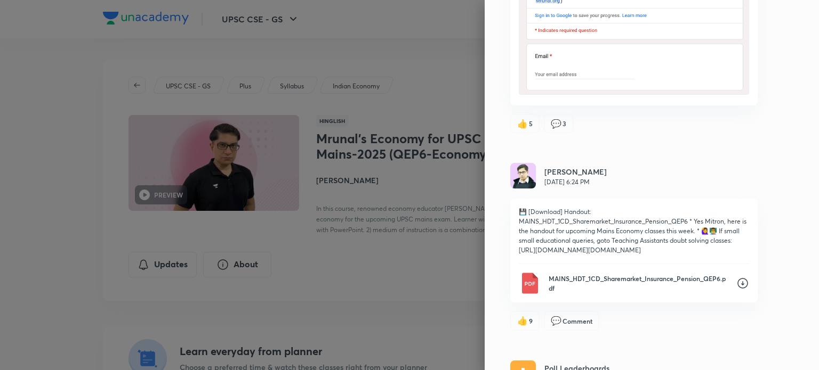
scroll to position [4804, 0]
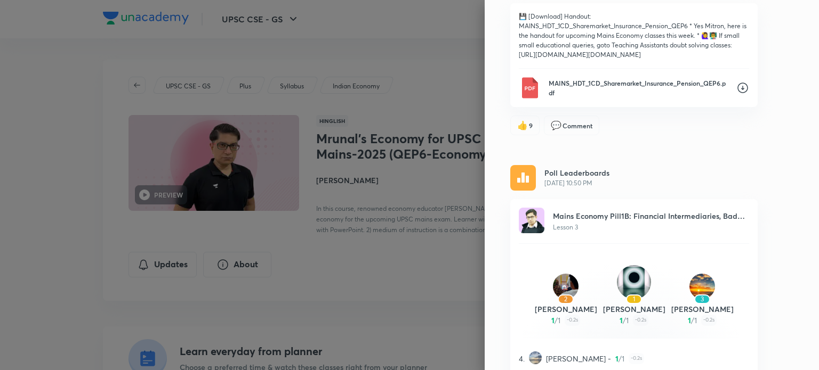
click at [774, 122] on div "Updates All updates [PERSON_NAME] [DATE] 8:22 PM Doubts will be henceforth repl…" at bounding box center [652, 185] width 334 height 370
click at [737, 94] on icon at bounding box center [742, 88] width 11 height 11
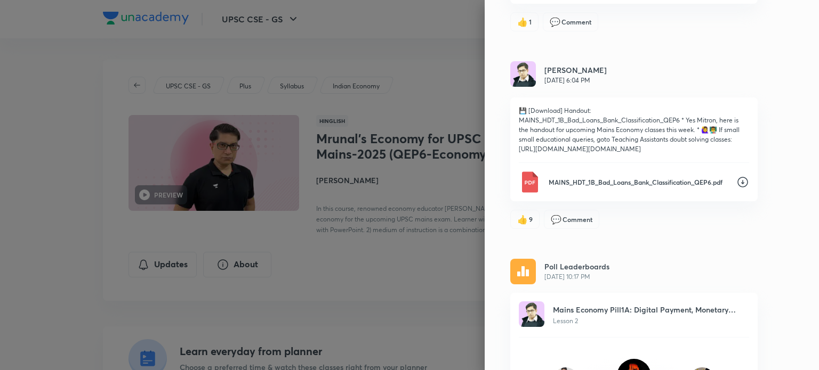
scroll to position [5230, 0]
click at [737, 188] on icon at bounding box center [742, 181] width 13 height 13
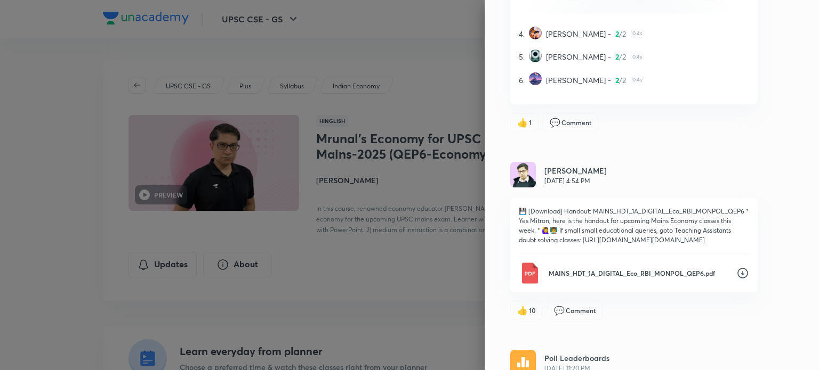
scroll to position [5785, 0]
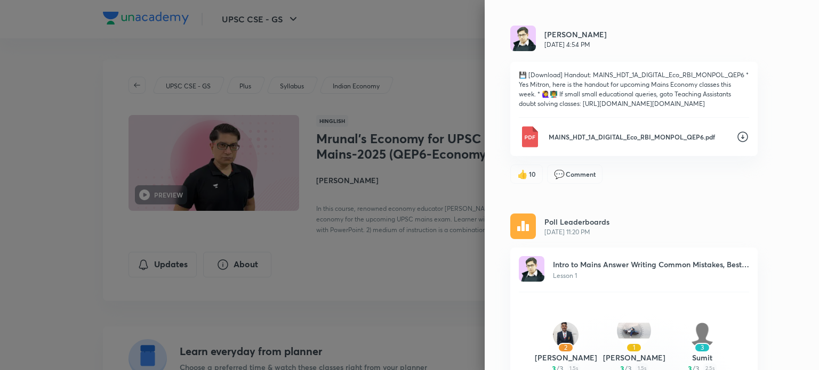
click at [736, 143] on icon at bounding box center [742, 137] width 13 height 13
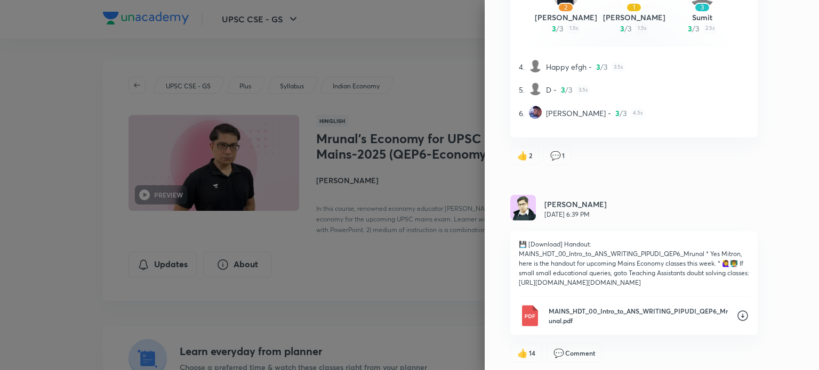
scroll to position [6147, 0]
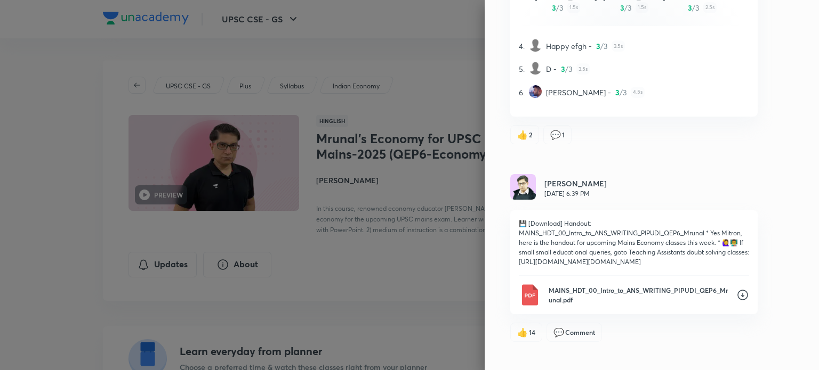
click at [737, 302] on icon at bounding box center [742, 295] width 13 height 13
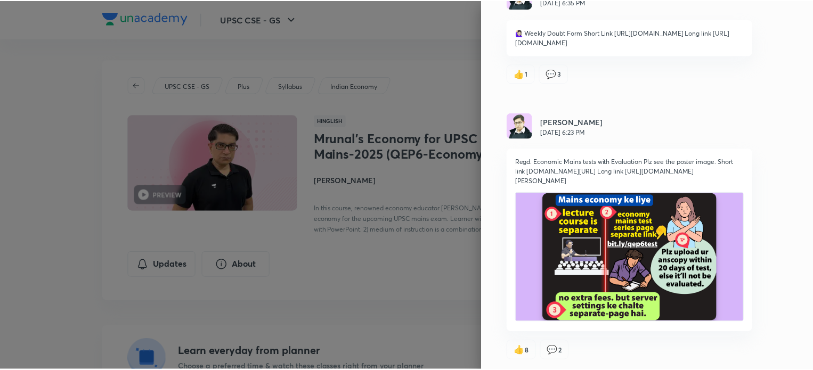
scroll to position [6593, 0]
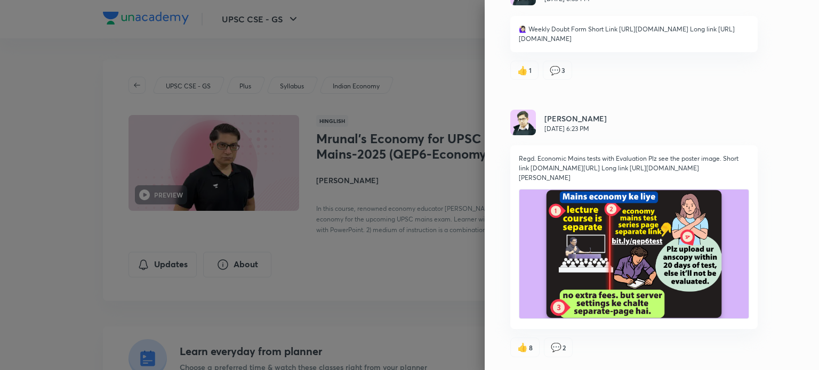
click at [447, 86] on div at bounding box center [409, 185] width 819 height 370
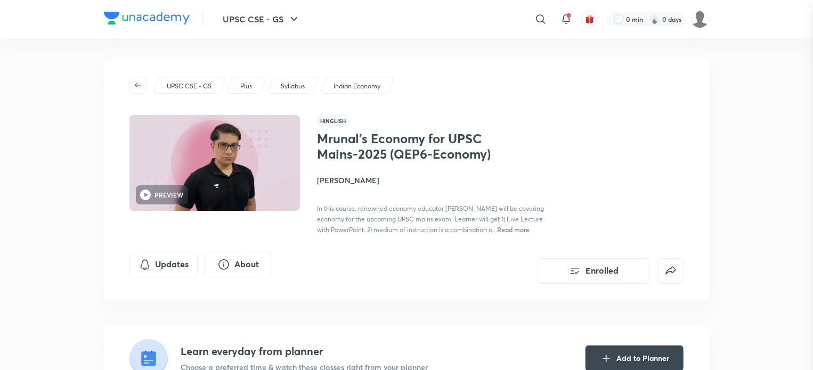
scroll to position [0, 0]
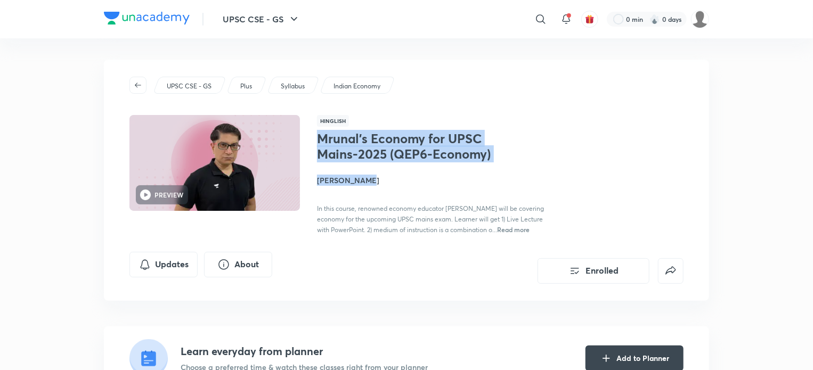
drag, startPoint x: 320, startPoint y: 136, endPoint x: 510, endPoint y: 166, distance: 192.1
click at [510, 166] on div "Mrunal’s Economy for UPSC Mains-2025 (QEP6-Economy) [PERSON_NAME] In this cours…" at bounding box center [436, 183] width 239 height 104
click at [498, 148] on div "Mrunal’s Economy for UPSC Mains-2025 (QEP6-Economy) [PERSON_NAME] In this cours…" at bounding box center [436, 183] width 239 height 104
drag, startPoint x: 492, startPoint y: 157, endPoint x: 316, endPoint y: 138, distance: 176.9
click at [316, 138] on div "PREVIEW Hinglish [PERSON_NAME]’s Economy for UPSC Mains-2025 (QEP6-Economy) [PE…" at bounding box center [407, 175] width 554 height 120
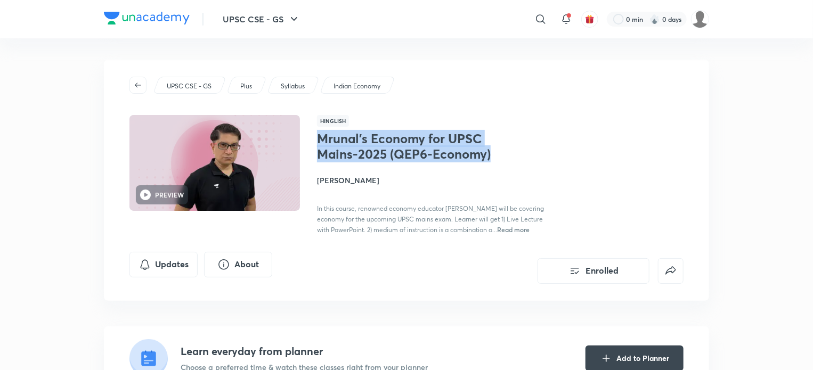
copy h1 "Mrunal’s Economy for UPSC Mains-2025 (QEP6-Economy)"
click at [144, 92] on button "button" at bounding box center [138, 85] width 17 height 17
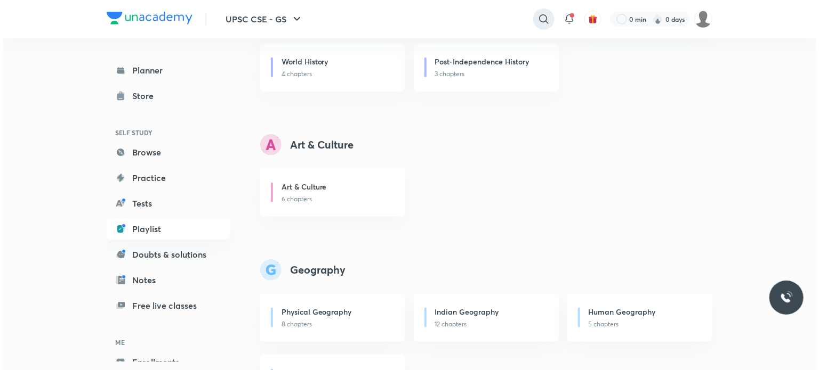
scroll to position [414, 0]
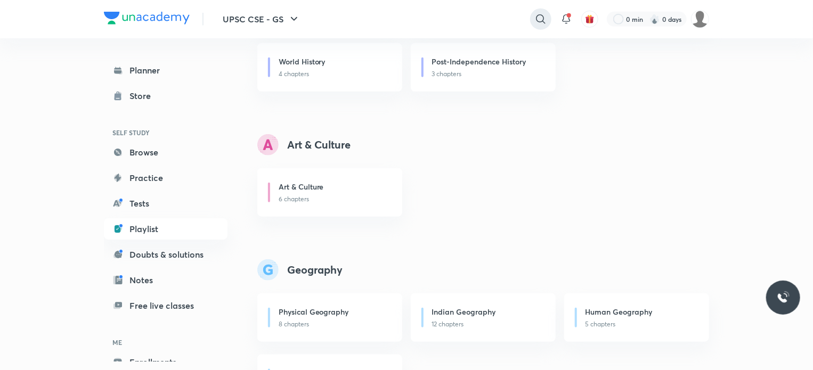
click at [542, 23] on icon at bounding box center [541, 19] width 13 height 13
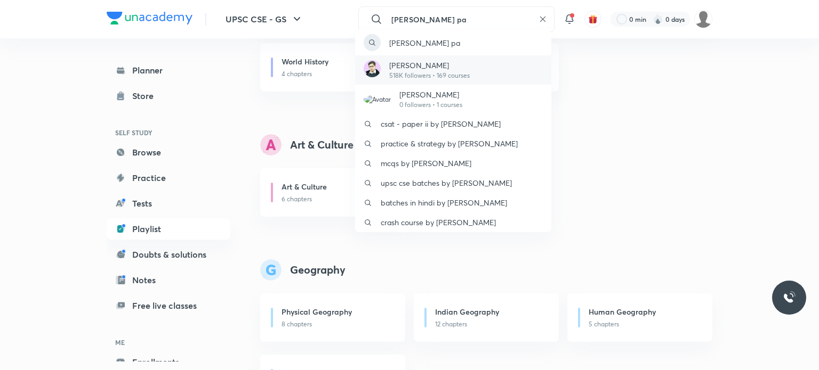
type input "[PERSON_NAME] pa"
click at [446, 60] on p "[PERSON_NAME]" at bounding box center [429, 65] width 80 height 11
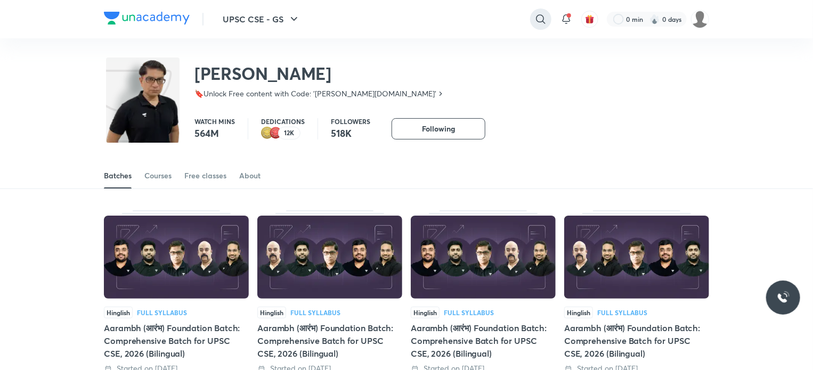
click at [539, 20] on icon at bounding box center [541, 19] width 13 height 13
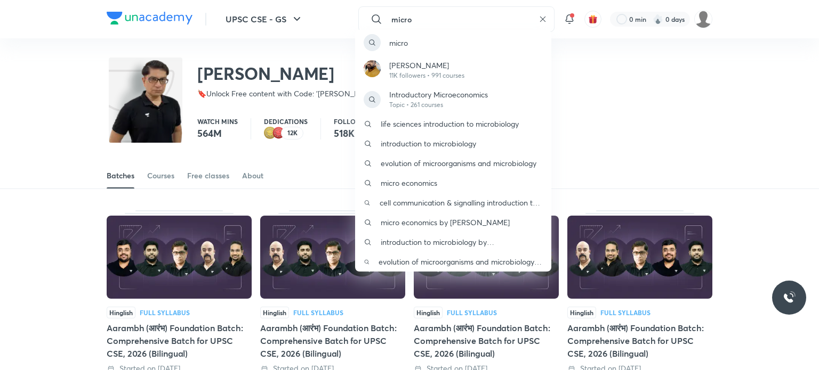
type input "micro"
click at [173, 175] on div "micro [PERSON_NAME] 11K followers • 991 courses Introductory Microeconomics Top…" at bounding box center [409, 185] width 819 height 370
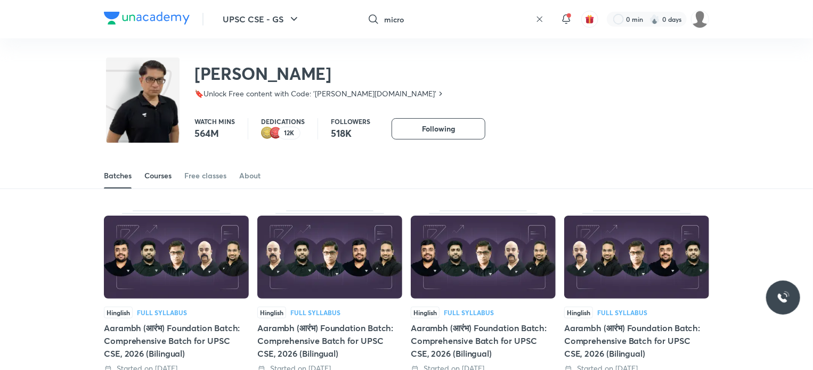
click at [166, 176] on div "Courses" at bounding box center [157, 176] width 27 height 11
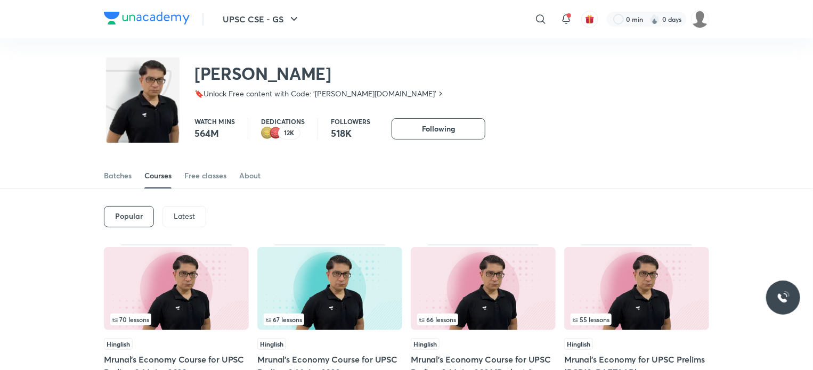
click at [179, 216] on p "Latest" at bounding box center [184, 216] width 21 height 9
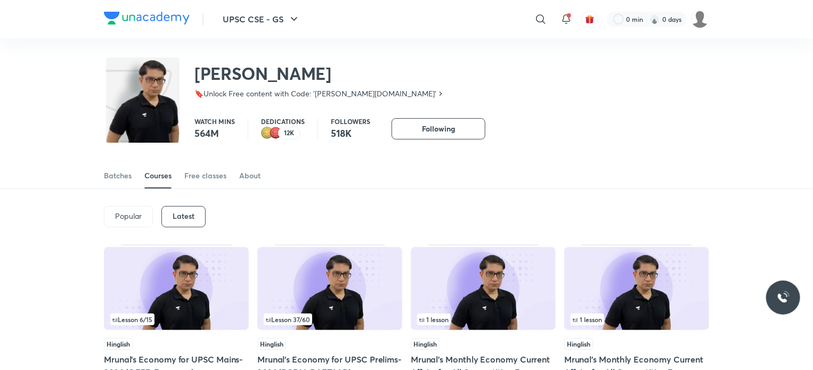
click at [137, 218] on p "Popular" at bounding box center [128, 216] width 27 height 9
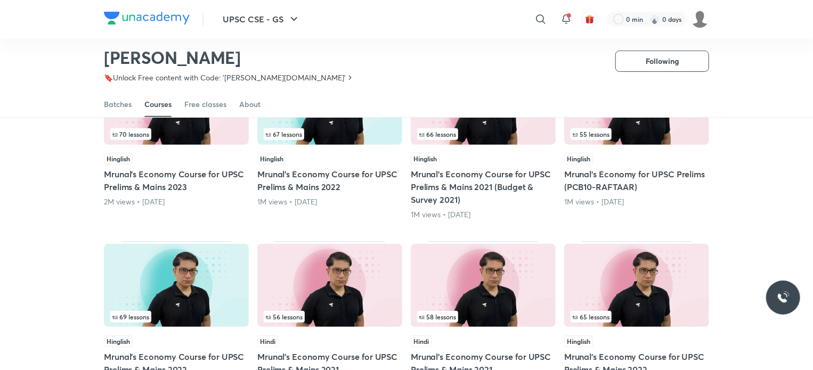
scroll to position [152, 0]
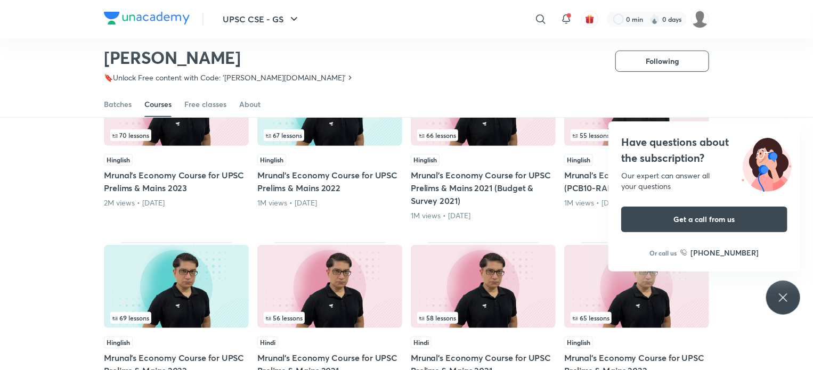
click at [45, 213] on div "Popular Latest 70 lessons Hinglish Mrunal’s Economy Course for UPSC Prelims & M…" at bounding box center [406, 318] width 813 height 627
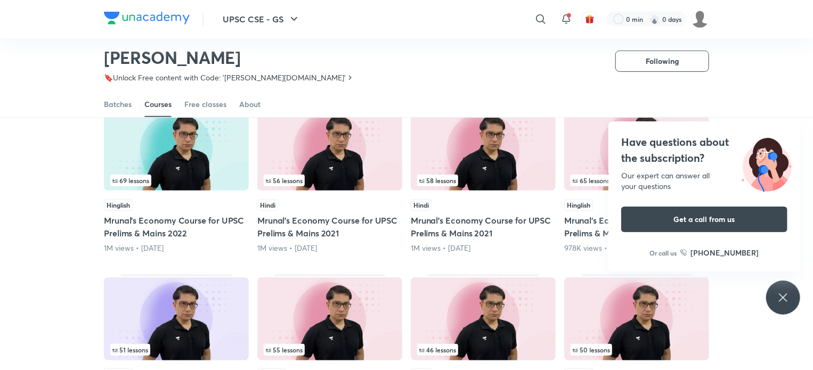
scroll to position [312, 0]
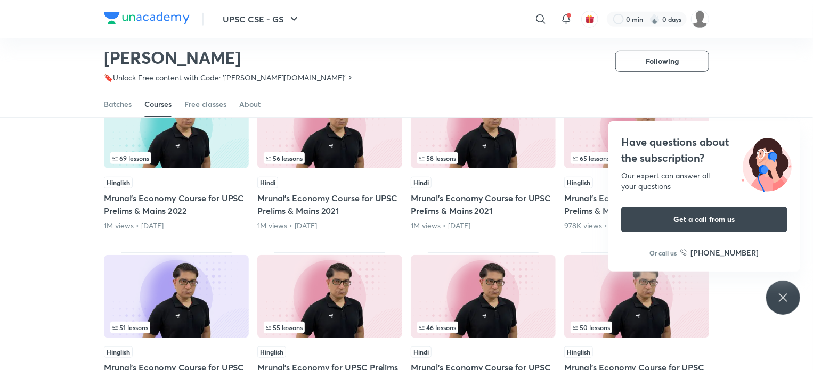
click at [13, 202] on div "Popular Latest 70 lessons Hinglish Mrunal’s Economy Course for UPSC Prelims & M…" at bounding box center [406, 158] width 813 height 627
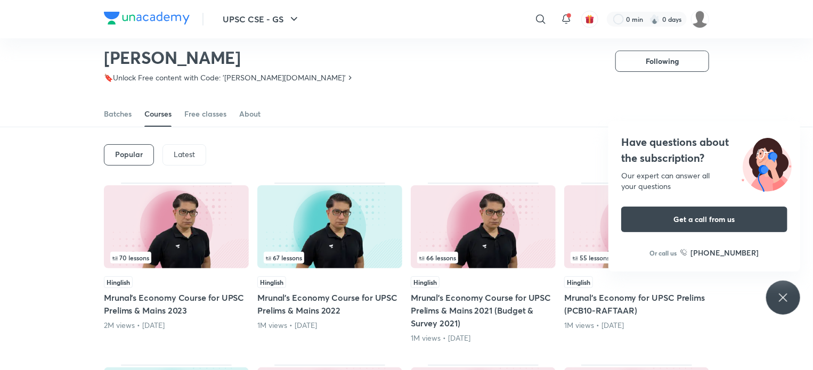
scroll to position [0, 0]
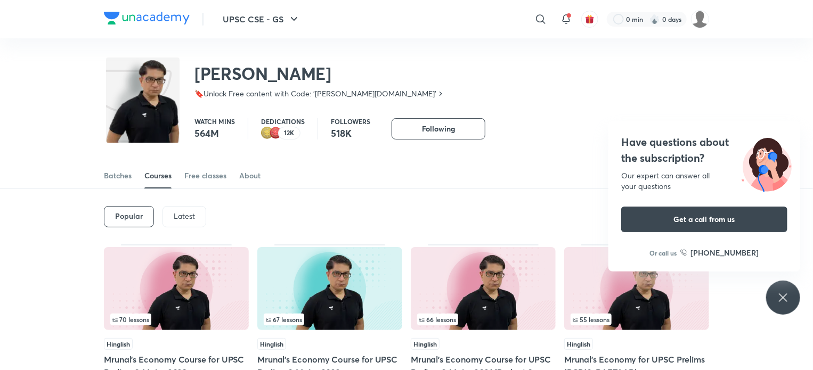
click at [188, 219] on p "Latest" at bounding box center [184, 216] width 21 height 9
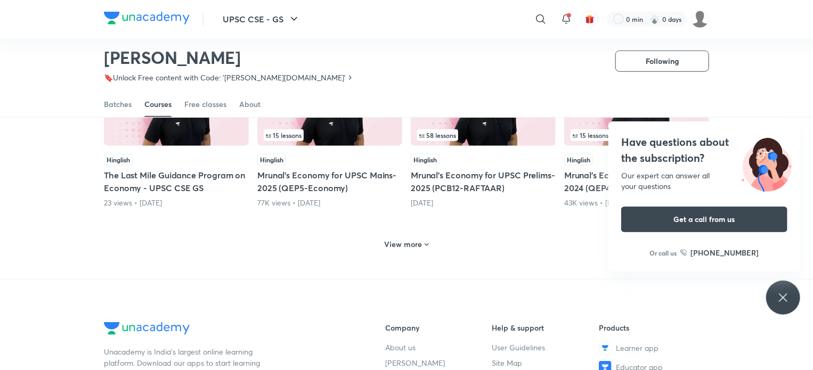
scroll to position [526, 0]
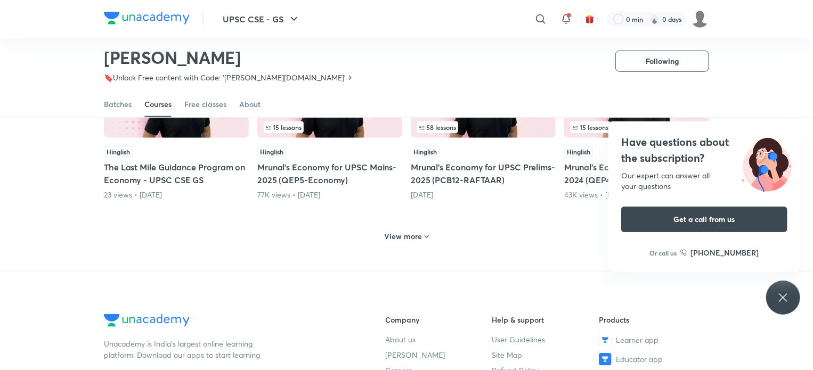
click at [789, 294] on icon at bounding box center [783, 298] width 13 height 13
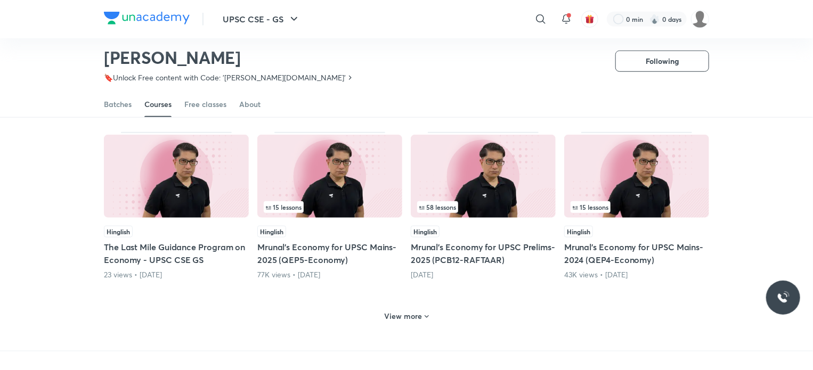
scroll to position [419, 0]
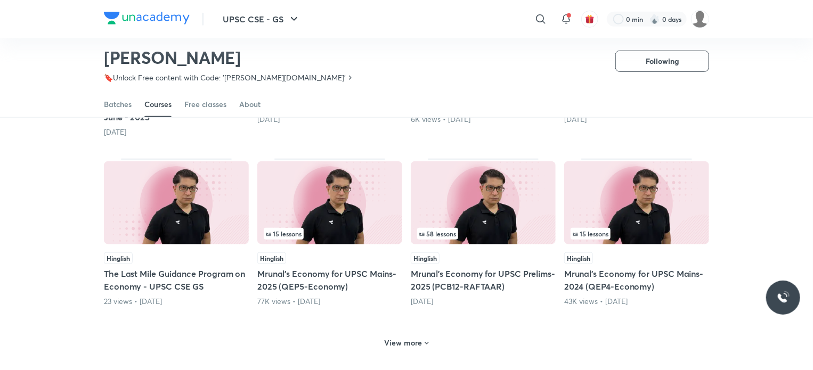
click at [406, 342] on h6 "View more" at bounding box center [404, 343] width 38 height 11
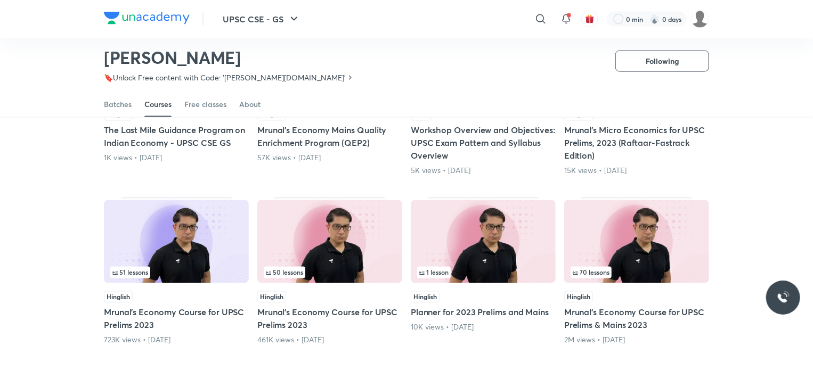
scroll to position [1005, 0]
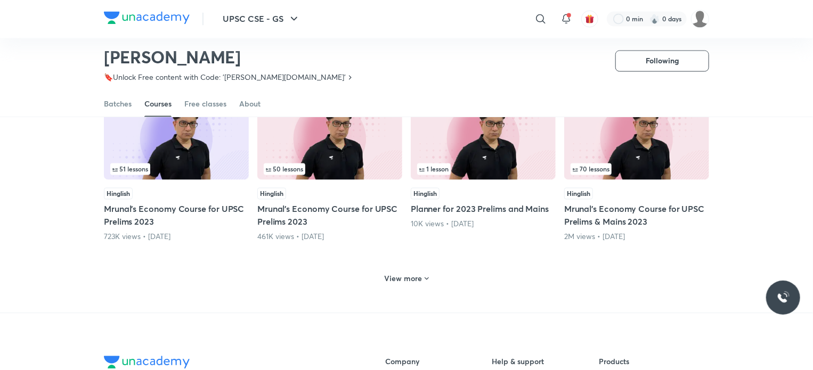
click at [393, 278] on h6 "View more" at bounding box center [404, 279] width 38 height 11
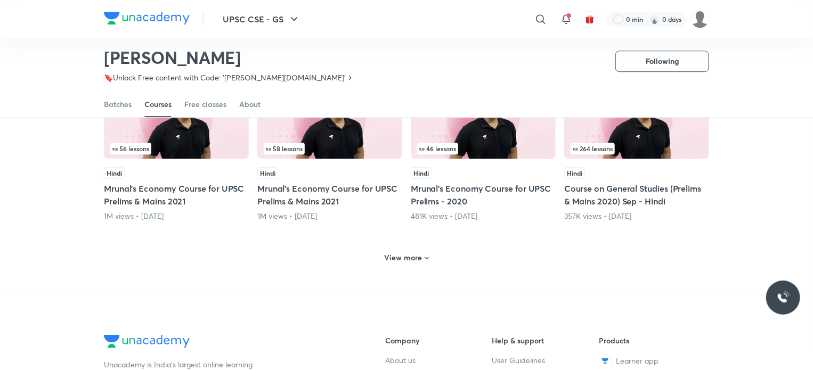
scroll to position [1554, 0]
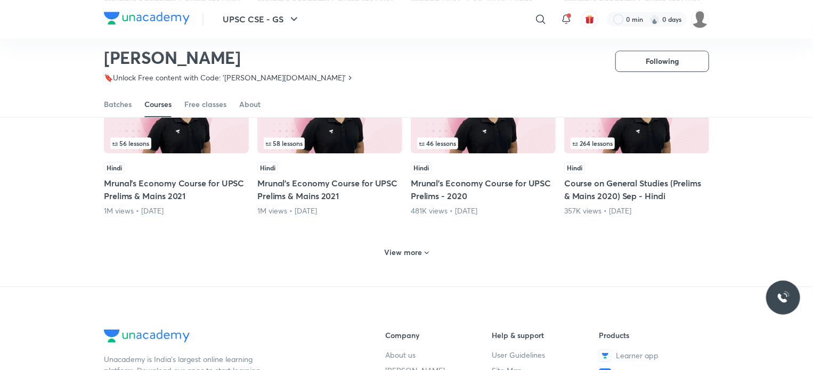
click at [400, 251] on h6 "View more" at bounding box center [404, 252] width 38 height 11
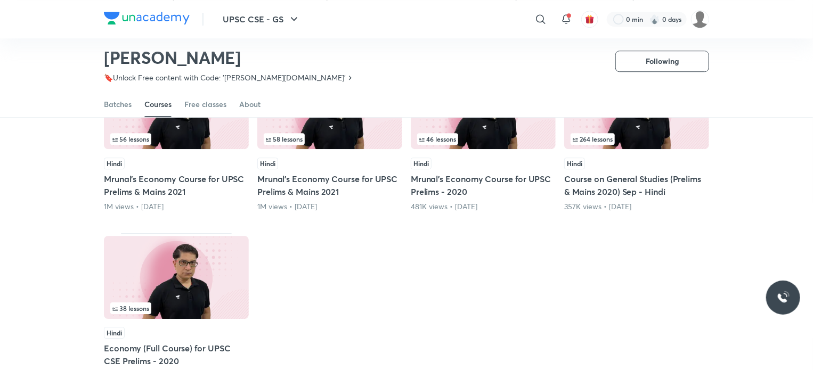
scroll to position [845, 0]
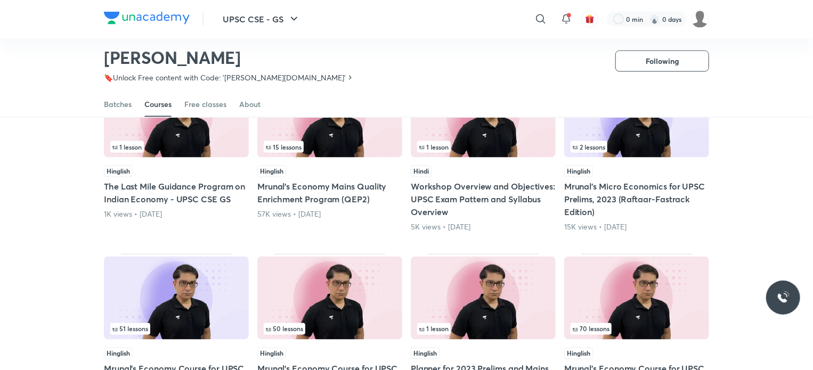
click at [650, 198] on h5 "Mrunal’s Micro Economics for UPSC Prelims, 2023 (Raftaar-Fastrack Edition)" at bounding box center [636, 200] width 145 height 38
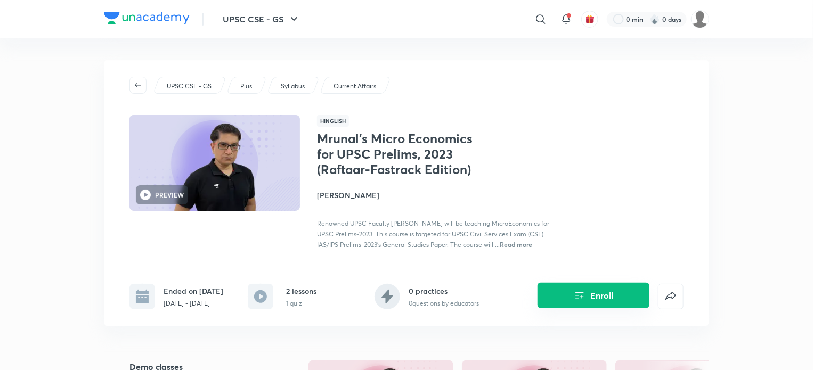
click at [588, 303] on button "Enroll" at bounding box center [594, 296] width 112 height 26
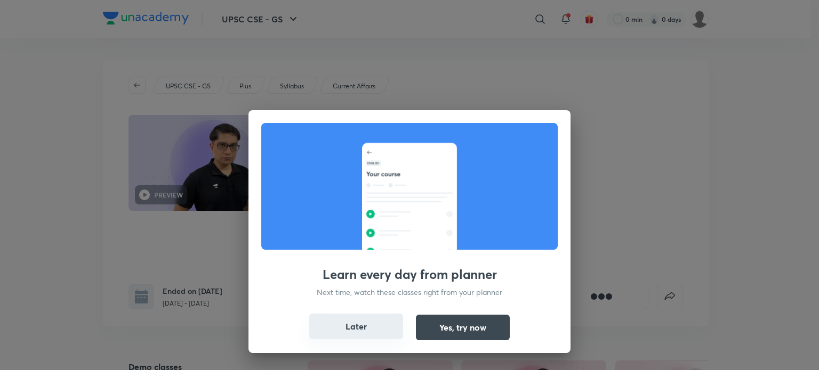
click at [367, 317] on button "Later" at bounding box center [356, 327] width 94 height 26
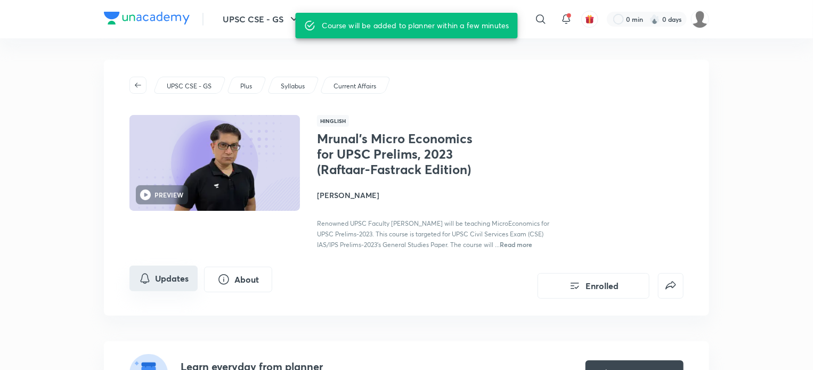
click at [166, 276] on button "Updates" at bounding box center [164, 279] width 68 height 26
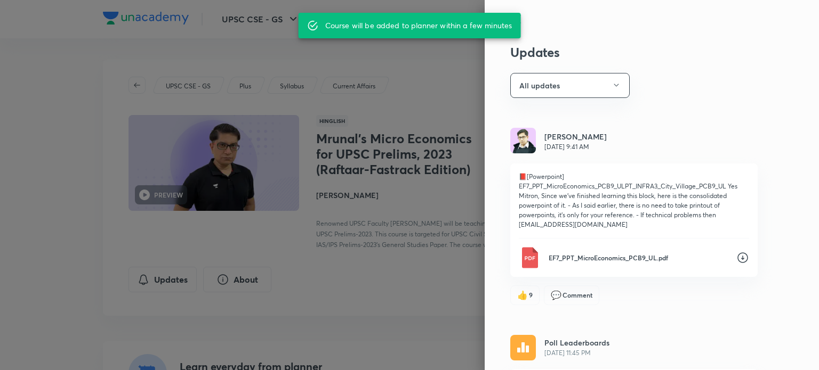
click at [736, 256] on icon at bounding box center [742, 258] width 13 height 13
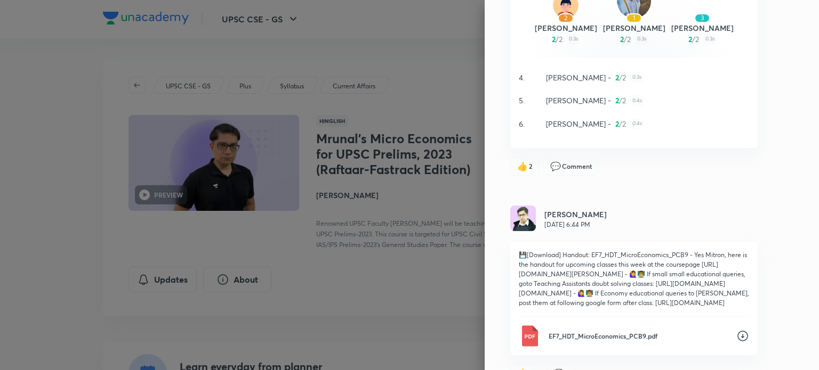
scroll to position [835, 0]
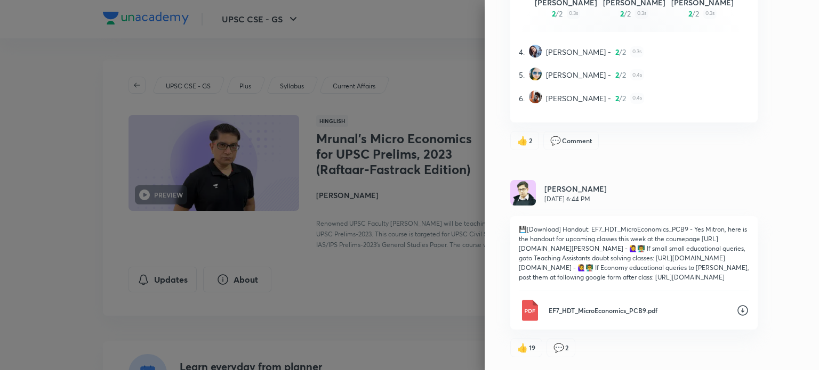
click at [737, 312] on icon at bounding box center [742, 310] width 11 height 11
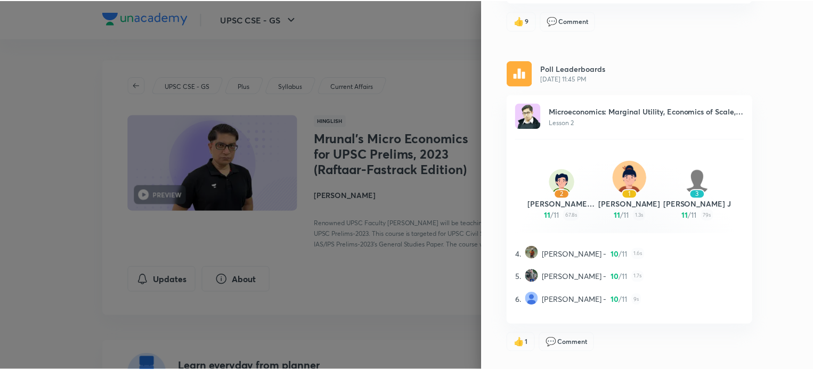
scroll to position [0, 0]
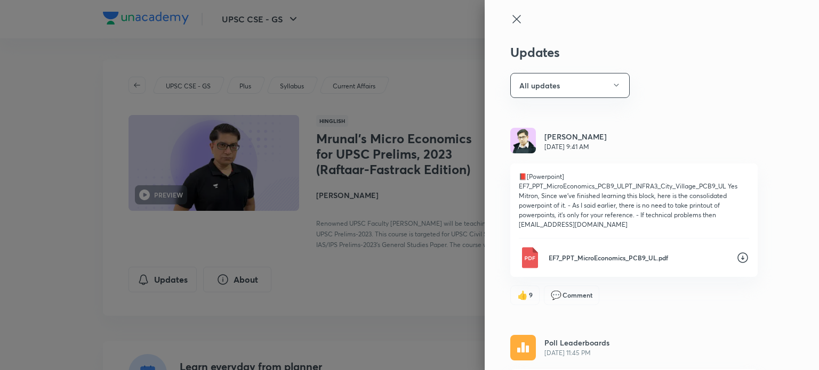
click at [432, 37] on div at bounding box center [409, 185] width 819 height 370
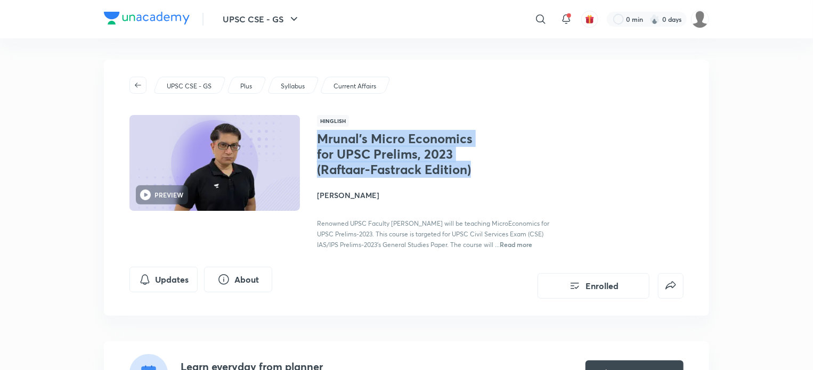
drag, startPoint x: 470, startPoint y: 168, endPoint x: 318, endPoint y: 136, distance: 155.2
click at [318, 136] on h1 "Mrunal’s Micro Economics for UPSC Prelims, 2023 (Raftaar-Fastrack Edition)" at bounding box center [404, 154] width 174 height 46
copy h1 "Mrunal’s Micro Economics for UPSC Prelims, 2023 (Raftaar-Fastrack Edition)"
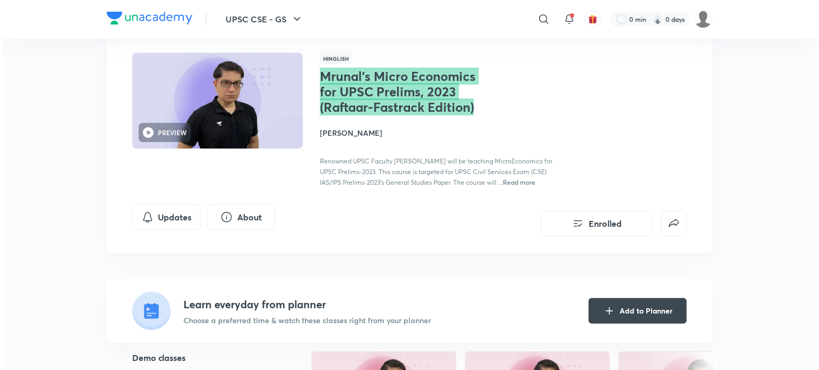
scroll to position [160, 0]
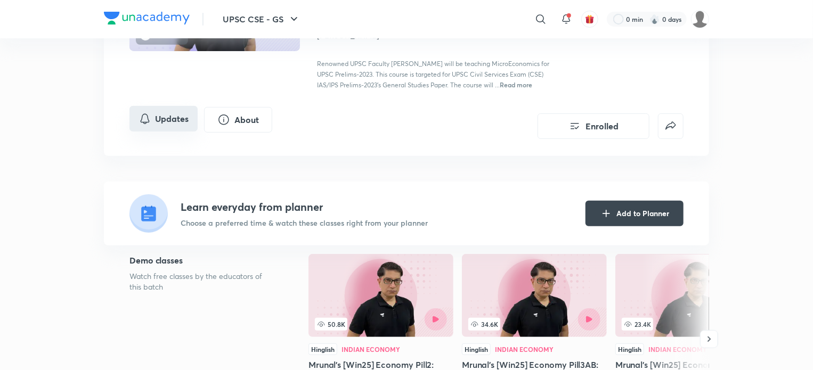
click at [150, 128] on button "Updates" at bounding box center [164, 119] width 68 height 26
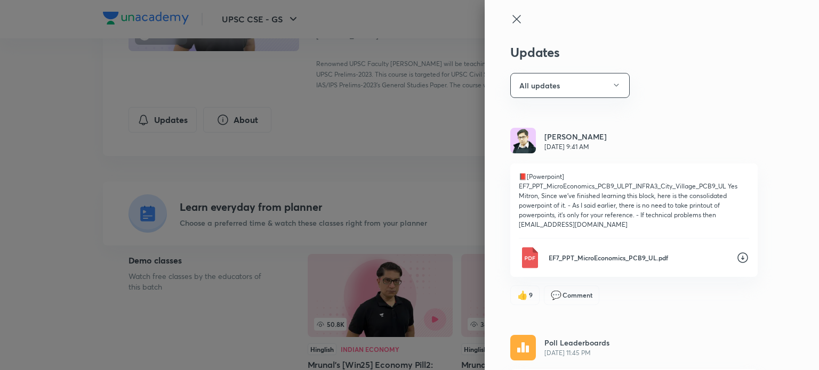
click at [737, 258] on icon at bounding box center [742, 258] width 11 height 11
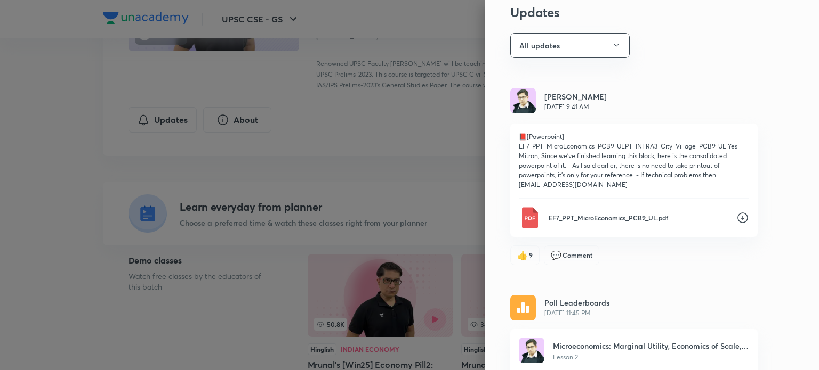
scroll to position [0, 0]
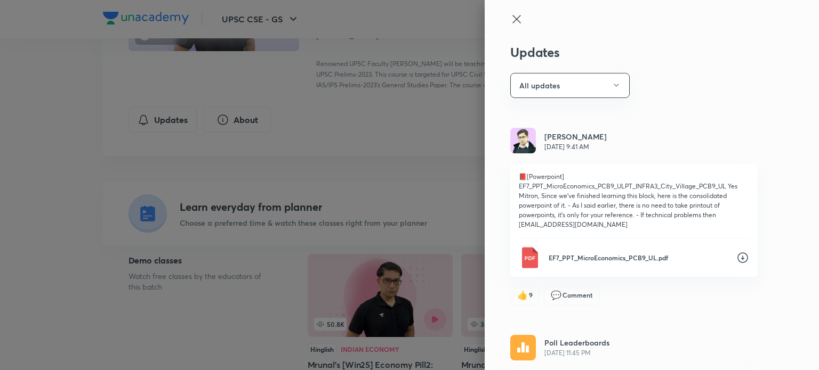
click at [488, 126] on div "Updates All updates [PERSON_NAME] [DATE] 9:41 AM 📕[Powerpoint] EF7_PPT_MicroEco…" at bounding box center [652, 185] width 334 height 370
click at [736, 257] on icon at bounding box center [742, 258] width 13 height 13
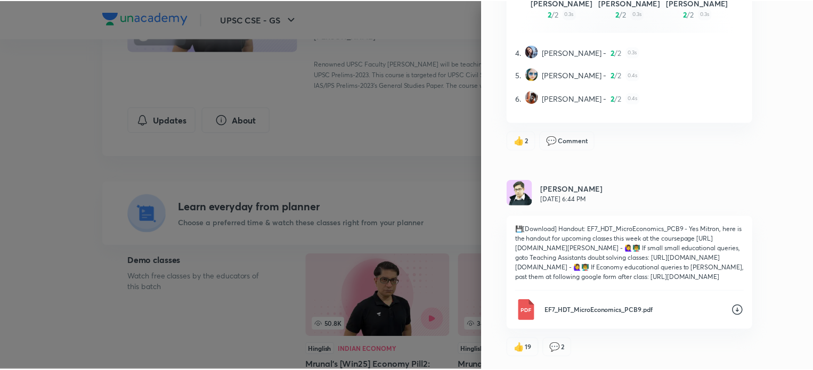
scroll to position [835, 0]
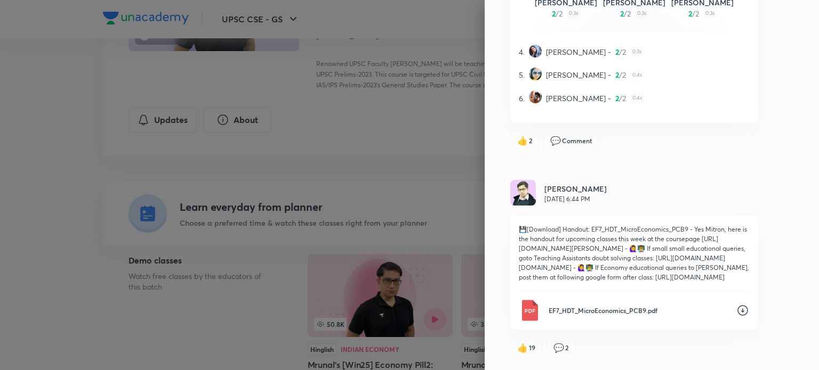
click at [736, 311] on icon at bounding box center [742, 310] width 13 height 13
drag, startPoint x: 31, startPoint y: 138, endPoint x: 55, endPoint y: 136, distance: 24.6
click at [32, 139] on div at bounding box center [409, 185] width 819 height 370
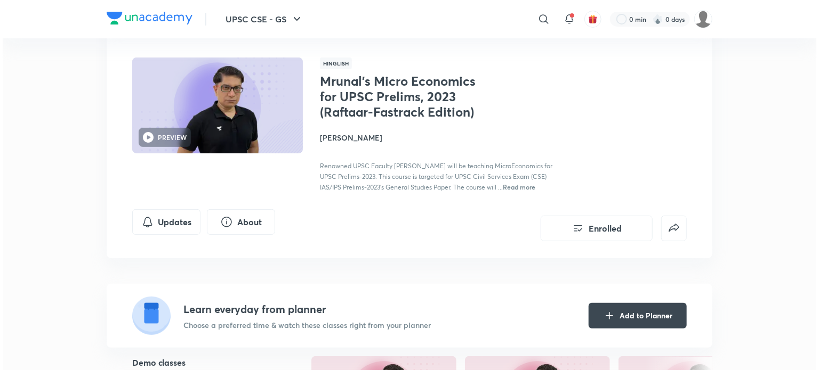
scroll to position [0, 0]
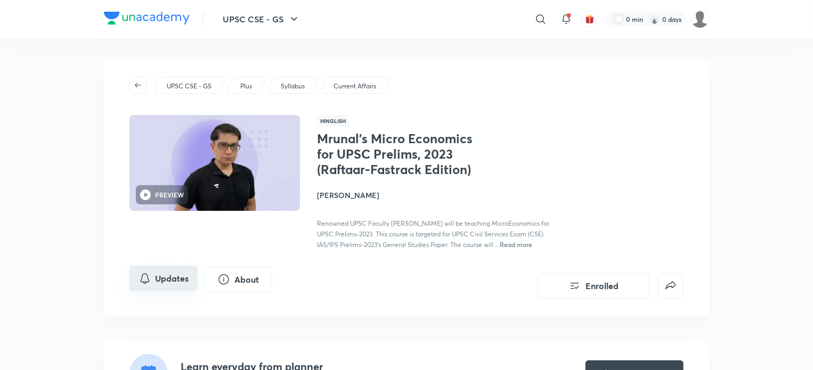
click at [177, 277] on button "Updates" at bounding box center [164, 279] width 68 height 26
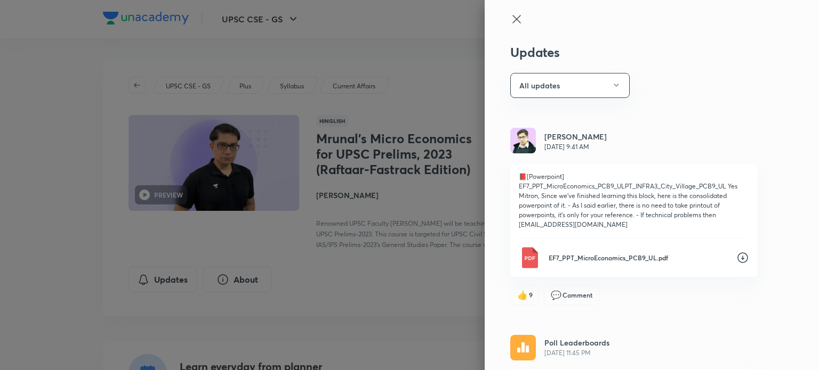
click at [64, 291] on div at bounding box center [409, 185] width 819 height 370
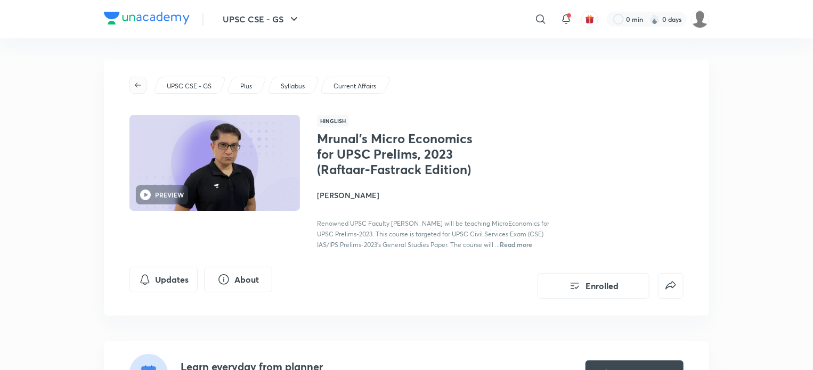
click at [138, 87] on icon "button" at bounding box center [138, 85] width 9 height 9
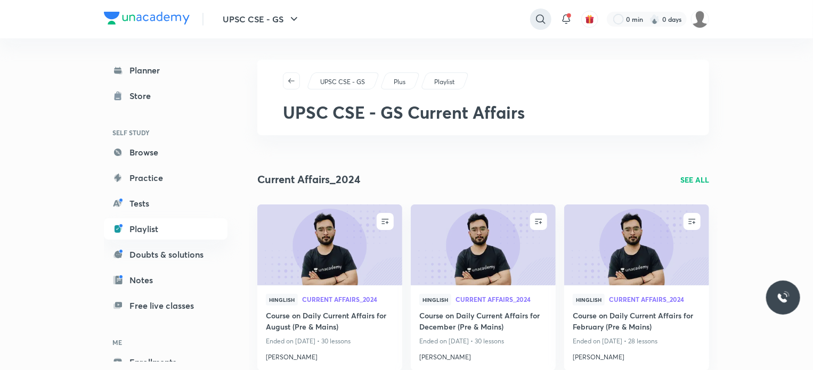
click at [537, 19] on icon at bounding box center [540, 18] width 9 height 9
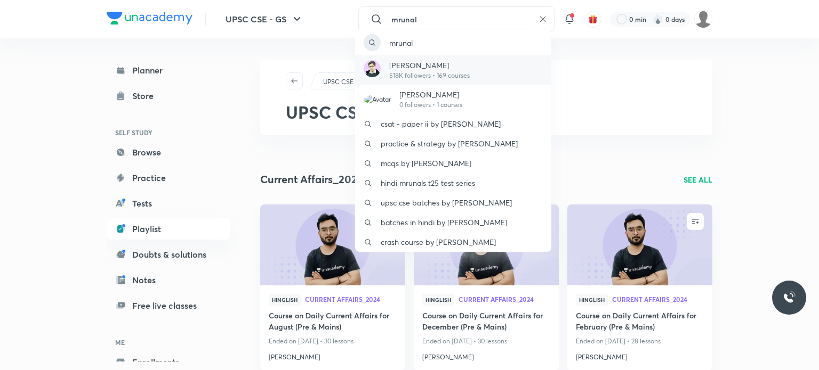
type input "mrunal"
click at [491, 71] on div "[PERSON_NAME] 518K followers • 169 courses" at bounding box center [453, 69] width 196 height 29
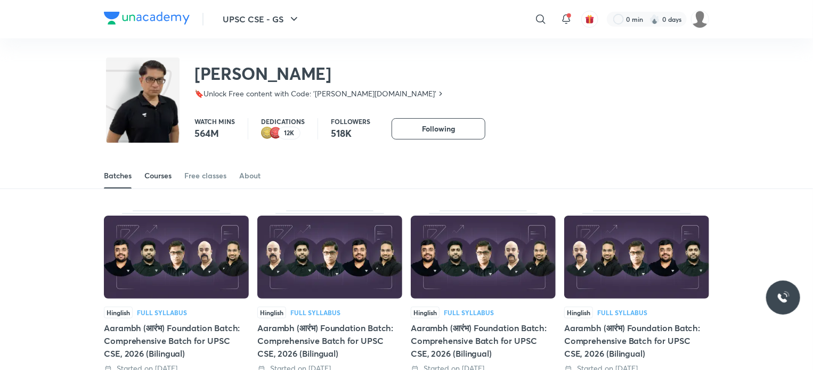
click at [157, 181] on link "Courses" at bounding box center [157, 176] width 27 height 26
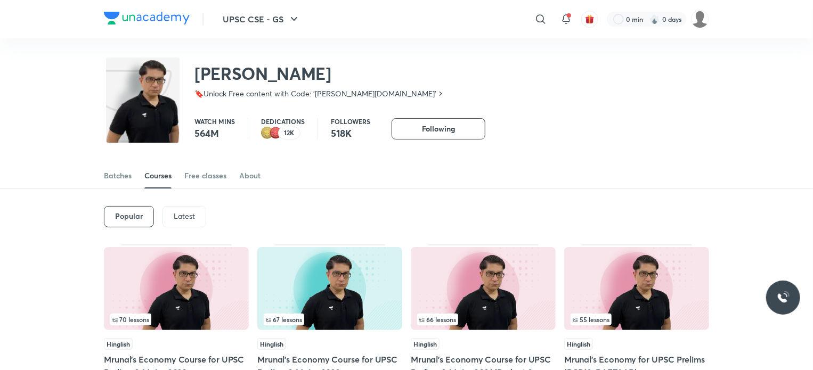
click at [185, 220] on p "Latest" at bounding box center [184, 216] width 21 height 9
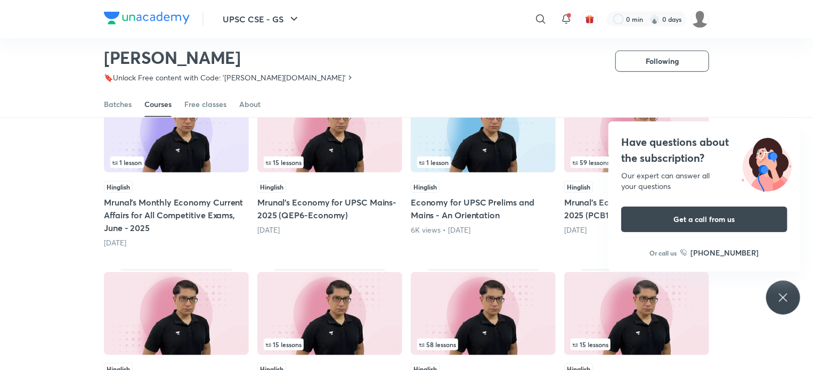
scroll to position [312, 0]
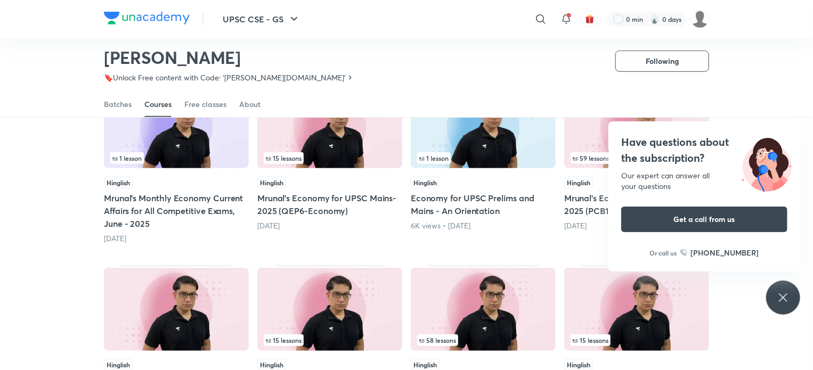
click at [770, 300] on div "Have questions about the subscription? Our expert can answer all your questions…" at bounding box center [784, 298] width 34 height 34
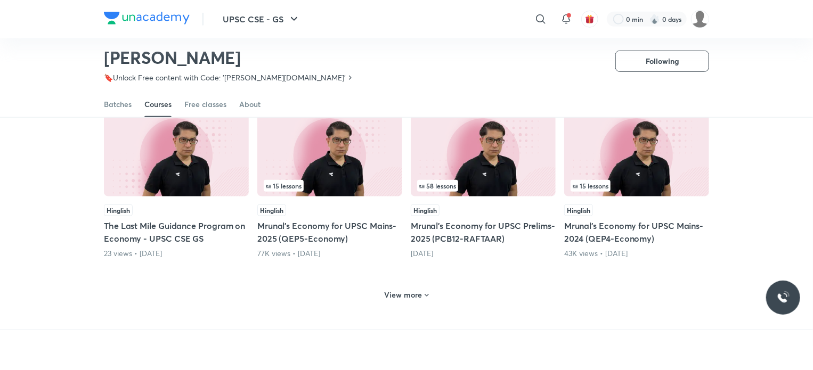
scroll to position [472, 0]
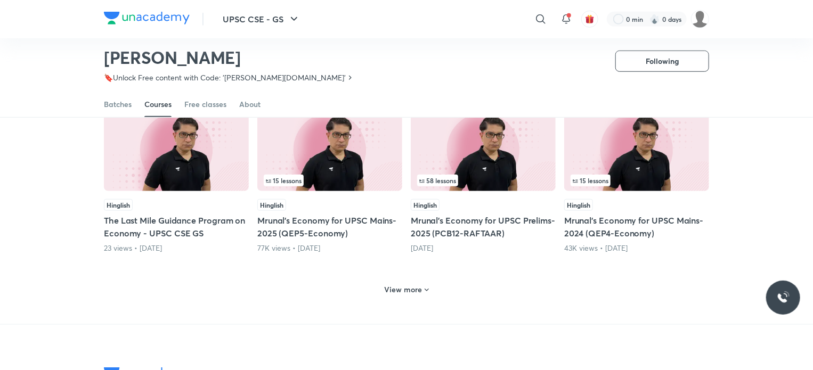
click at [417, 288] on h6 "View more" at bounding box center [404, 290] width 38 height 11
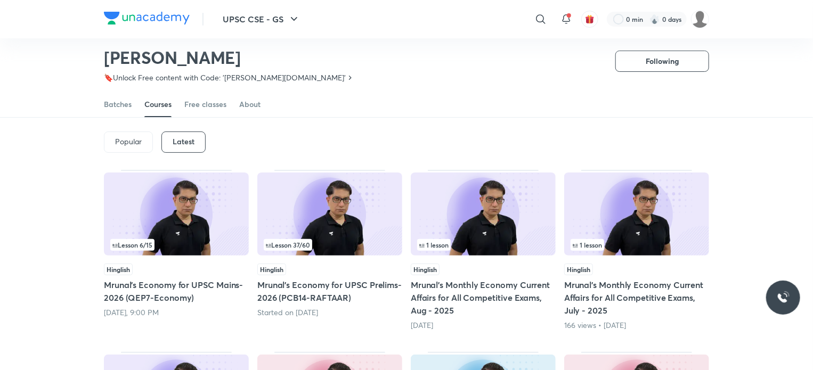
scroll to position [0, 0]
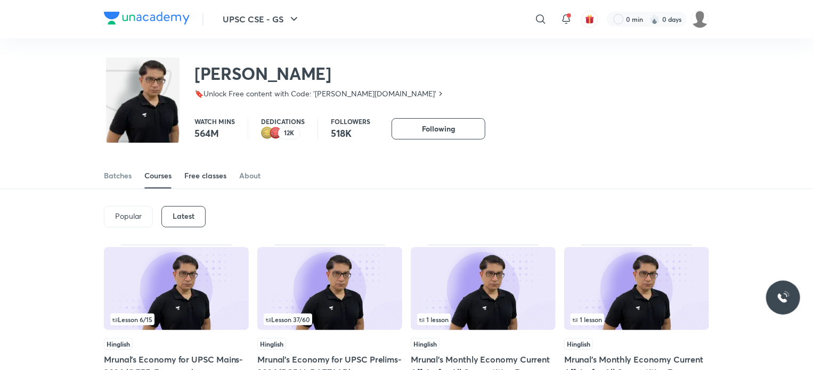
click at [198, 174] on div "Free classes" at bounding box center [205, 176] width 42 height 11
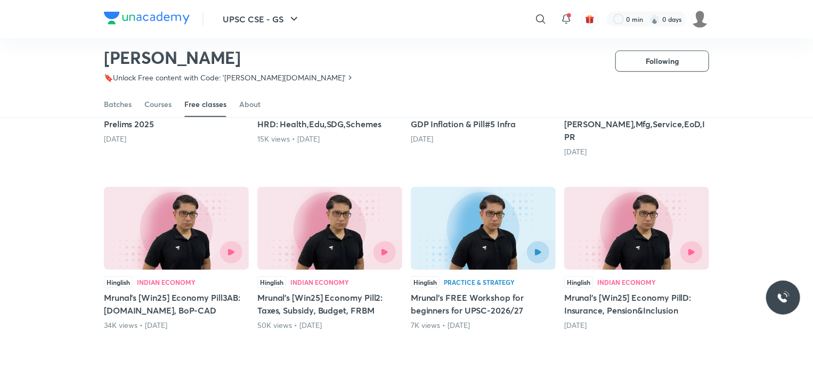
scroll to position [439, 0]
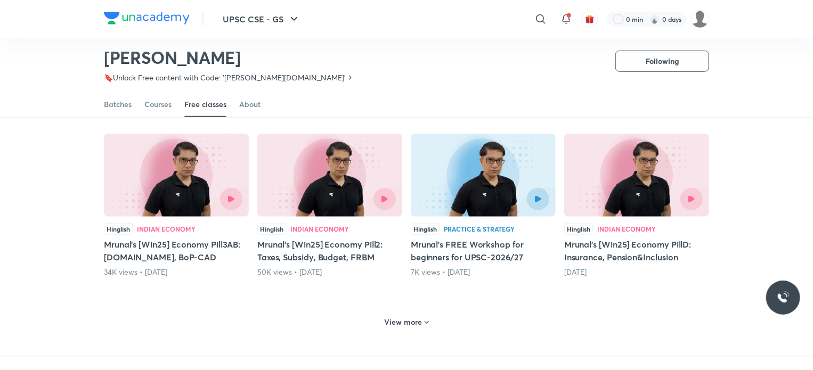
click at [423, 319] on icon at bounding box center [427, 323] width 9 height 9
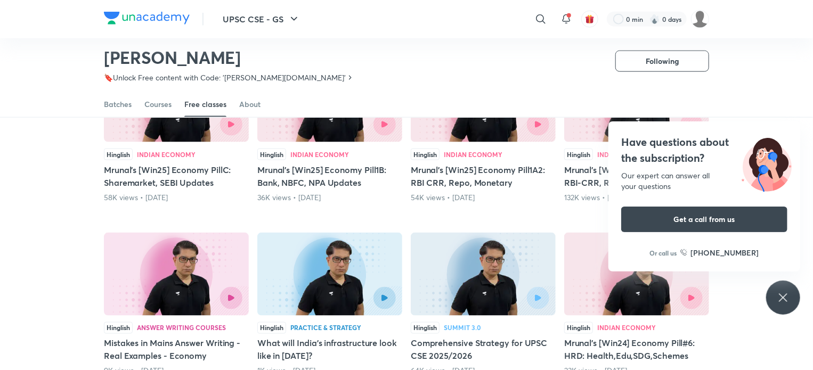
scroll to position [706, 0]
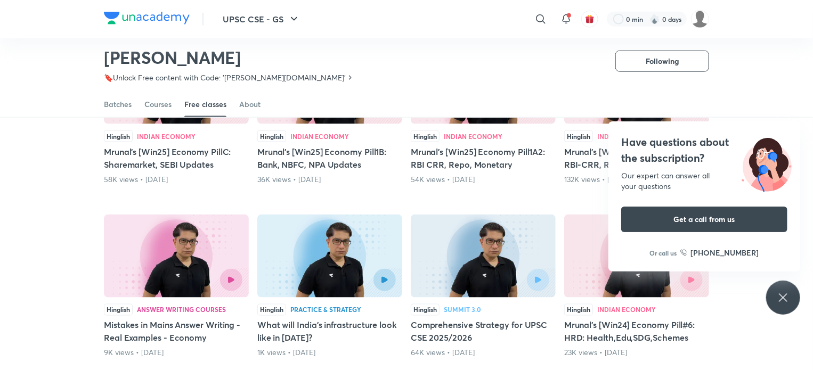
click at [771, 302] on div "Have questions about the subscription? Our expert can answer all your questions…" at bounding box center [784, 298] width 34 height 34
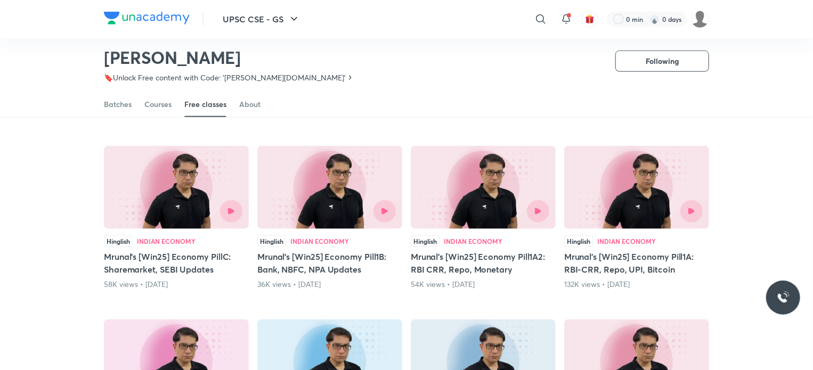
scroll to position [599, 0]
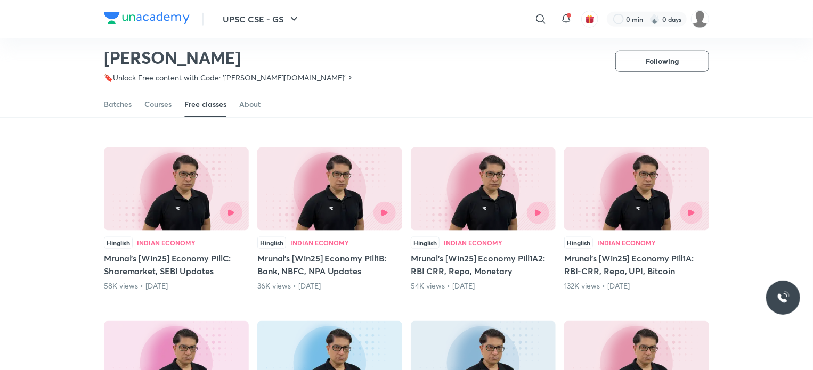
click at [600, 252] on h5 "Mrunal’s [Win25] Economy Pill1A: RBI-CRR, Repo, UPI, Bitcoin" at bounding box center [636, 265] width 145 height 26
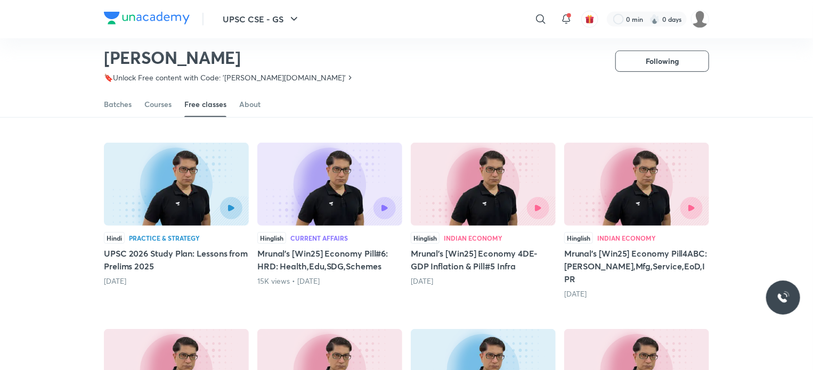
scroll to position [259, 0]
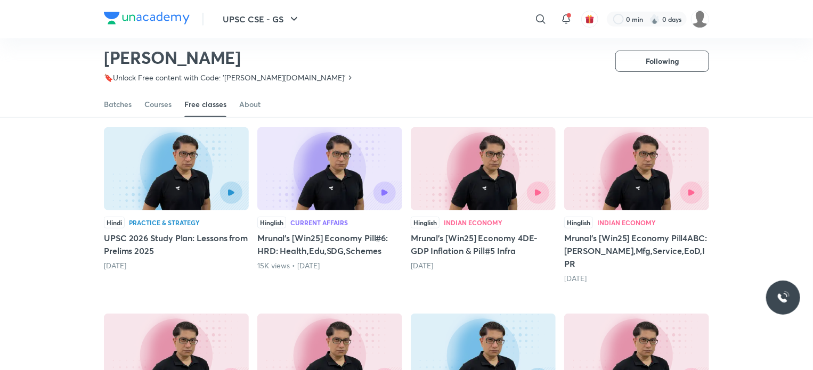
click at [443, 239] on h5 "Mrunal’s [Win25] Economy 4DE- GDP Inflation & Pill#5 Infra" at bounding box center [483, 245] width 145 height 26
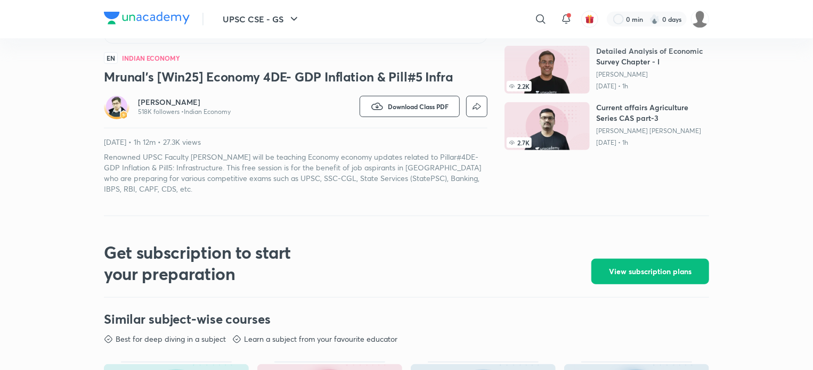
scroll to position [267, 0]
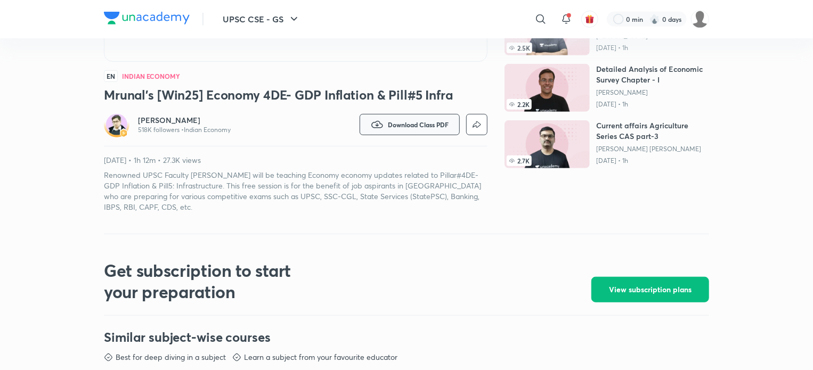
click at [396, 122] on span "Download Class PDF" at bounding box center [418, 124] width 61 height 9
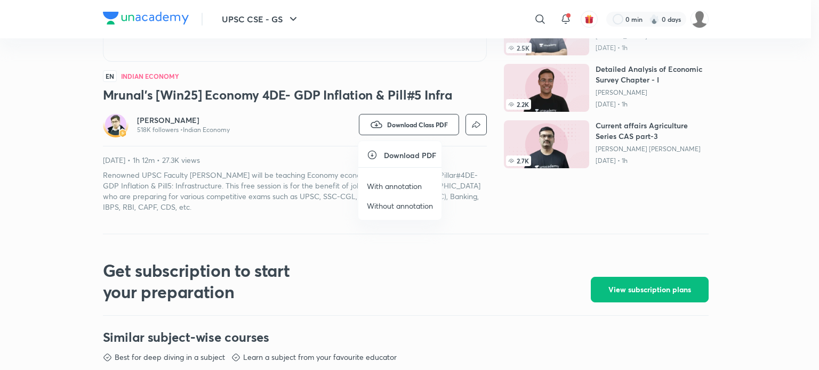
click at [588, 265] on div at bounding box center [409, 185] width 819 height 370
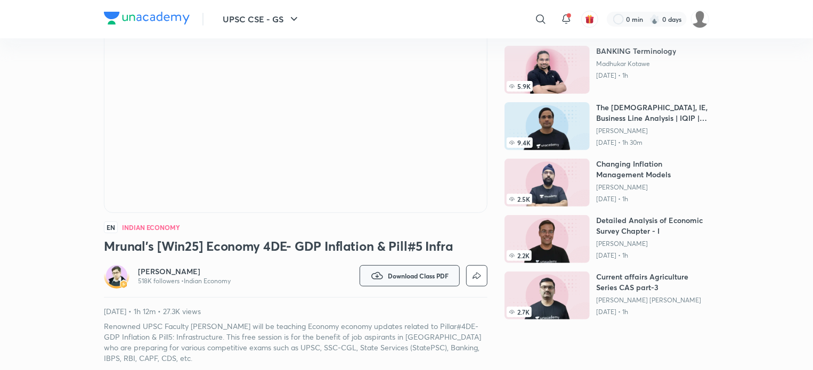
scroll to position [0, 0]
